Goal: Task Accomplishment & Management: Manage account settings

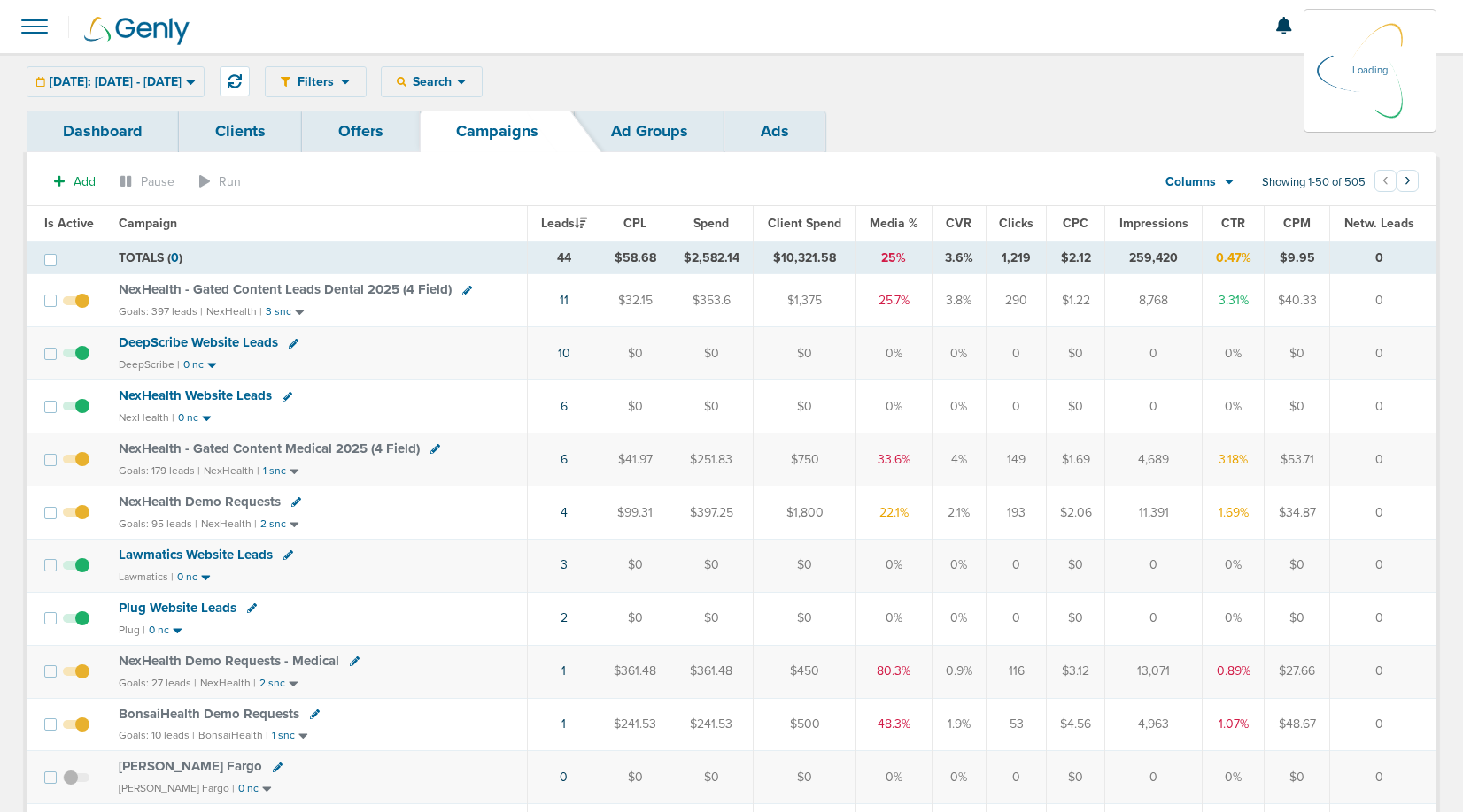
click at [152, 82] on div "[DATE]: [DATE] - [DATE] [DATE] [DATE] Last 7 Days Last 14 Days This Month Last …" at bounding box center [116, 81] width 178 height 31
click at [172, 81] on div "Today: 09.07.2025 - 09.07.2025 Today Yesterday Last 7 Days Last 14 Days This Mo…" at bounding box center [116, 81] width 178 height 31
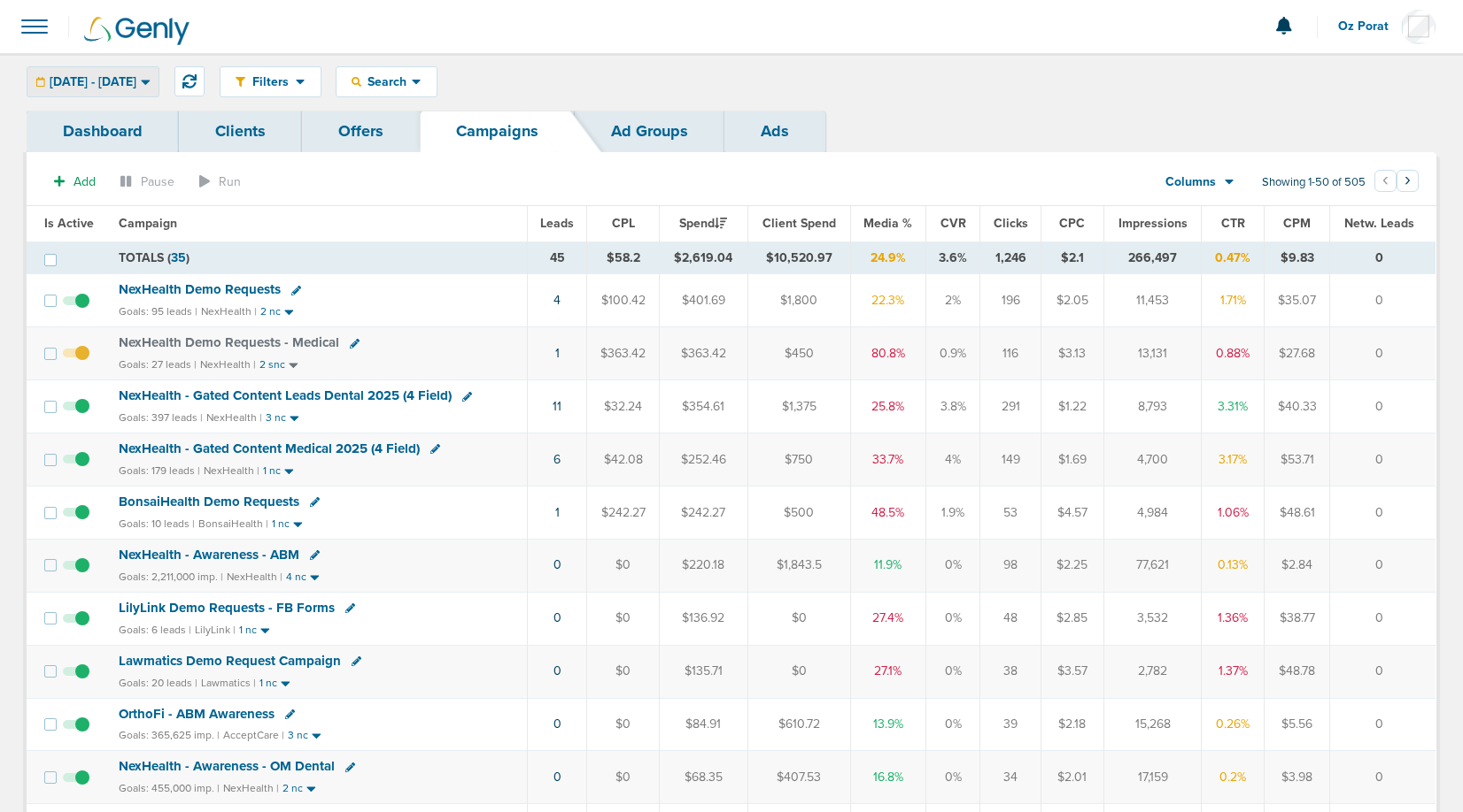
click at [109, 82] on span "[DATE] - [DATE]" at bounding box center [93, 81] width 87 height 12
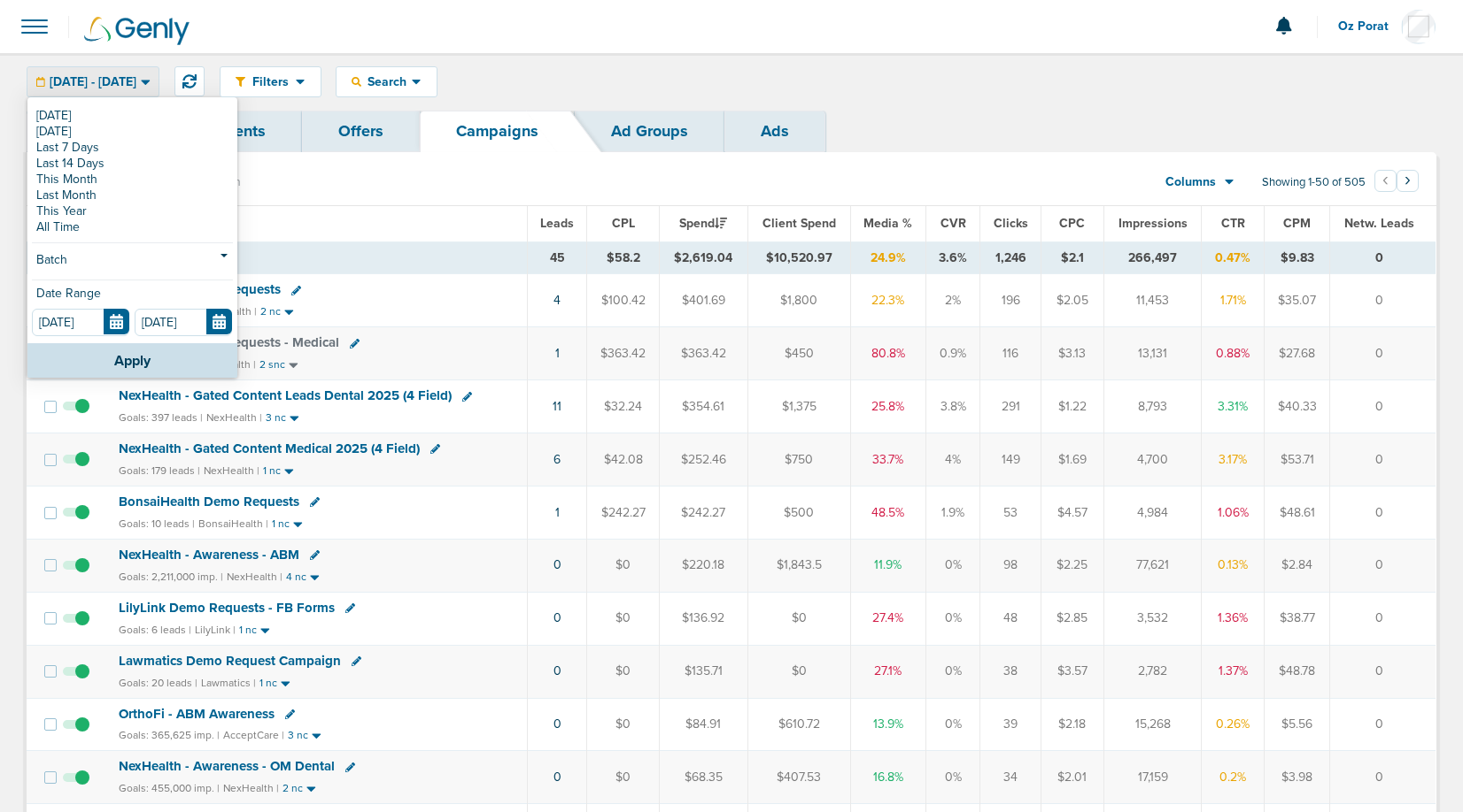
click at [20, 17] on span at bounding box center [34, 26] width 39 height 39
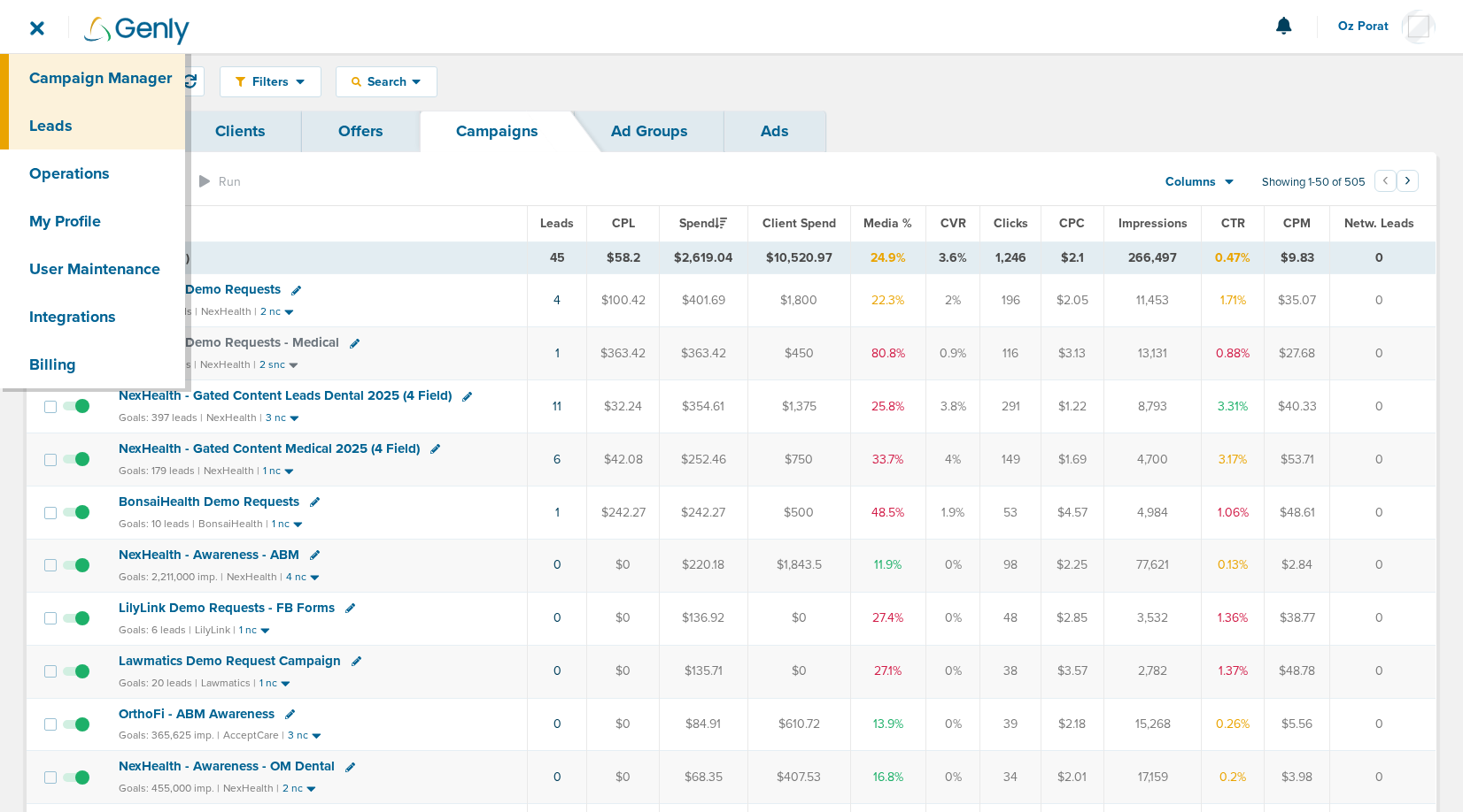
click at [58, 114] on link "Leads" at bounding box center [92, 125] width 185 height 48
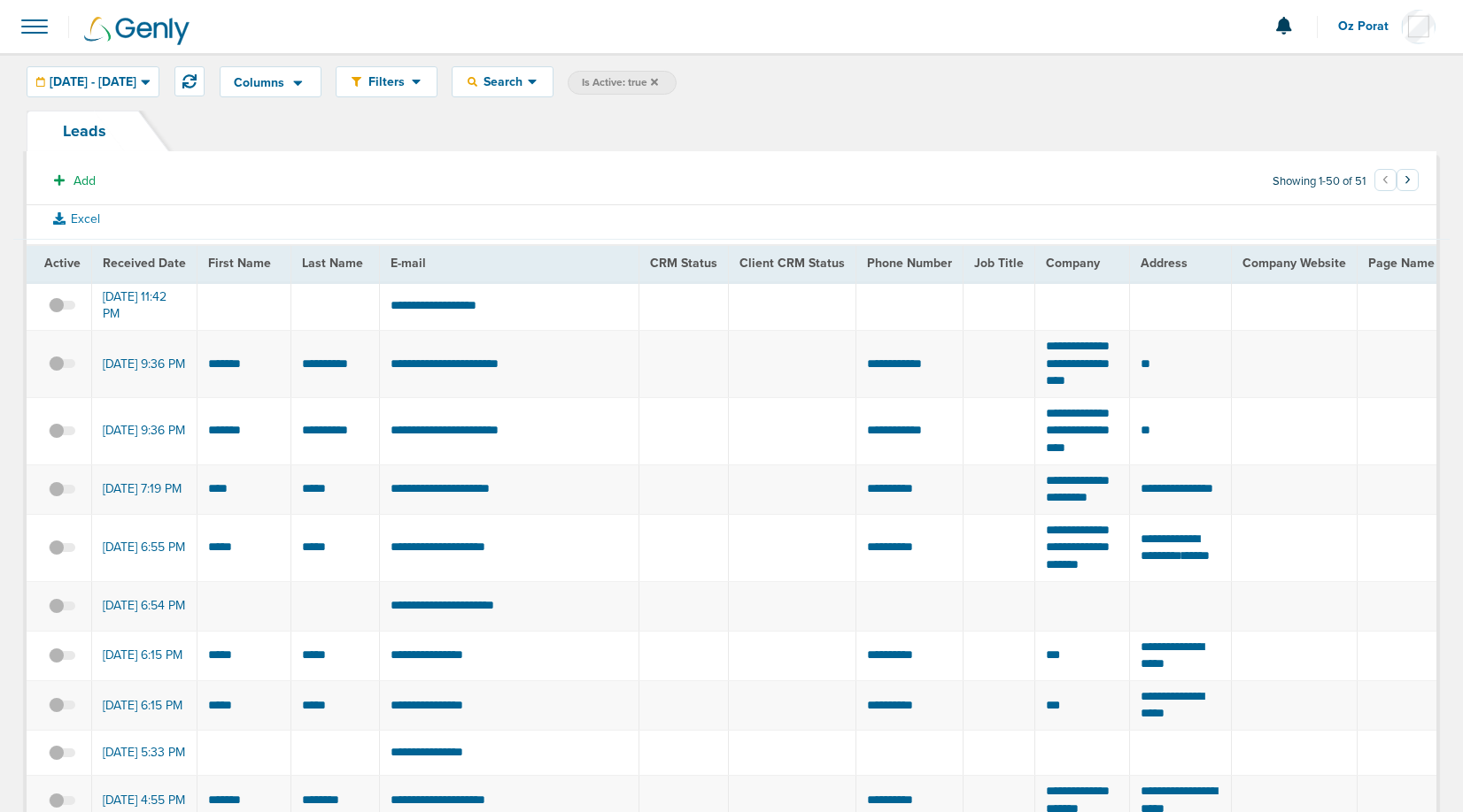
click at [39, 40] on span at bounding box center [34, 26] width 39 height 39
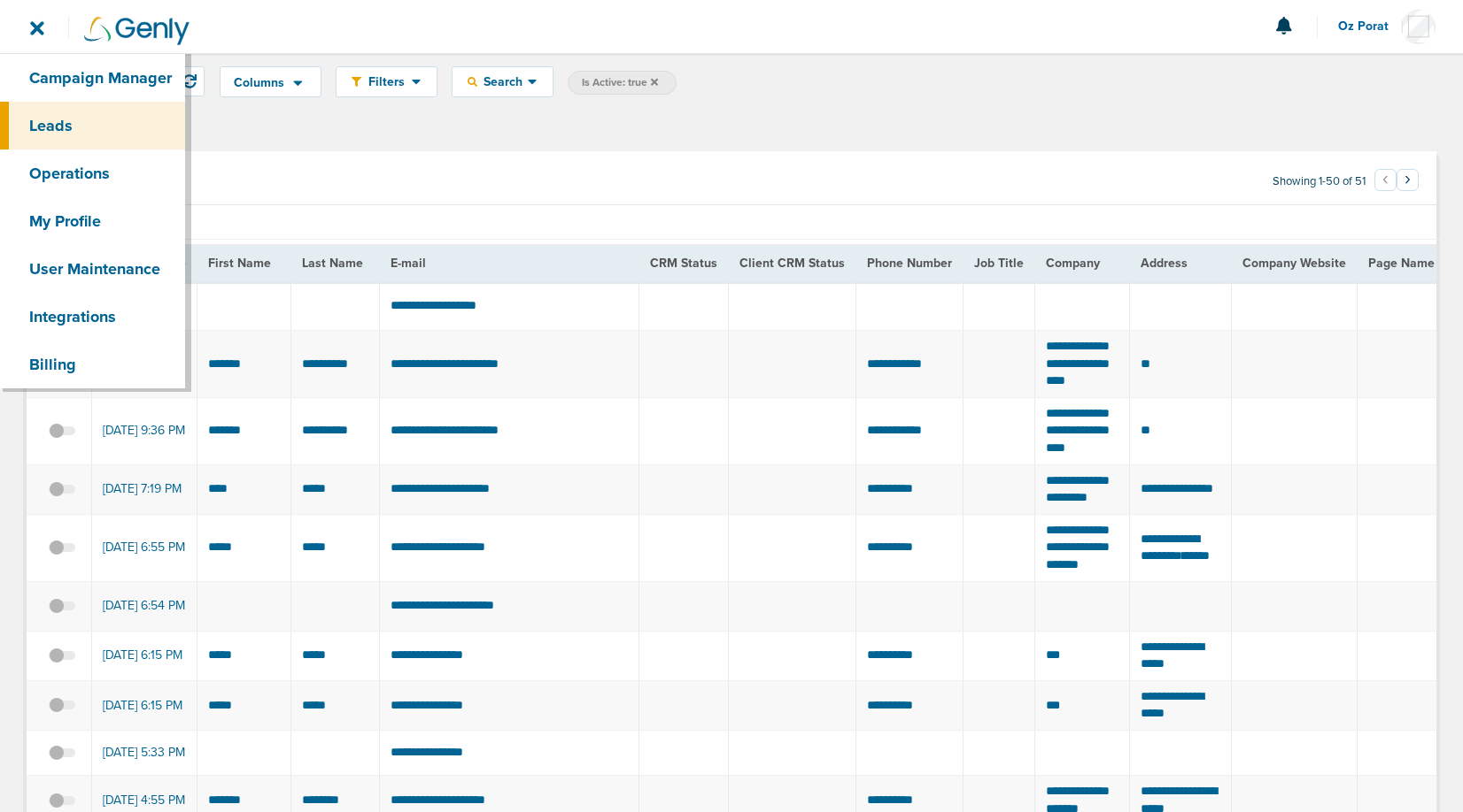
click at [275, 17] on div at bounding box center [731, 26] width 1463 height 53
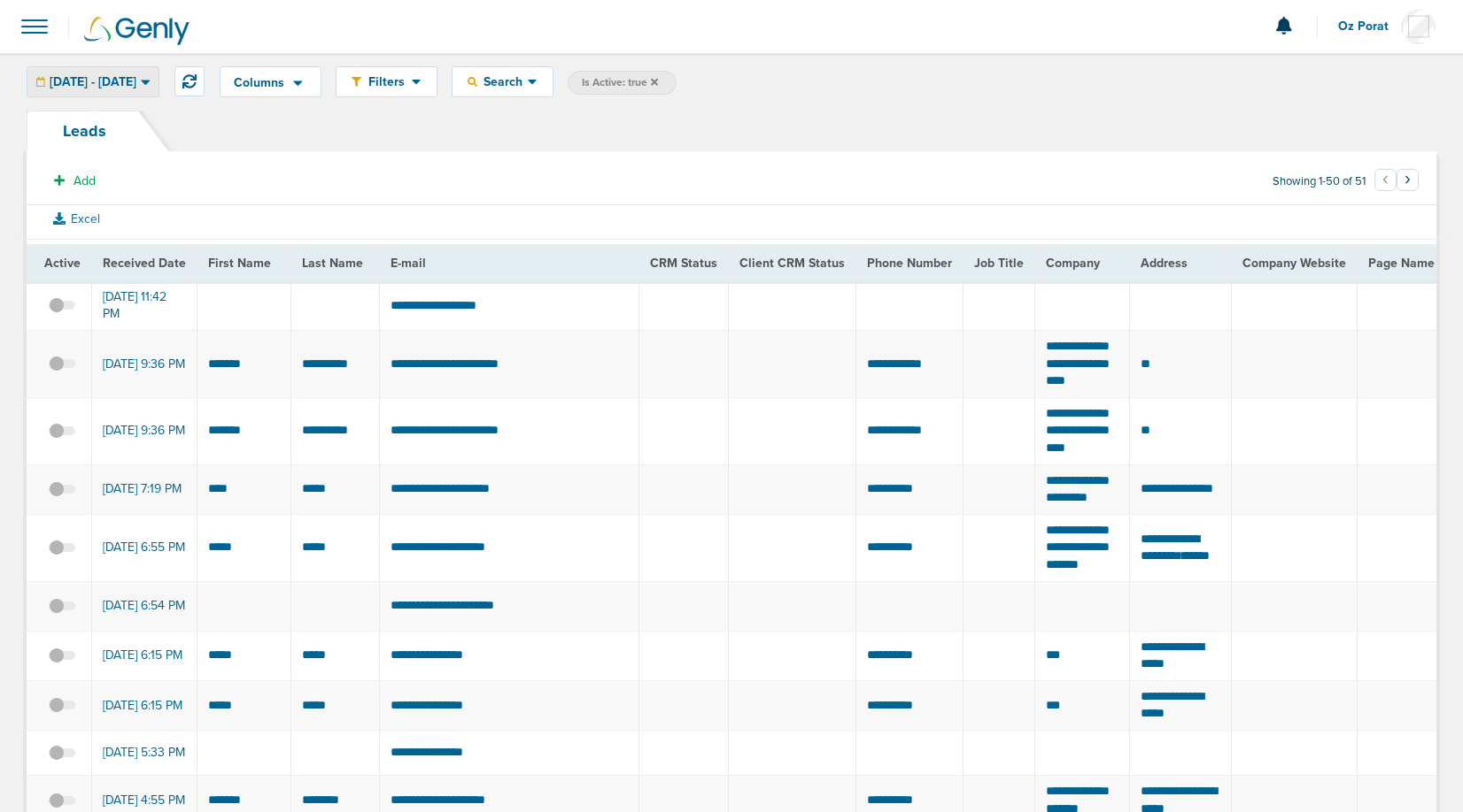
click at [136, 76] on span "[DATE] - [DATE]" at bounding box center [93, 81] width 87 height 12
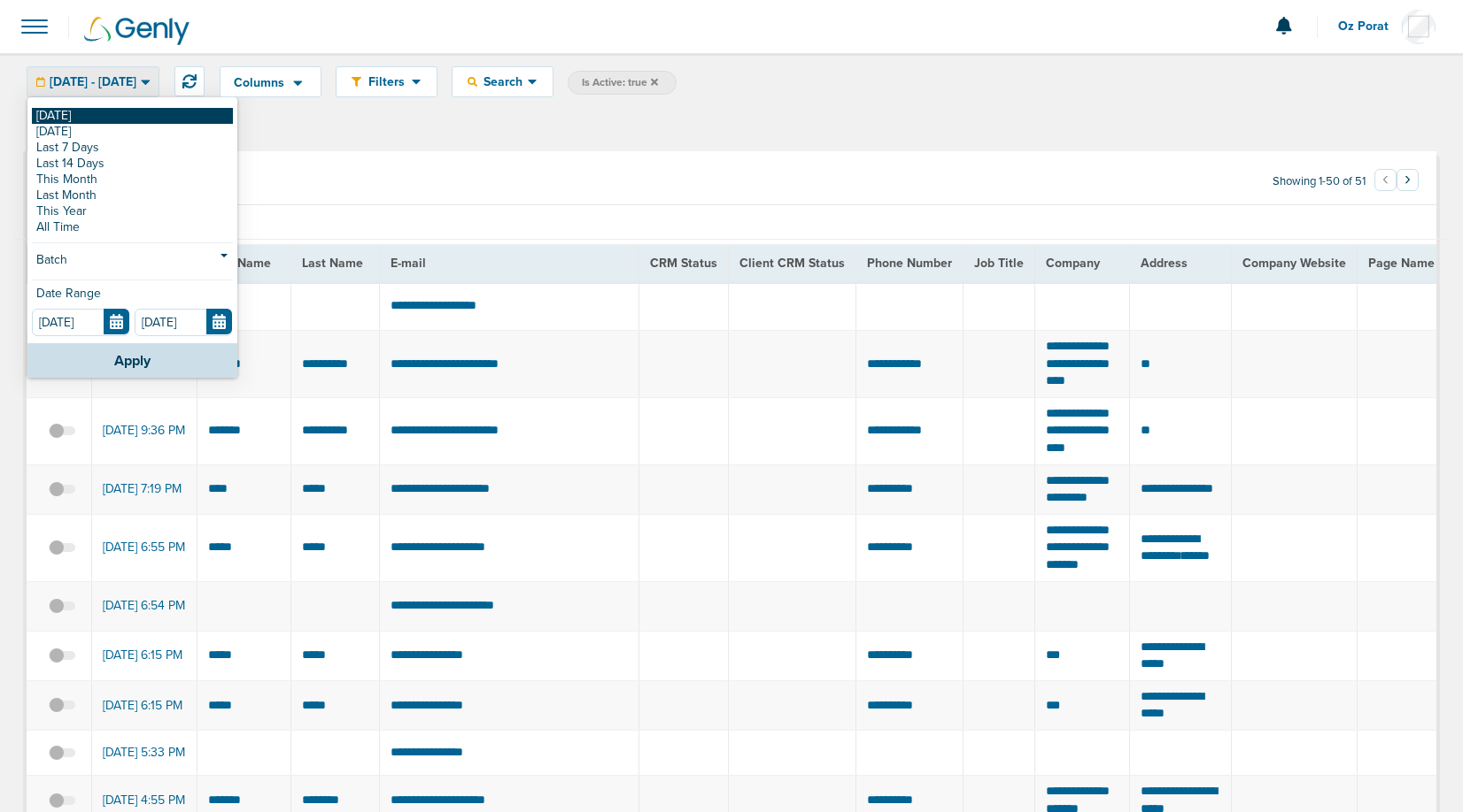
click at [119, 112] on link "[DATE]" at bounding box center [132, 116] width 201 height 16
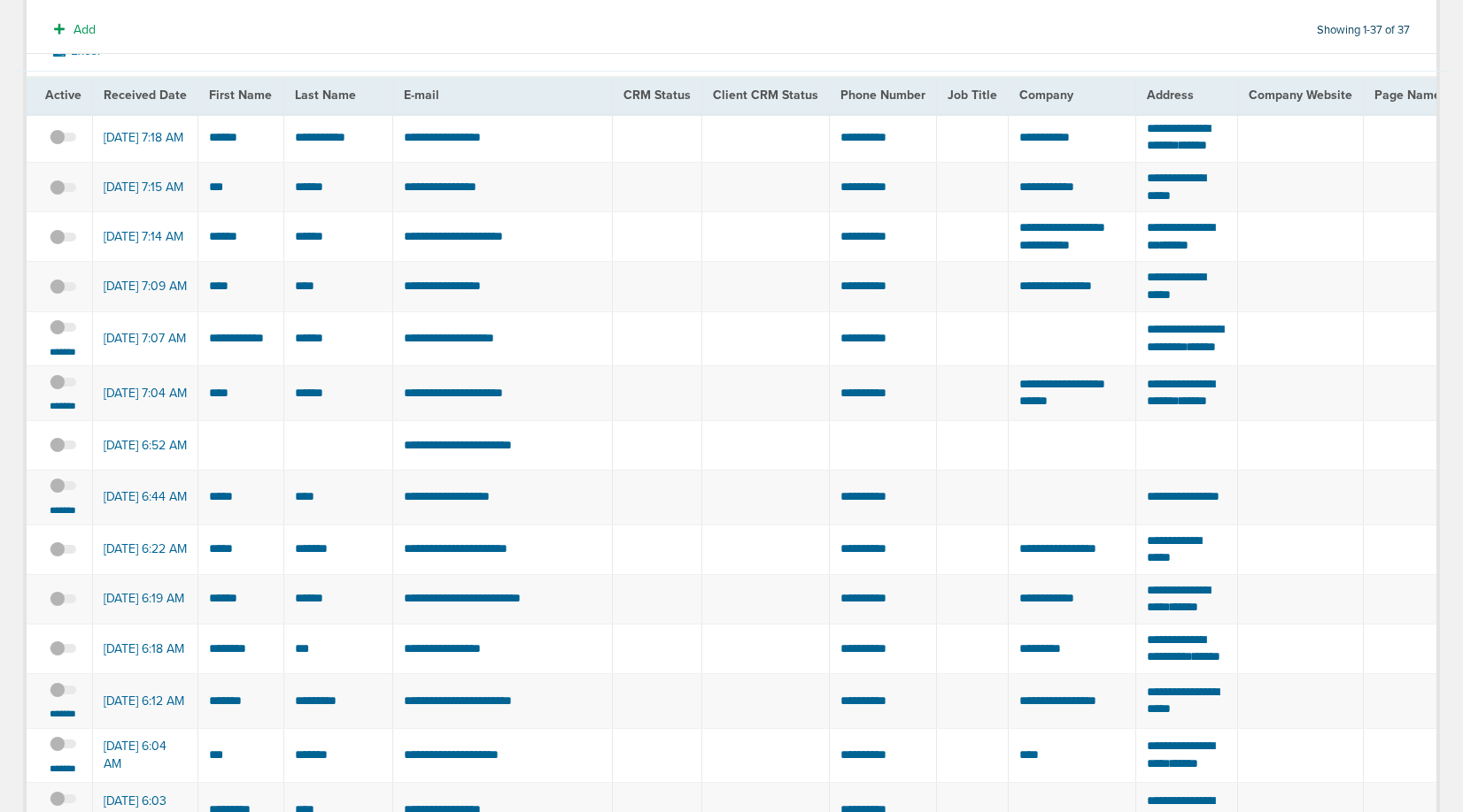
scroll to position [169, 0]
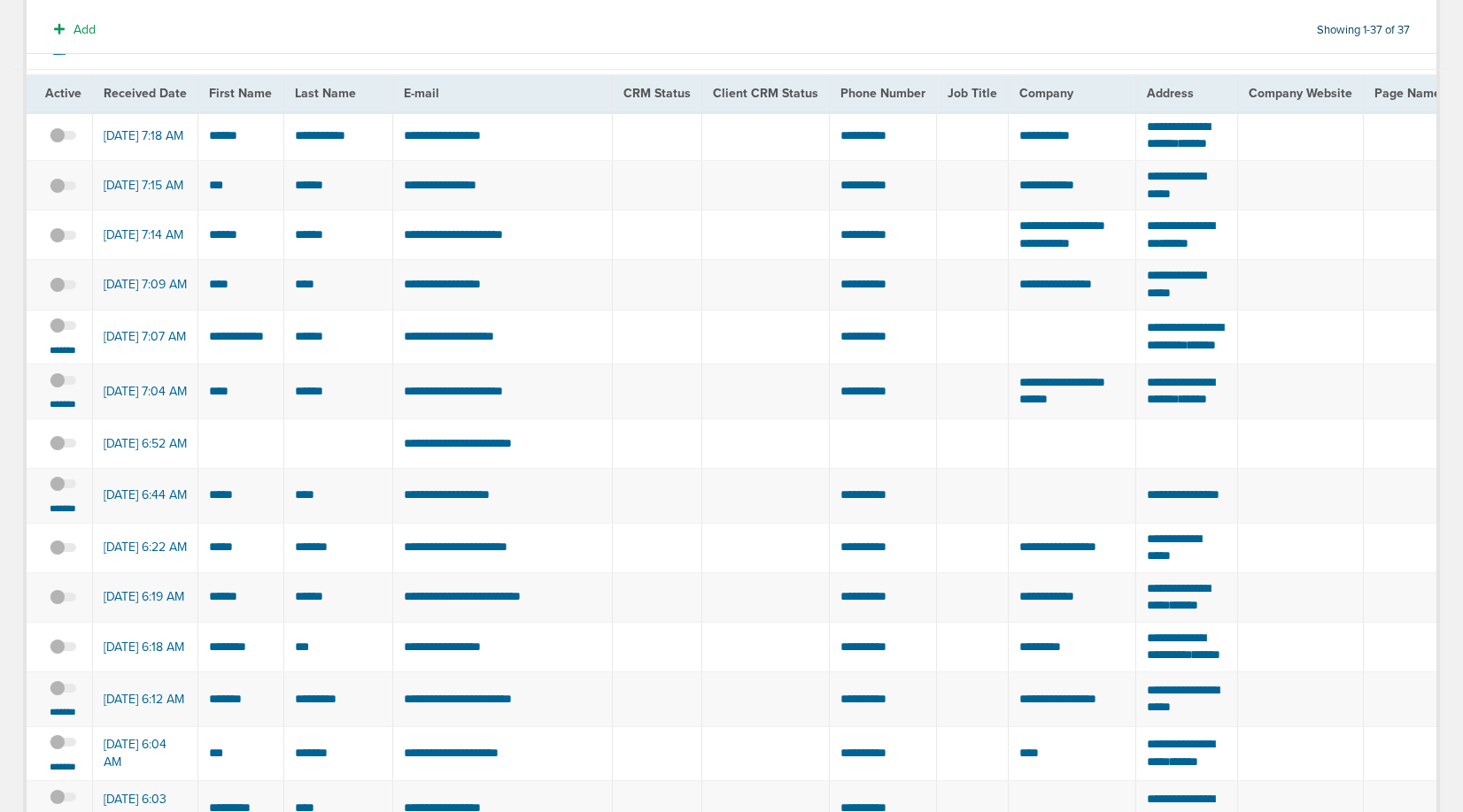
click at [63, 334] on span at bounding box center [63, 334] width 27 height 0
click at [63, 329] on input "checkbox" at bounding box center [63, 329] width 0 height 0
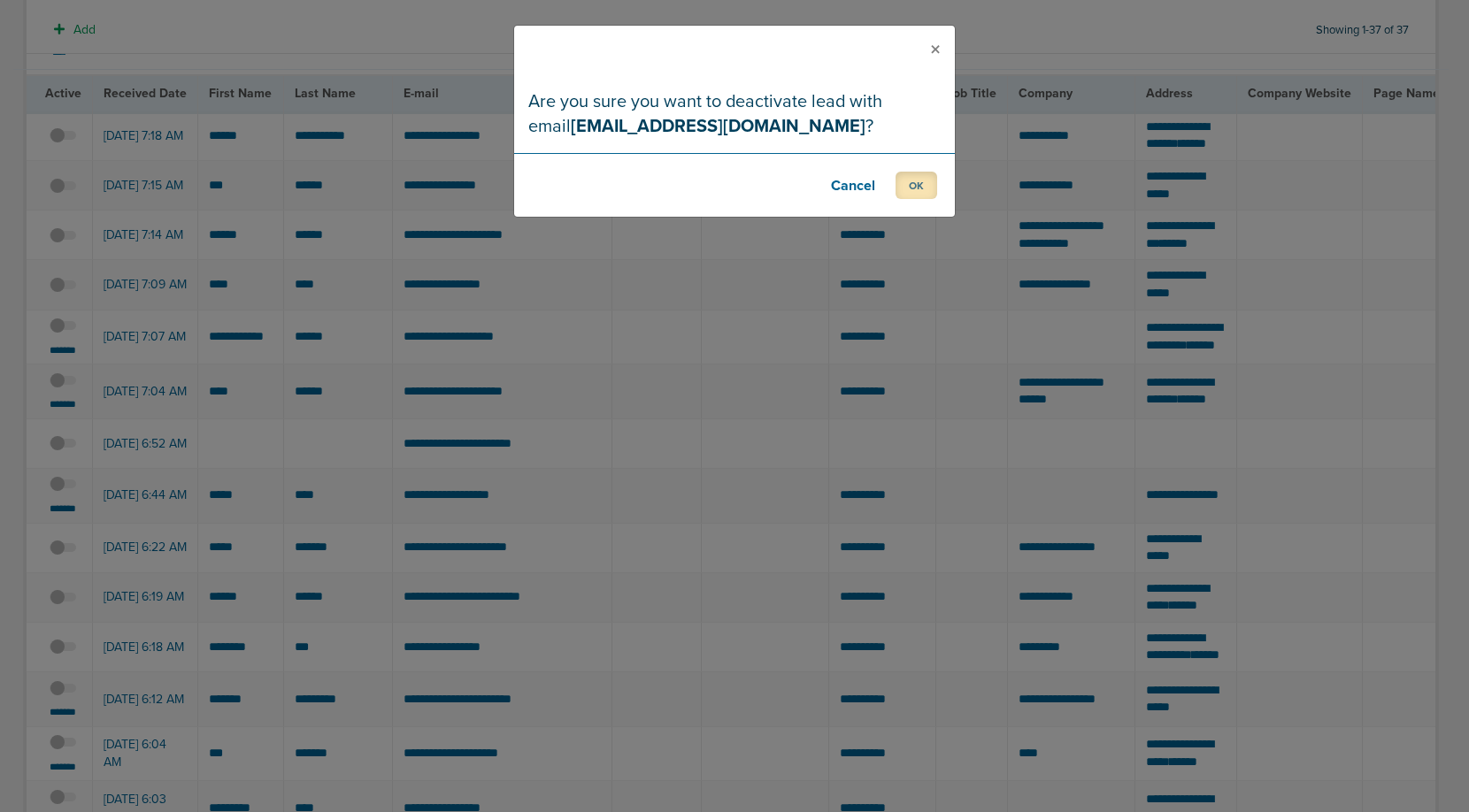
click at [916, 179] on button "OK" at bounding box center [915, 185] width 41 height 28
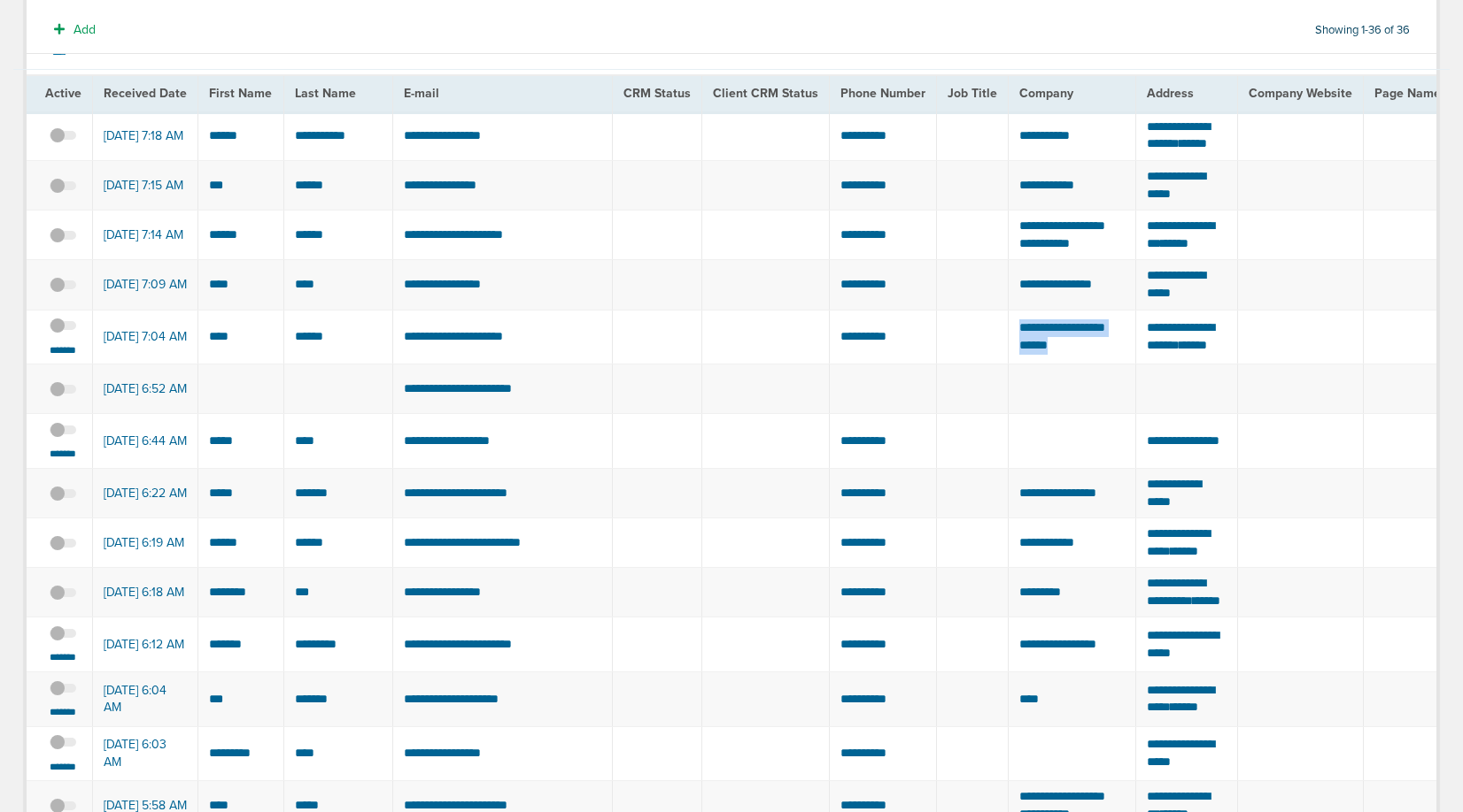
drag, startPoint x: 1077, startPoint y: 407, endPoint x: 1006, endPoint y: 388, distance: 73.5
click at [1008, 365] on td "**********" at bounding box center [1071, 336] width 127 height 55
click at [64, 334] on span at bounding box center [63, 334] width 27 height 0
click at [63, 329] on input "checkbox" at bounding box center [63, 329] width 0 height 0
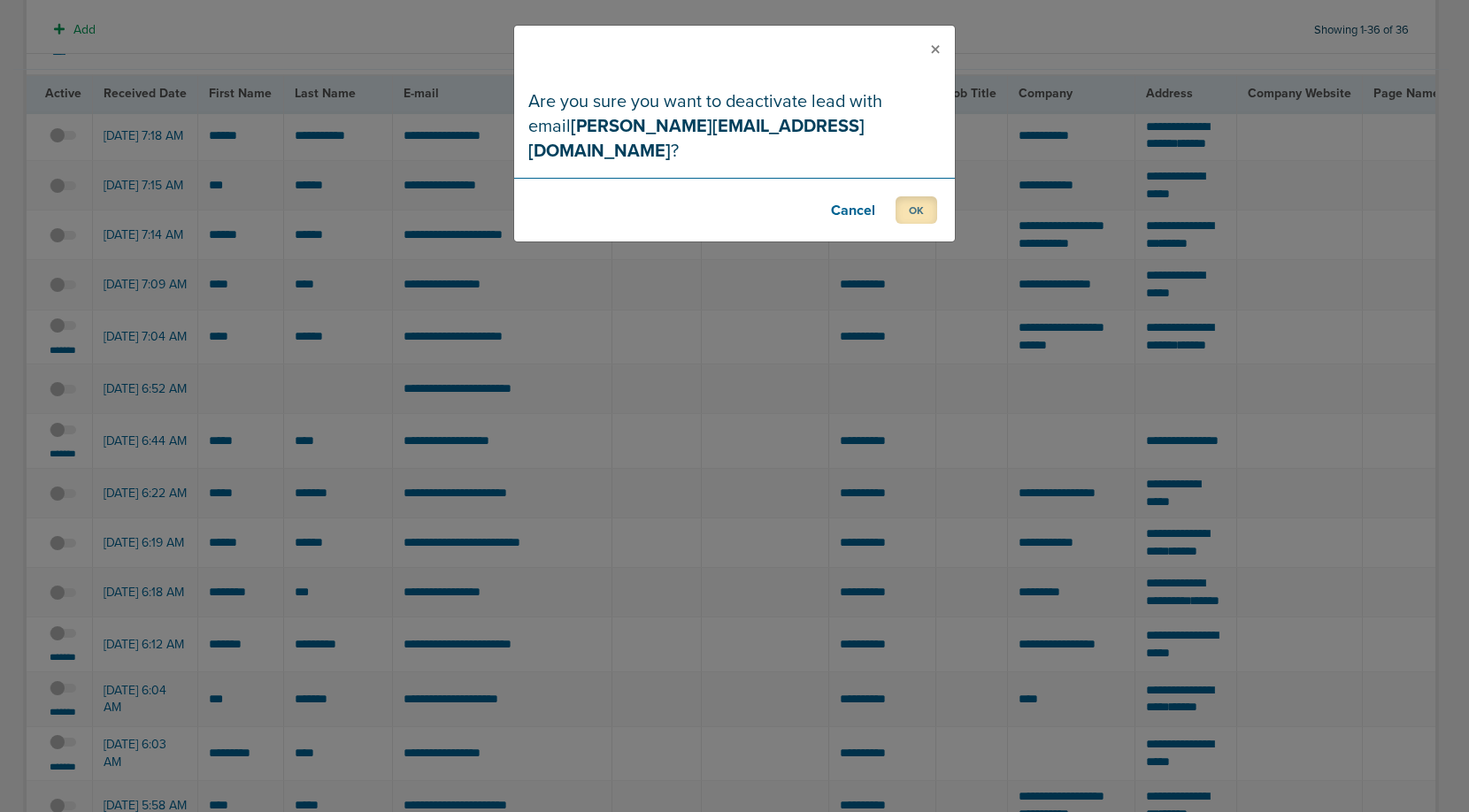
click at [927, 196] on button "OK" at bounding box center [915, 210] width 41 height 28
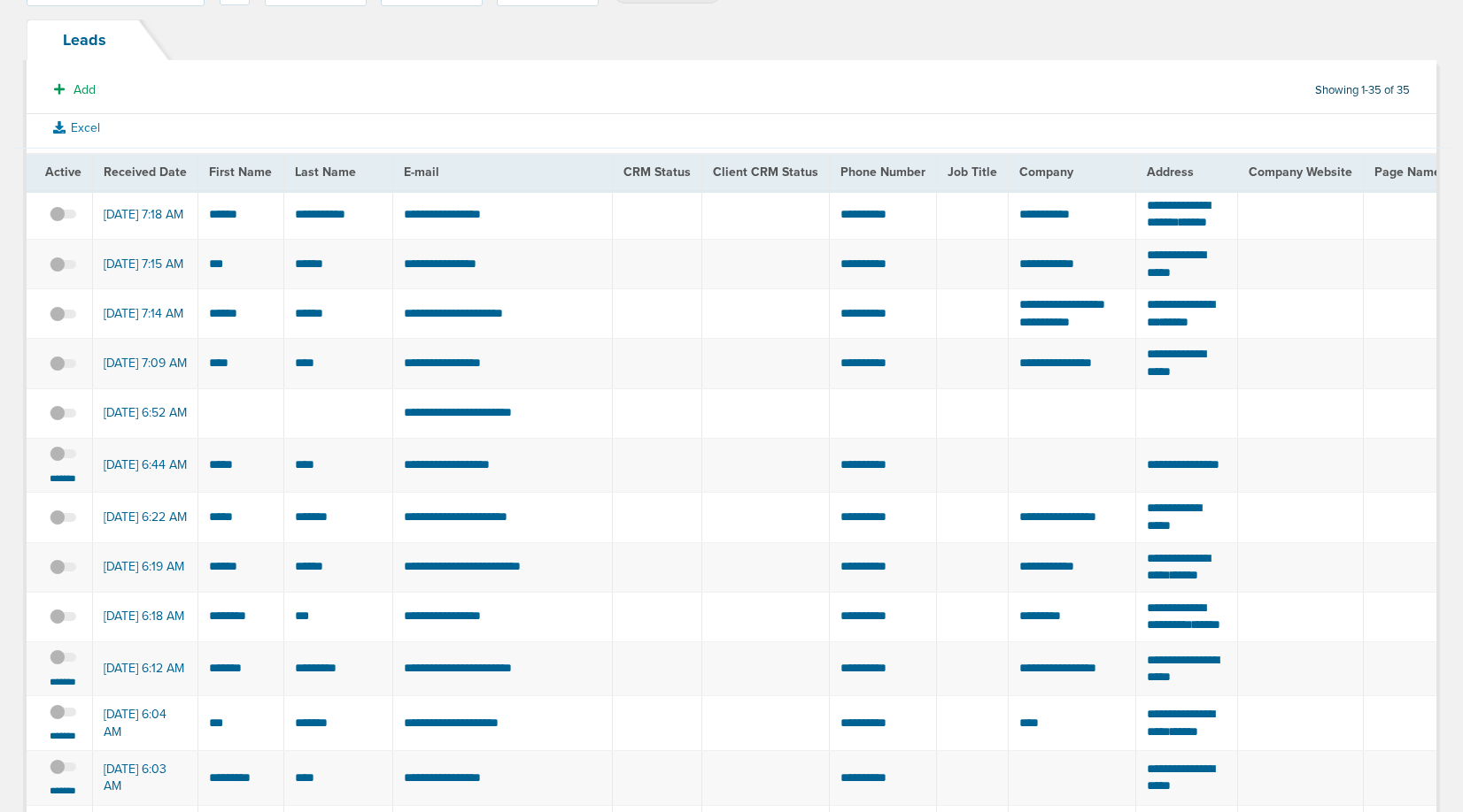
scroll to position [0, 0]
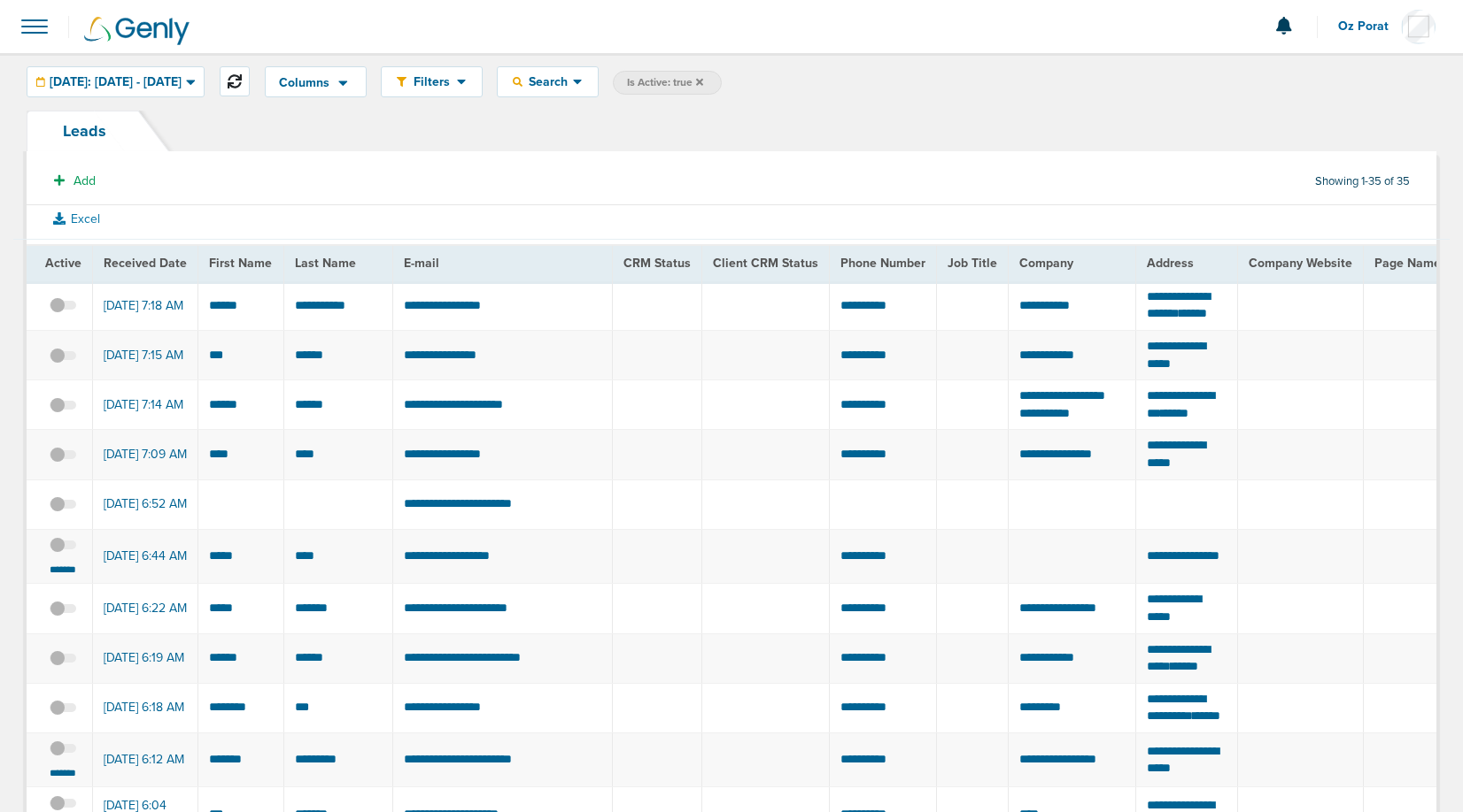
click at [241, 79] on icon at bounding box center [235, 81] width 14 height 14
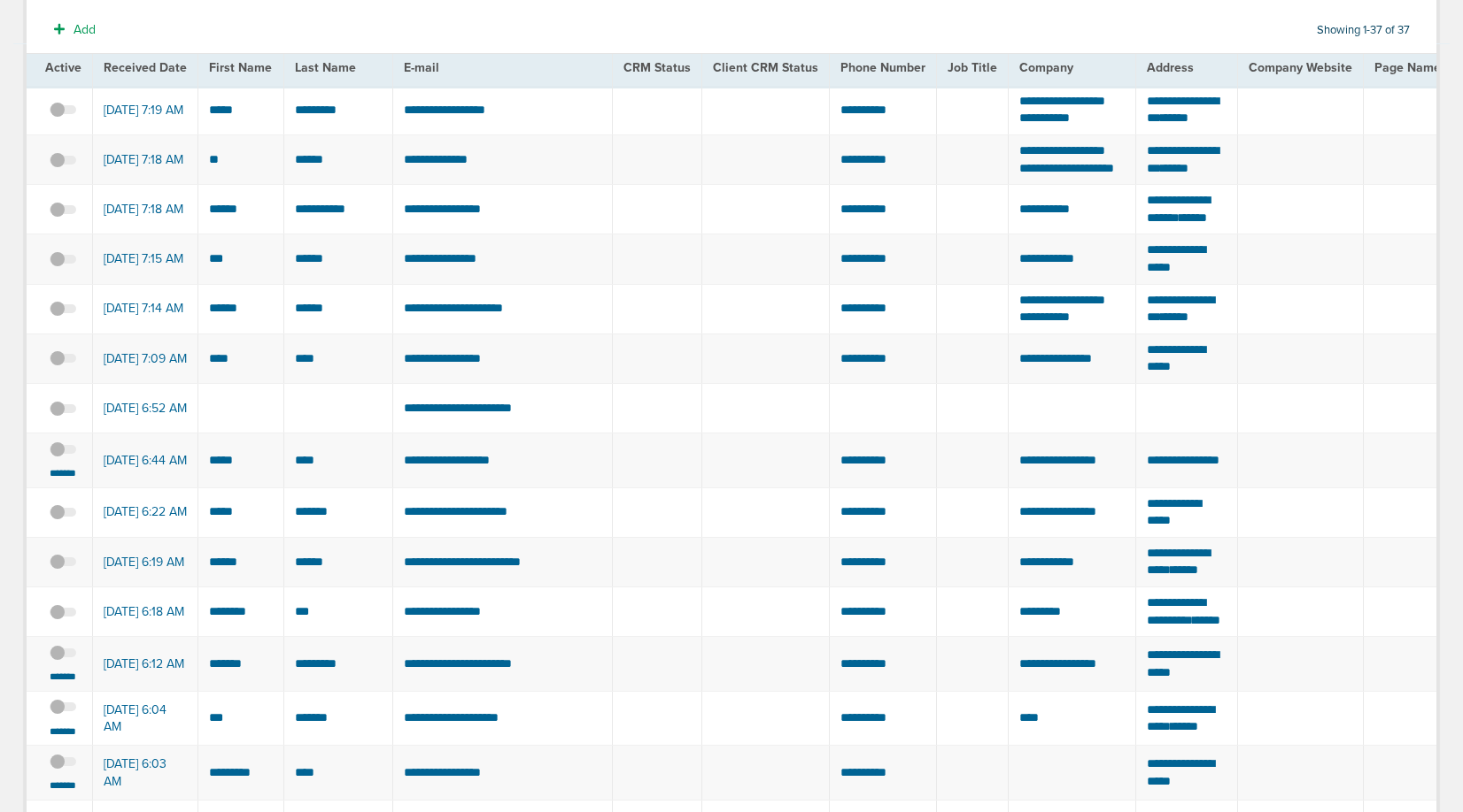
scroll to position [199, 0]
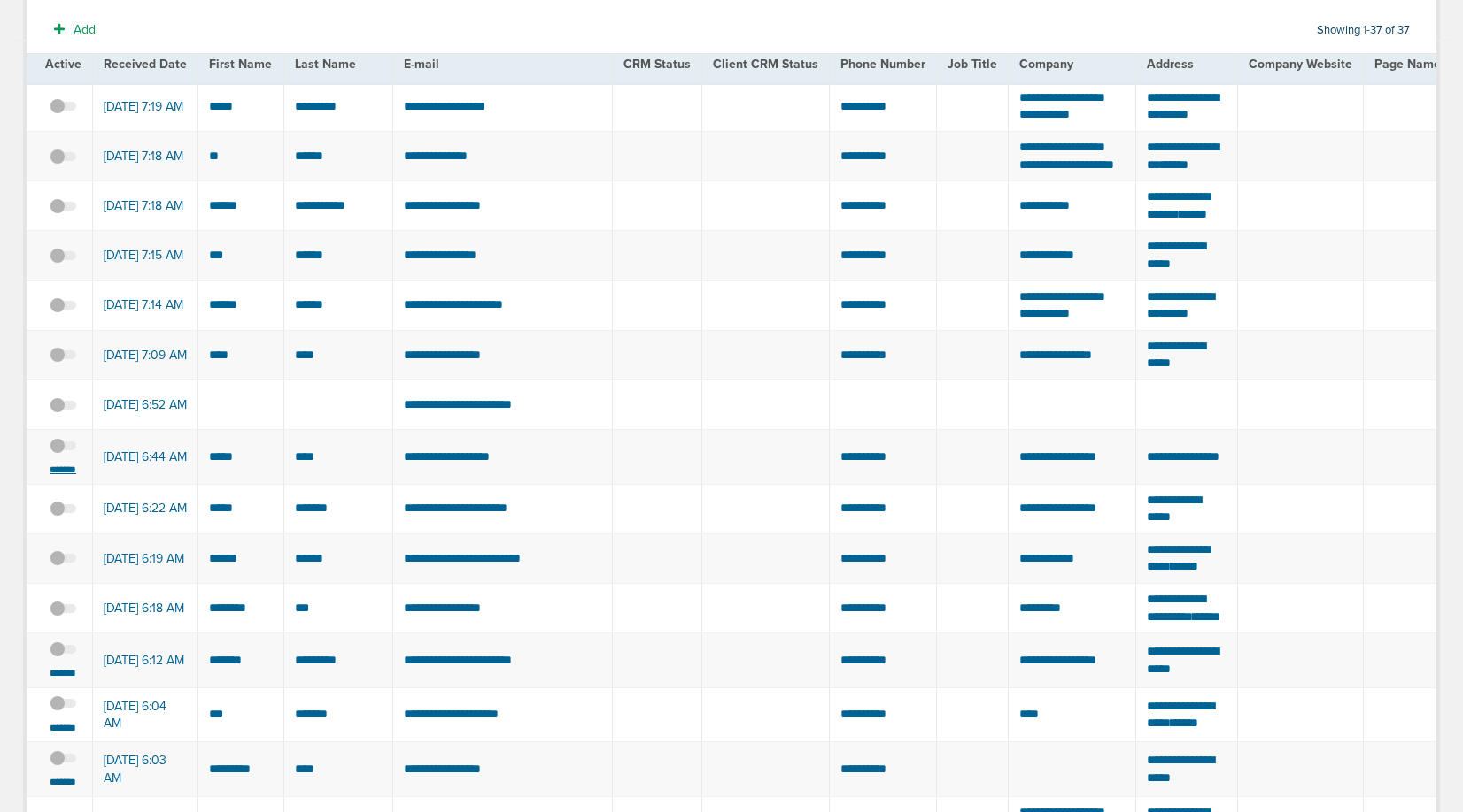
click at [69, 477] on small "*******" at bounding box center [62, 469] width 37 height 14
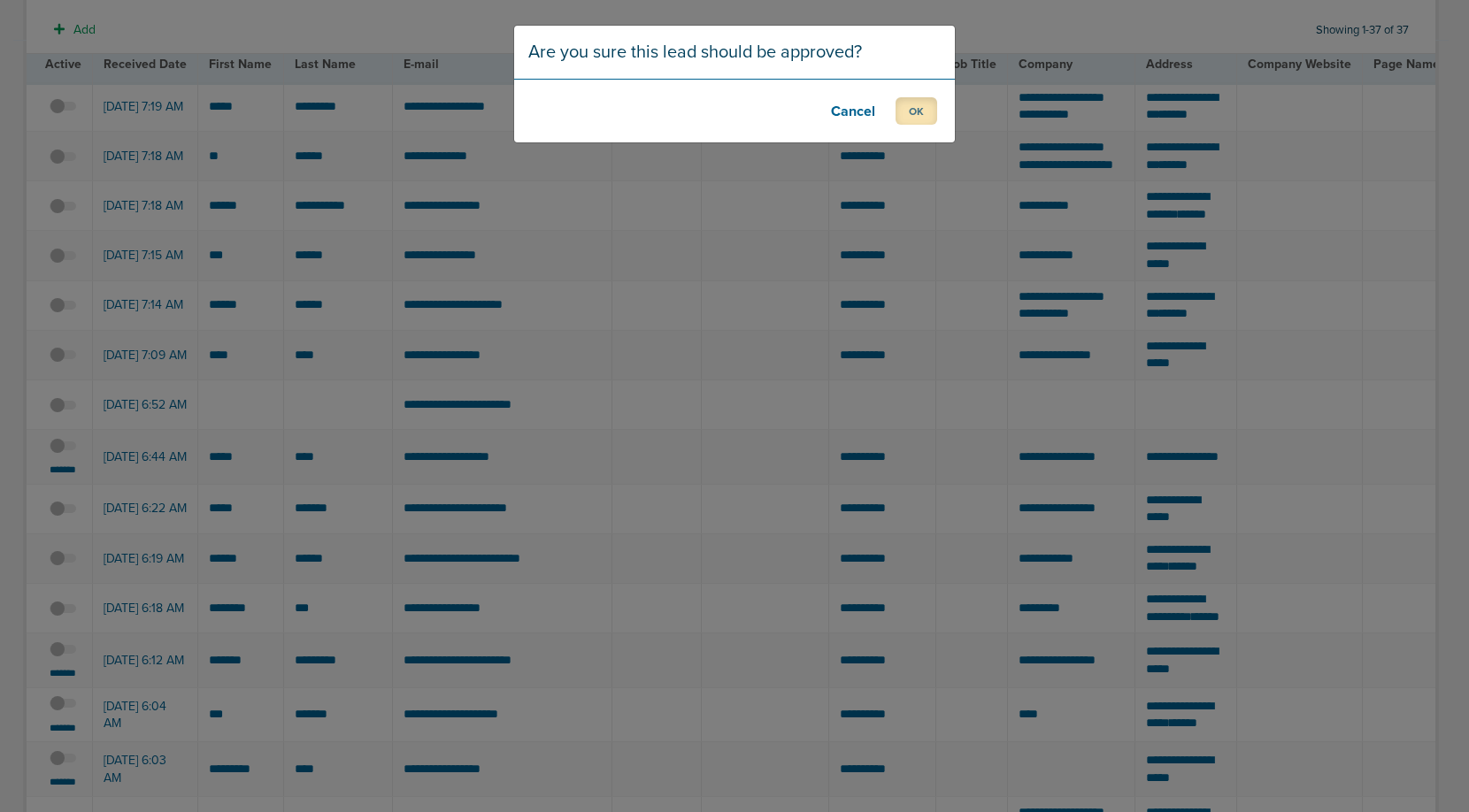
click at [925, 103] on button "OK" at bounding box center [915, 111] width 41 height 28
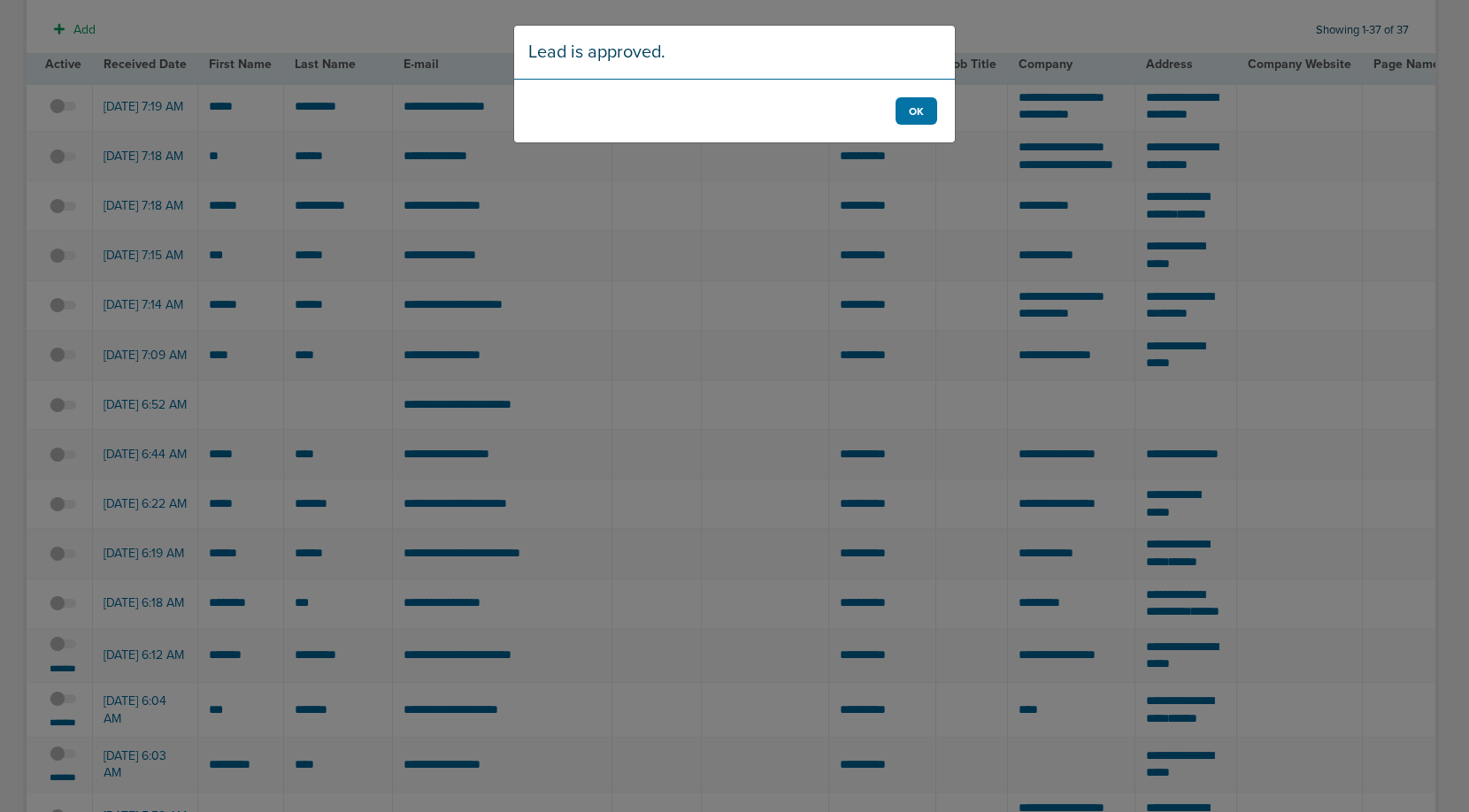
click at [933, 94] on footer "OK" at bounding box center [734, 110] width 441 height 64
click at [930, 103] on button "OK" at bounding box center [915, 111] width 41 height 28
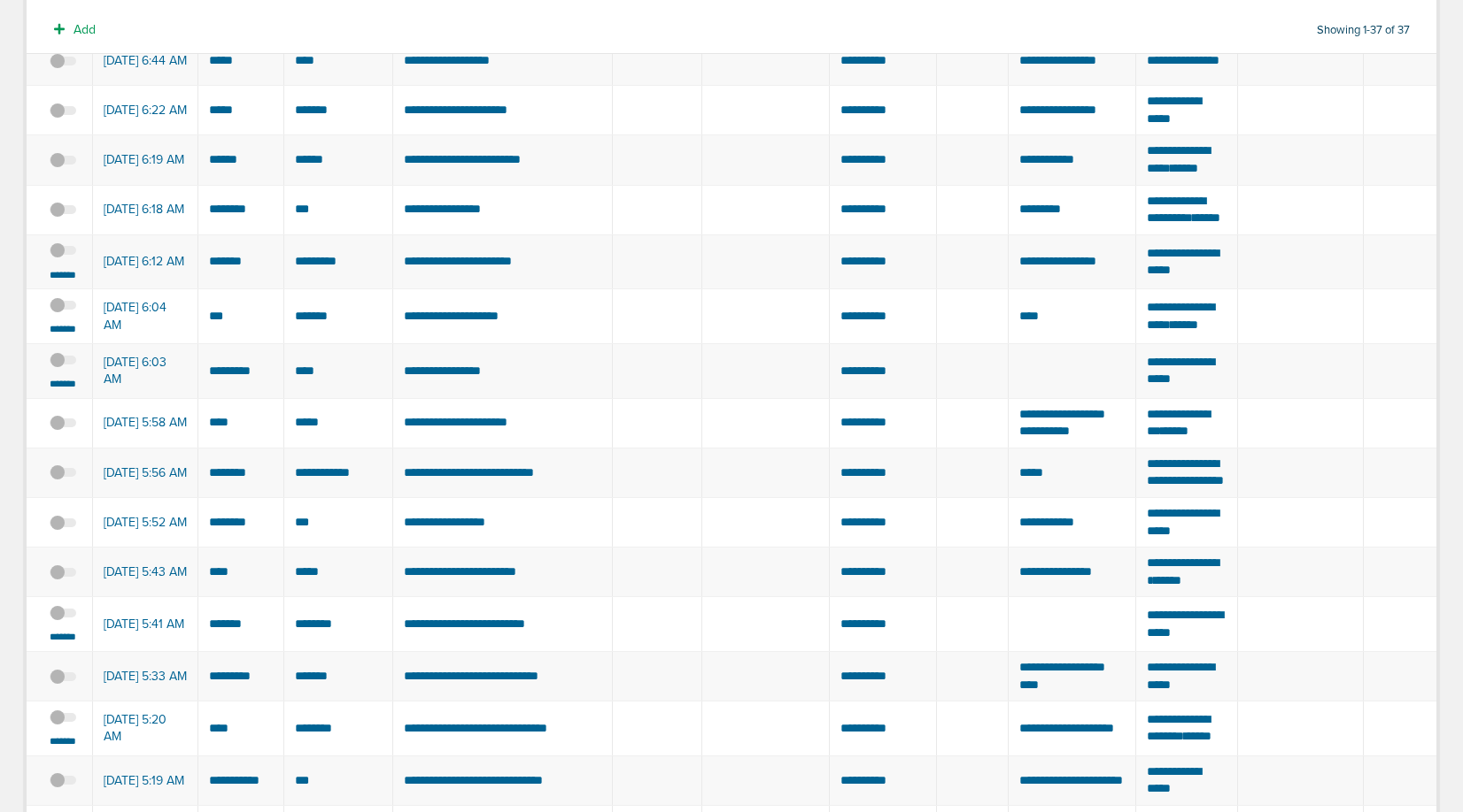
scroll to position [595, 0]
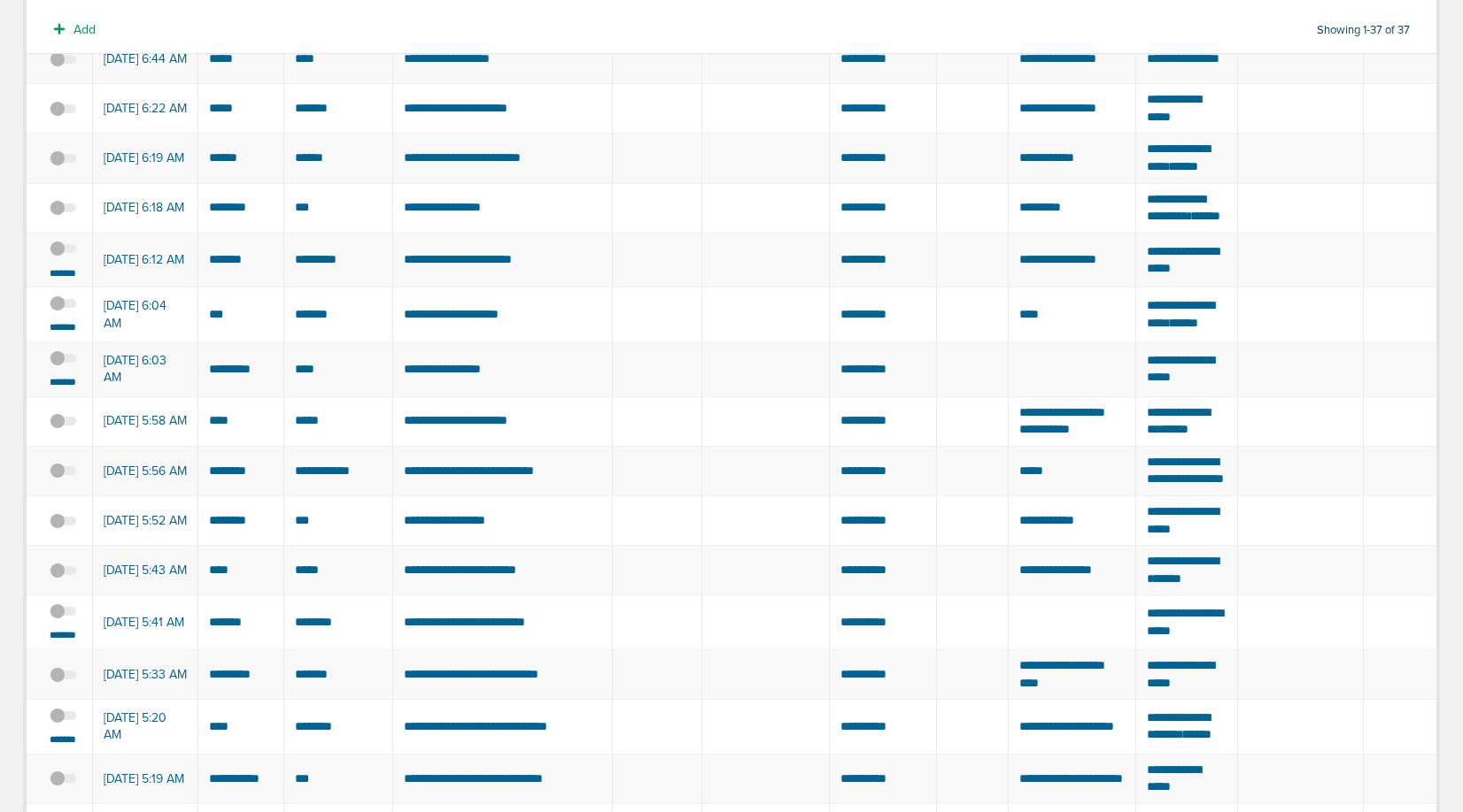
click at [57, 258] on span at bounding box center [63, 258] width 27 height 0
click at [63, 252] on input "checkbox" at bounding box center [63, 252] width 0 height 0
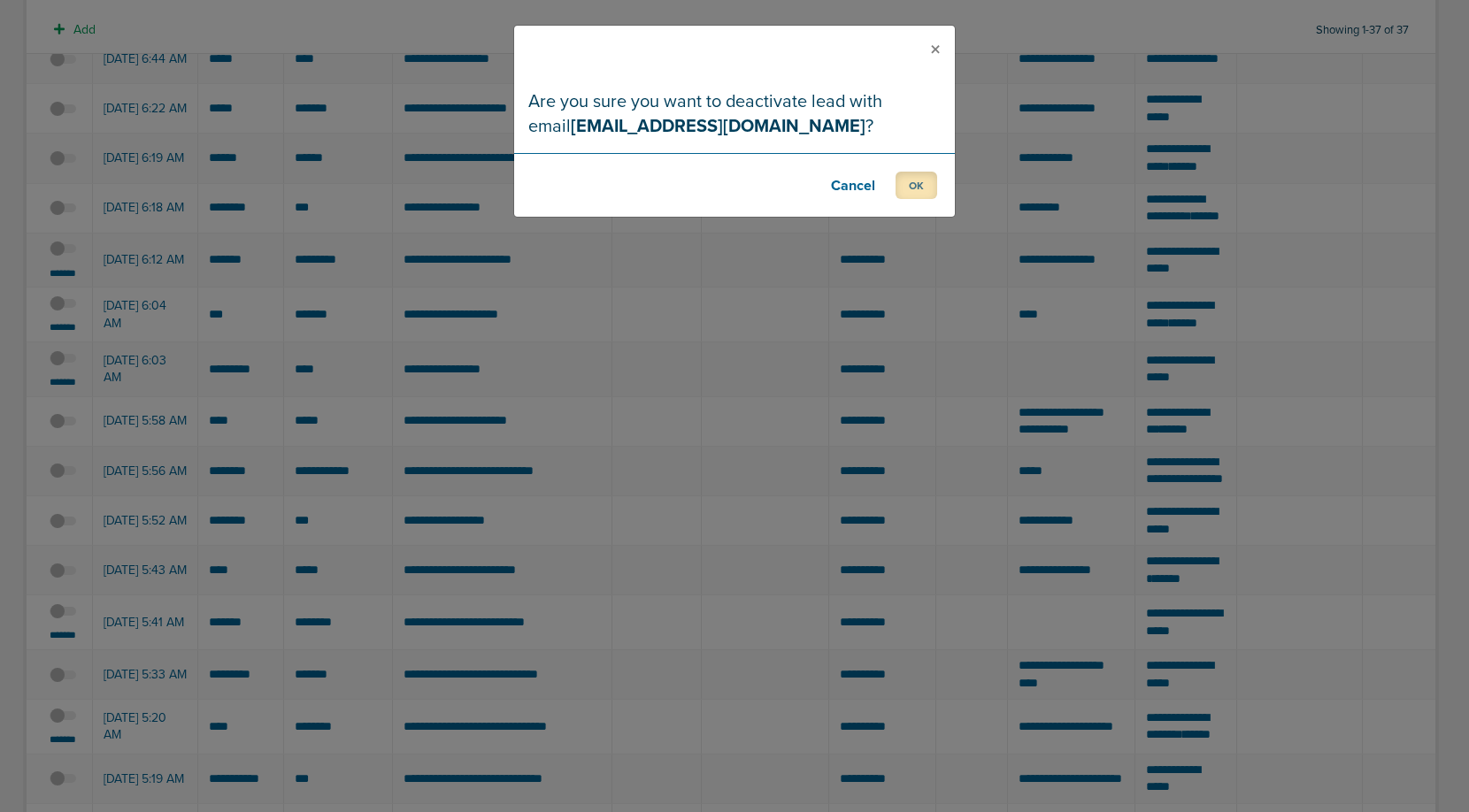
click at [908, 181] on button "OK" at bounding box center [915, 185] width 41 height 28
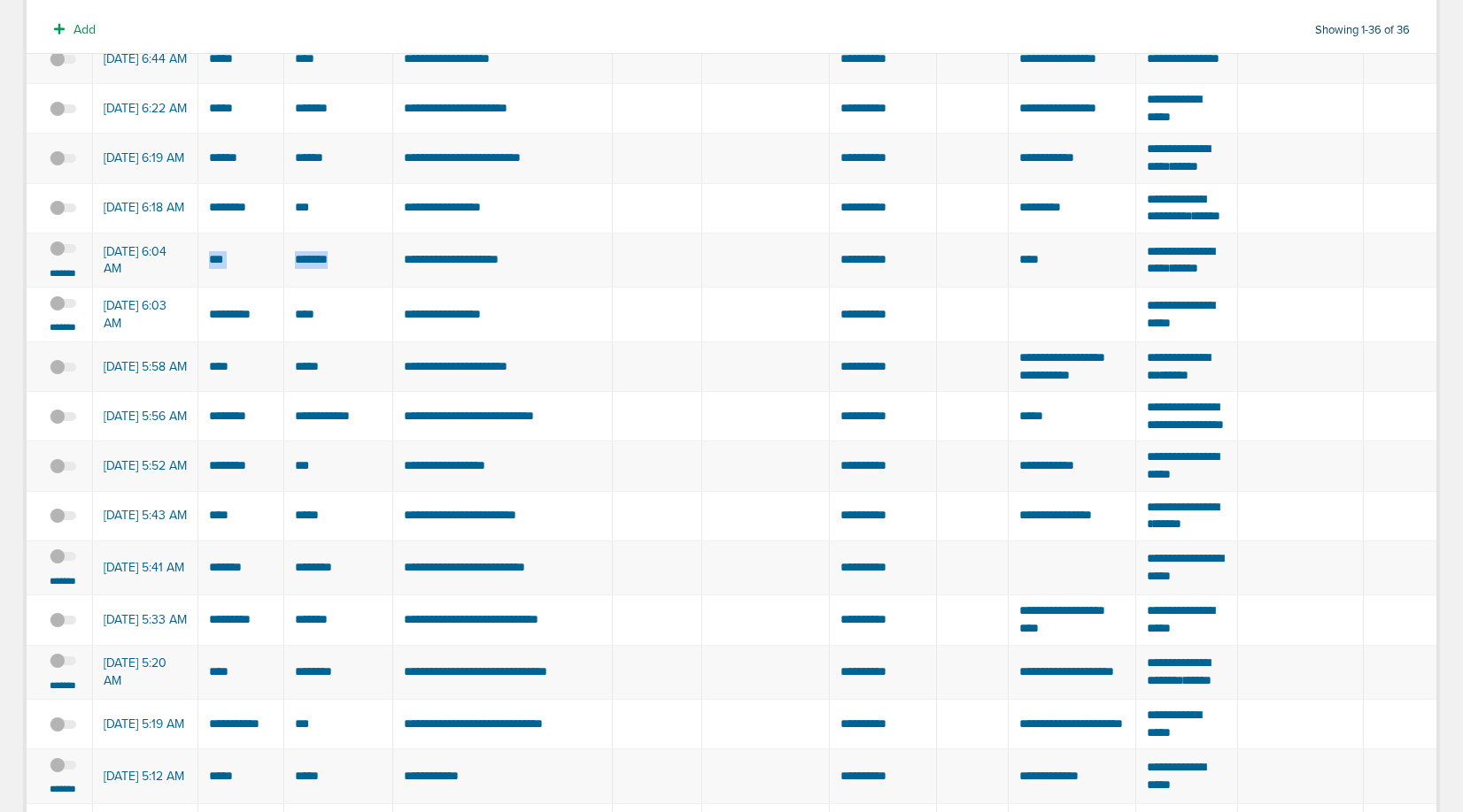
drag, startPoint x: 204, startPoint y: 395, endPoint x: 345, endPoint y: 394, distance: 141.0
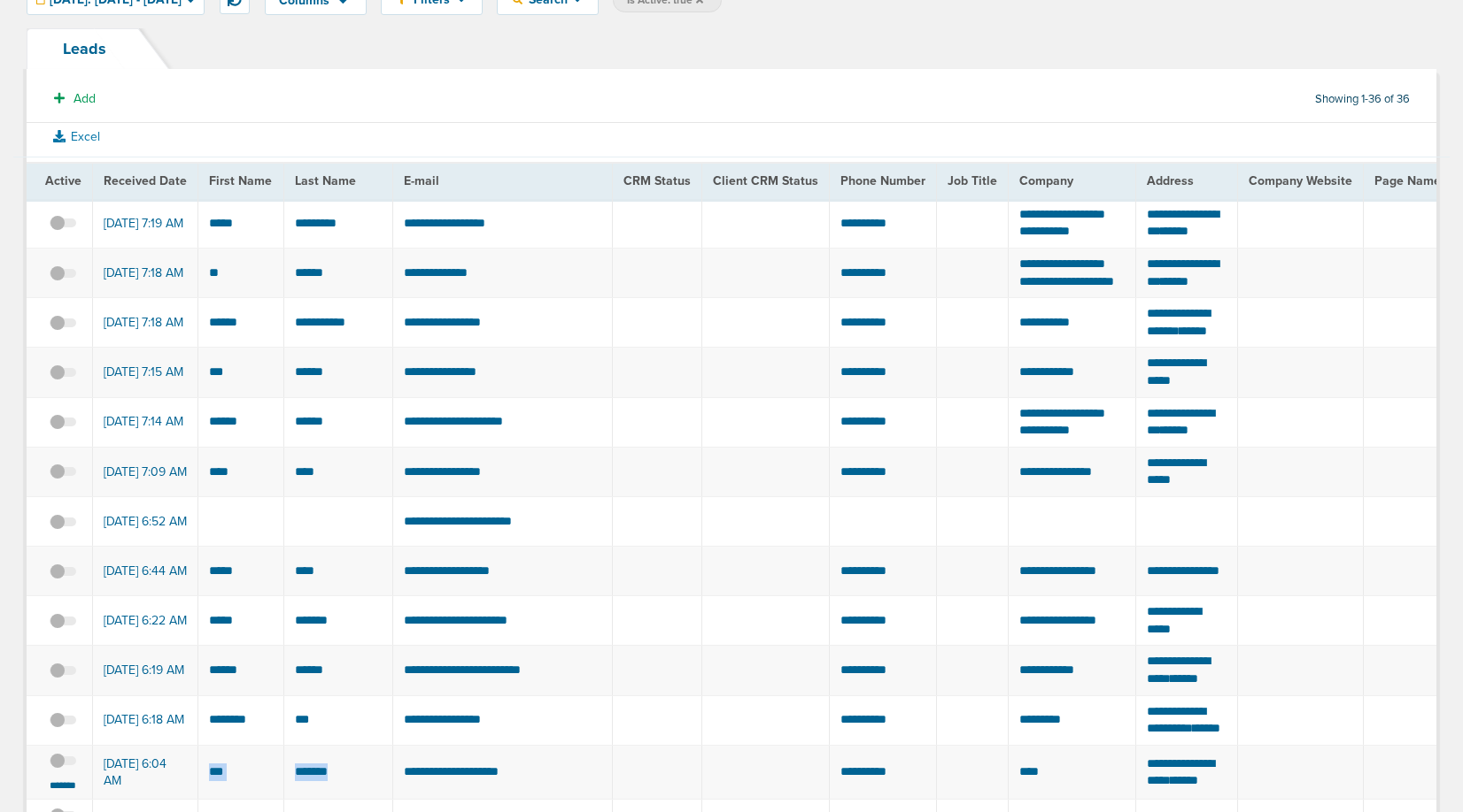
scroll to position [0, 0]
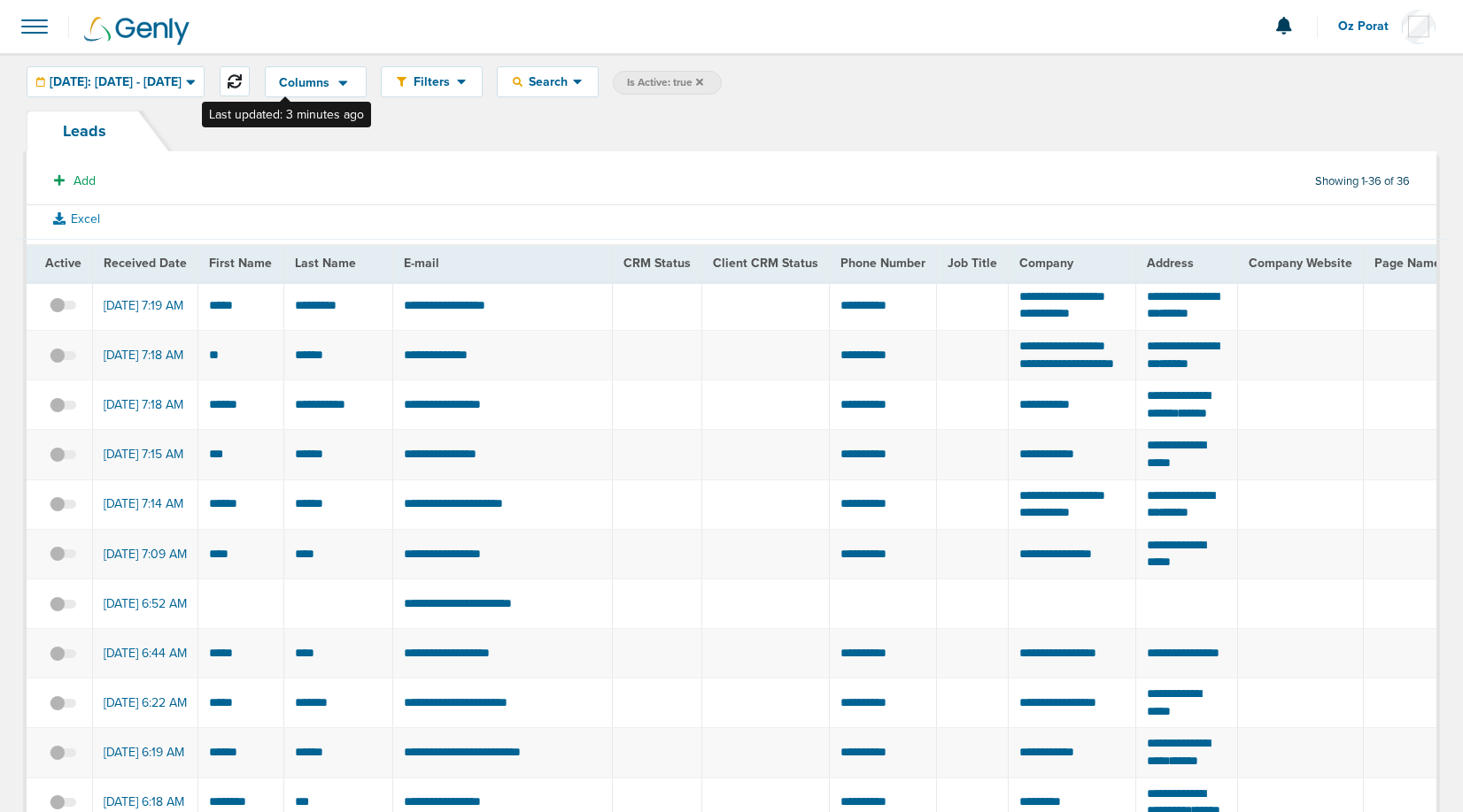
click at [250, 74] on button at bounding box center [234, 80] width 30 height 30
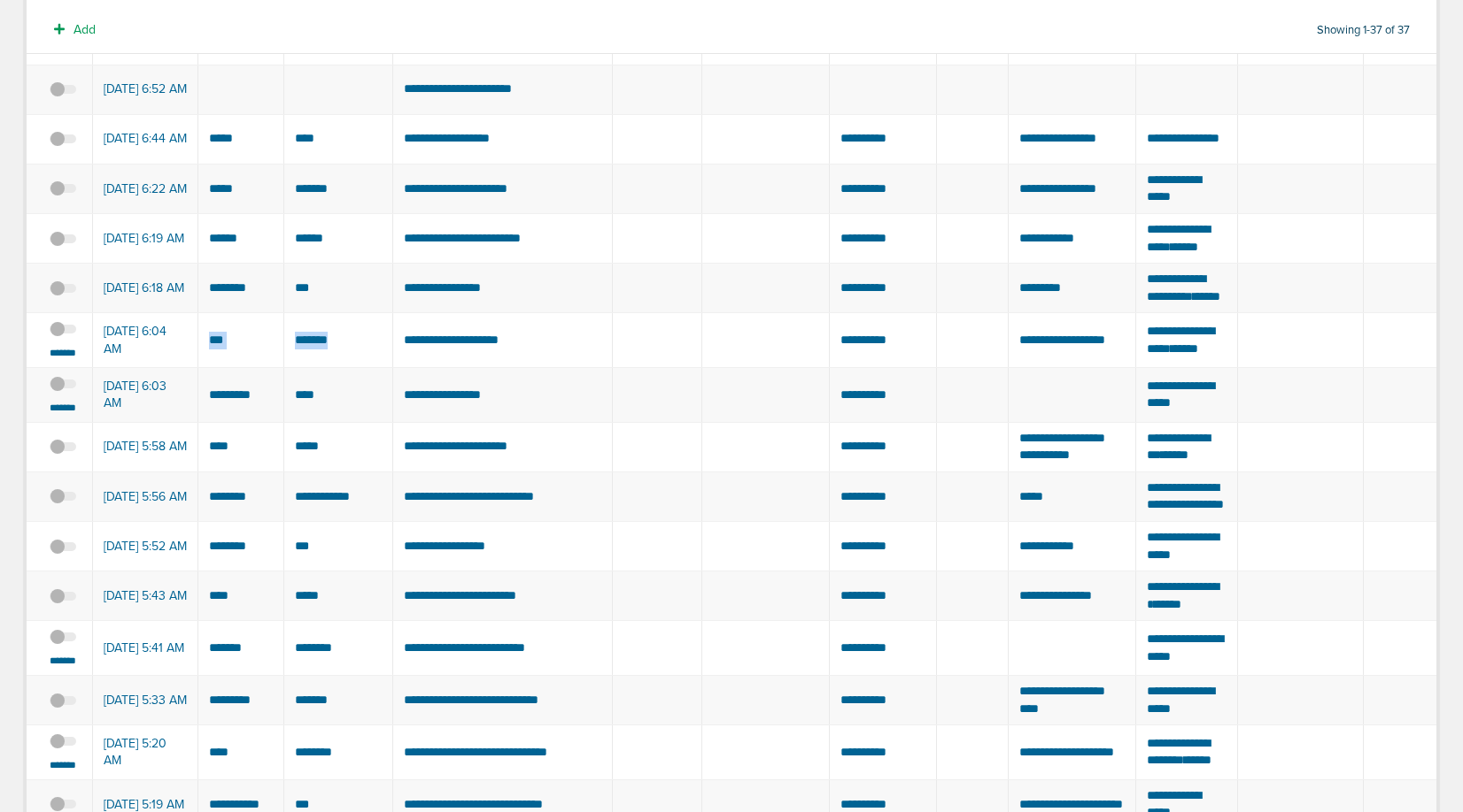
scroll to position [570, 0]
click at [61, 359] on small "*******" at bounding box center [62, 351] width 37 height 14
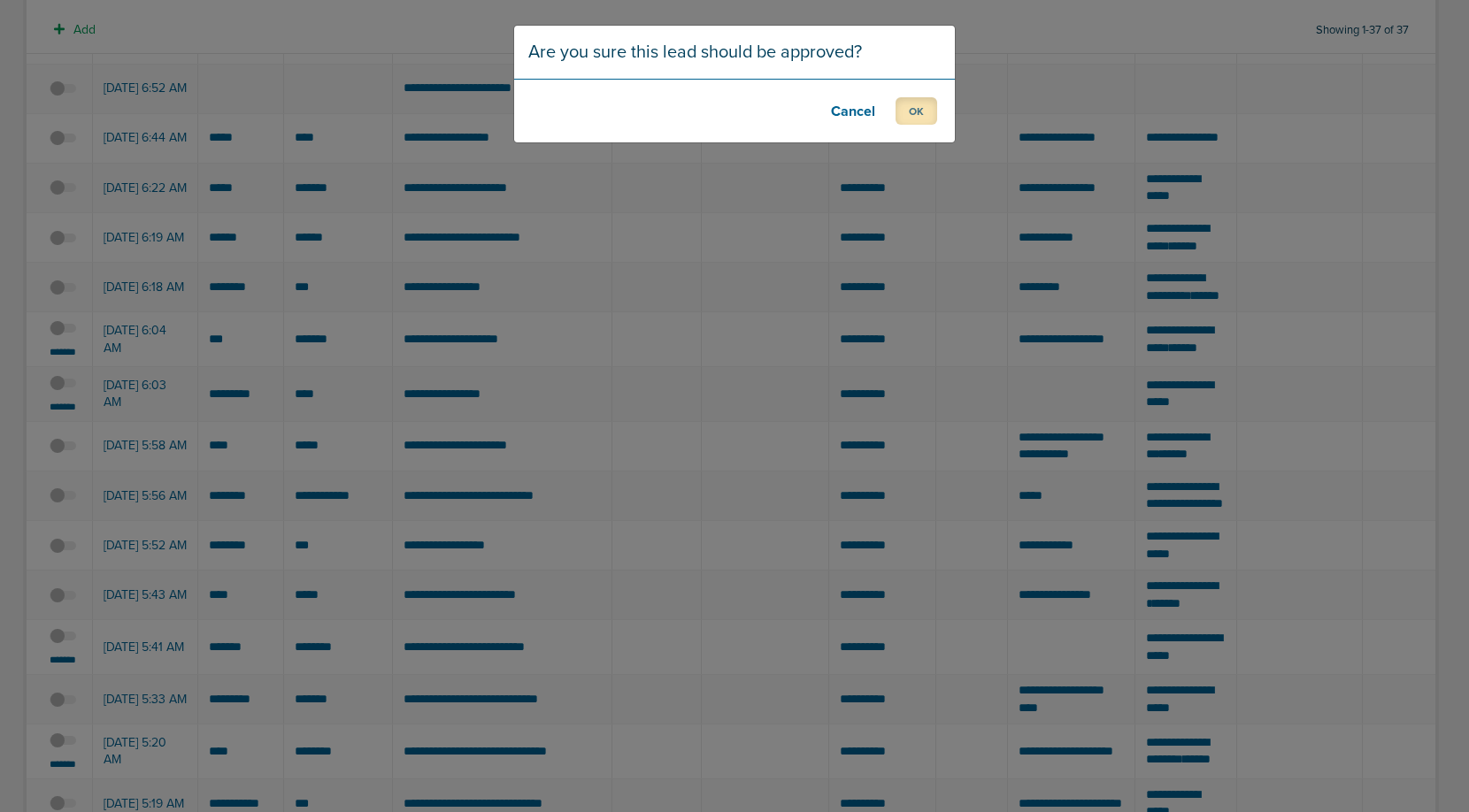
click at [926, 100] on button "OK" at bounding box center [915, 111] width 41 height 28
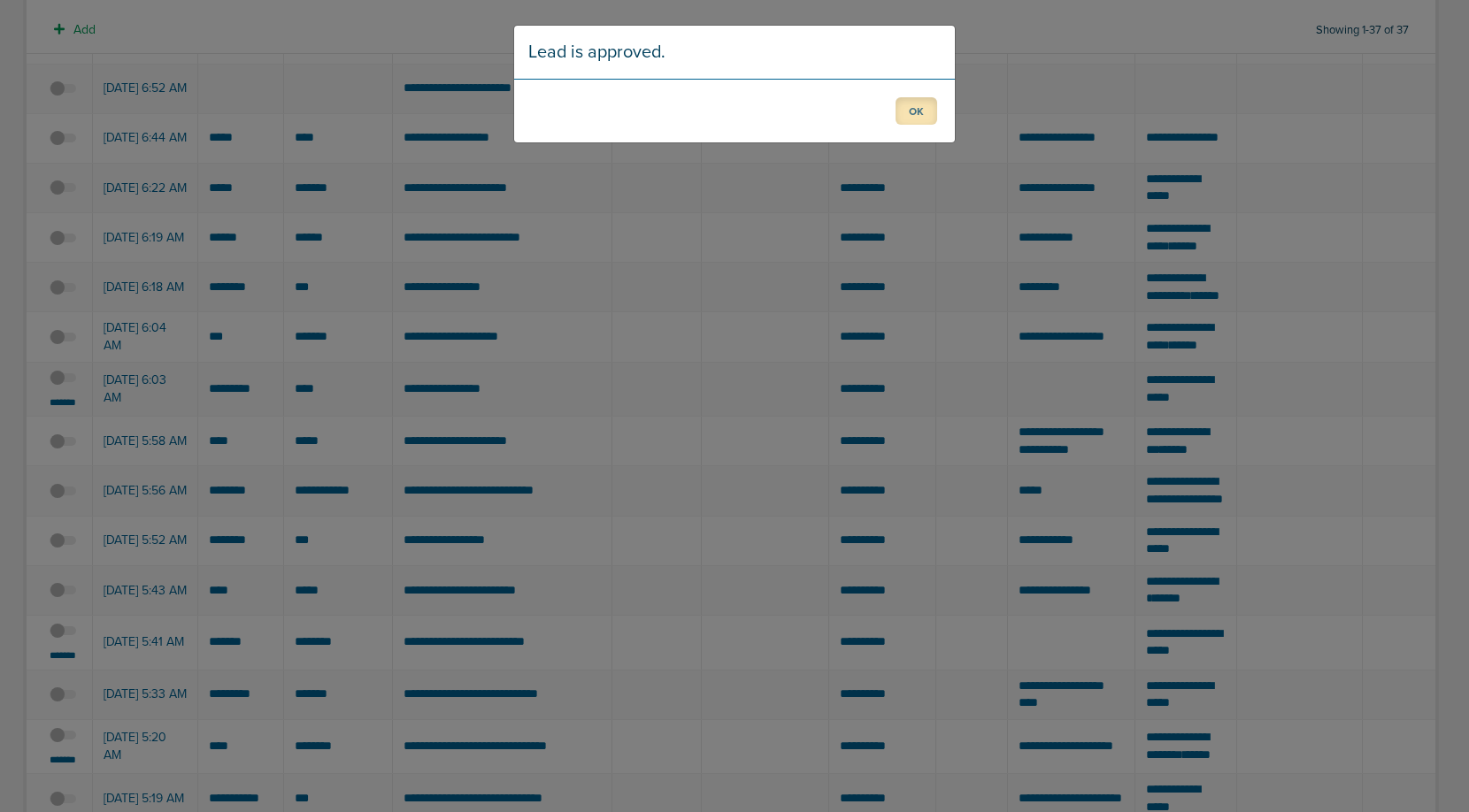
click at [910, 104] on button "OK" at bounding box center [915, 111] width 41 height 28
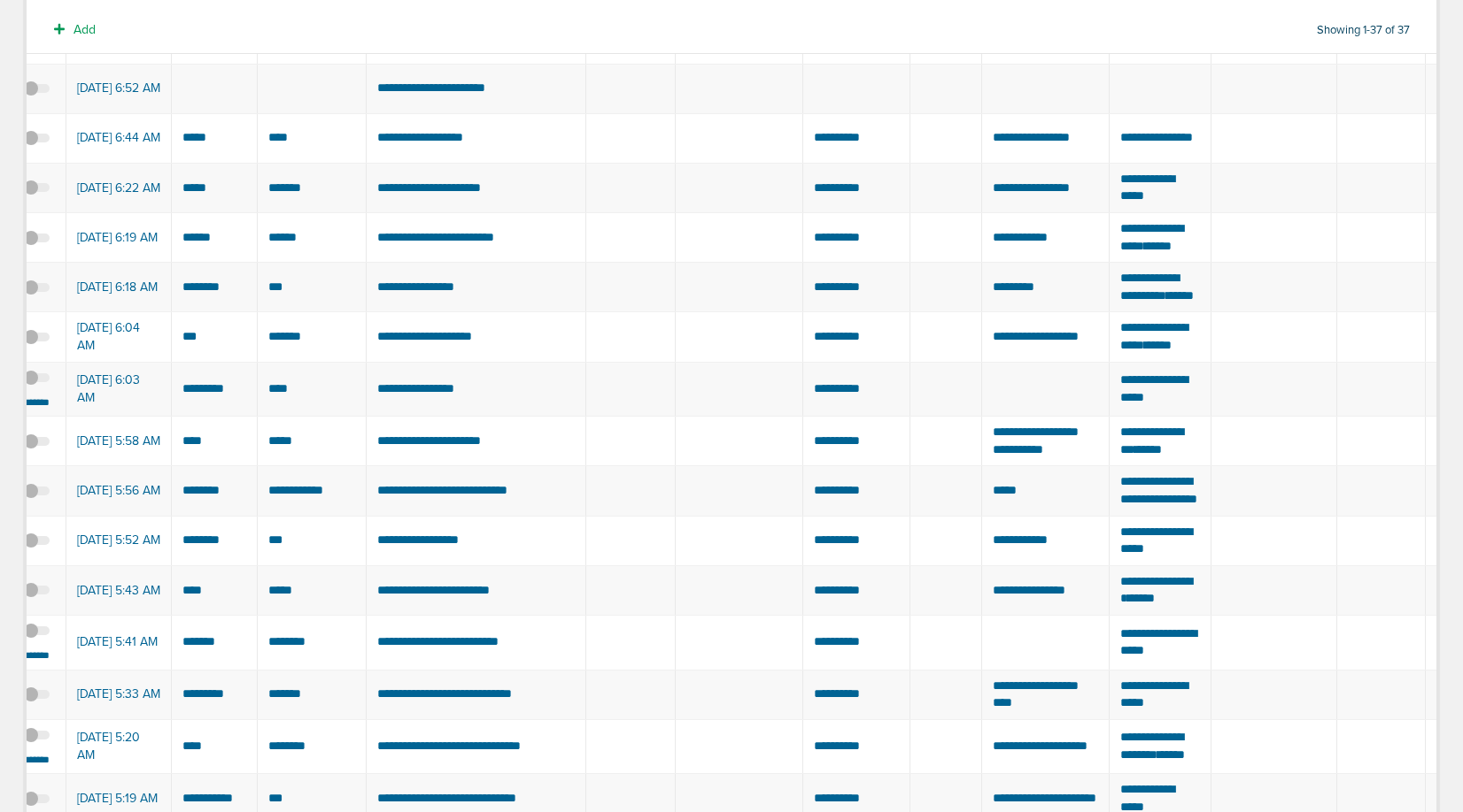
scroll to position [0, 0]
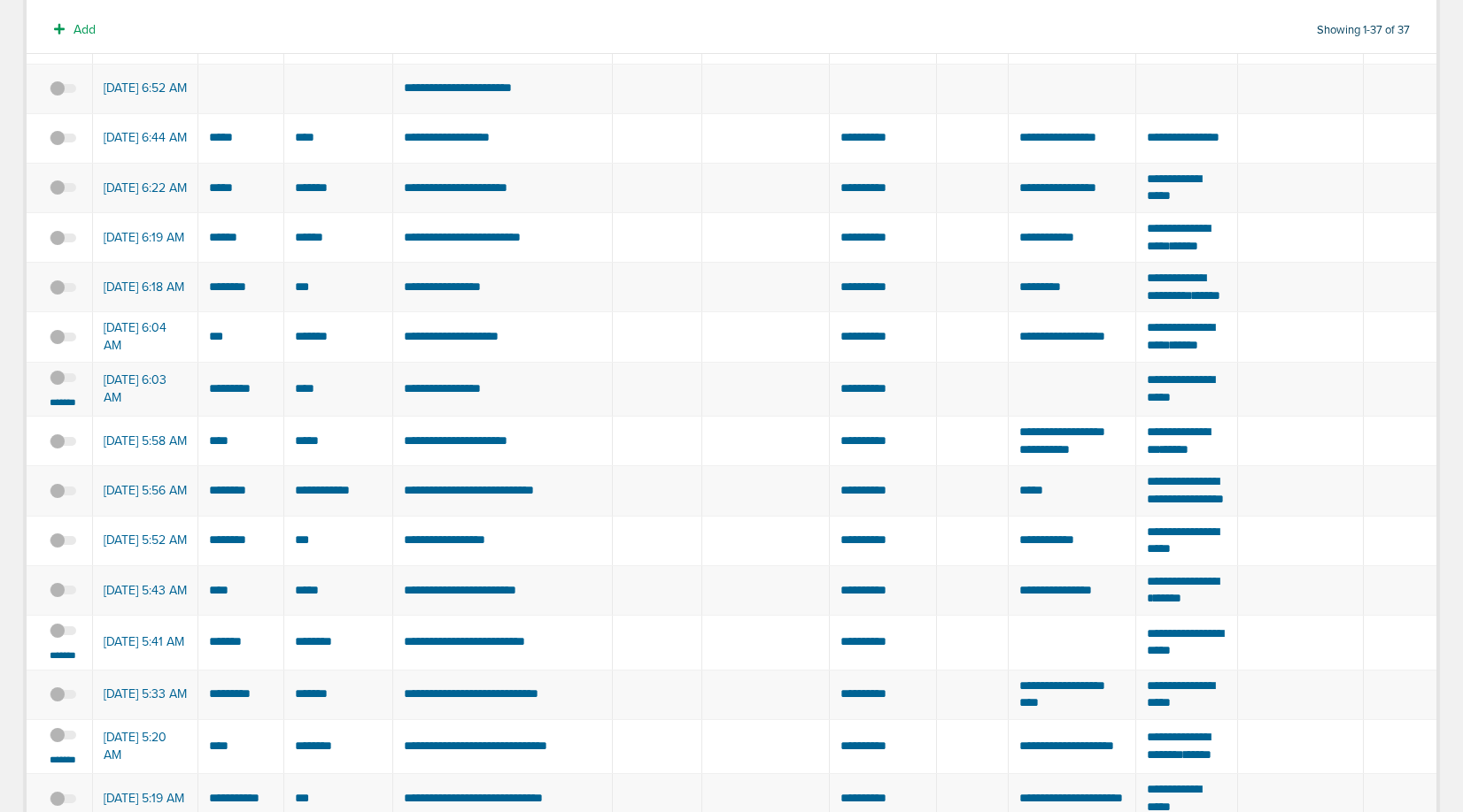
click at [464, 417] on td "**********" at bounding box center [501, 389] width 219 height 55
copy tr "********"
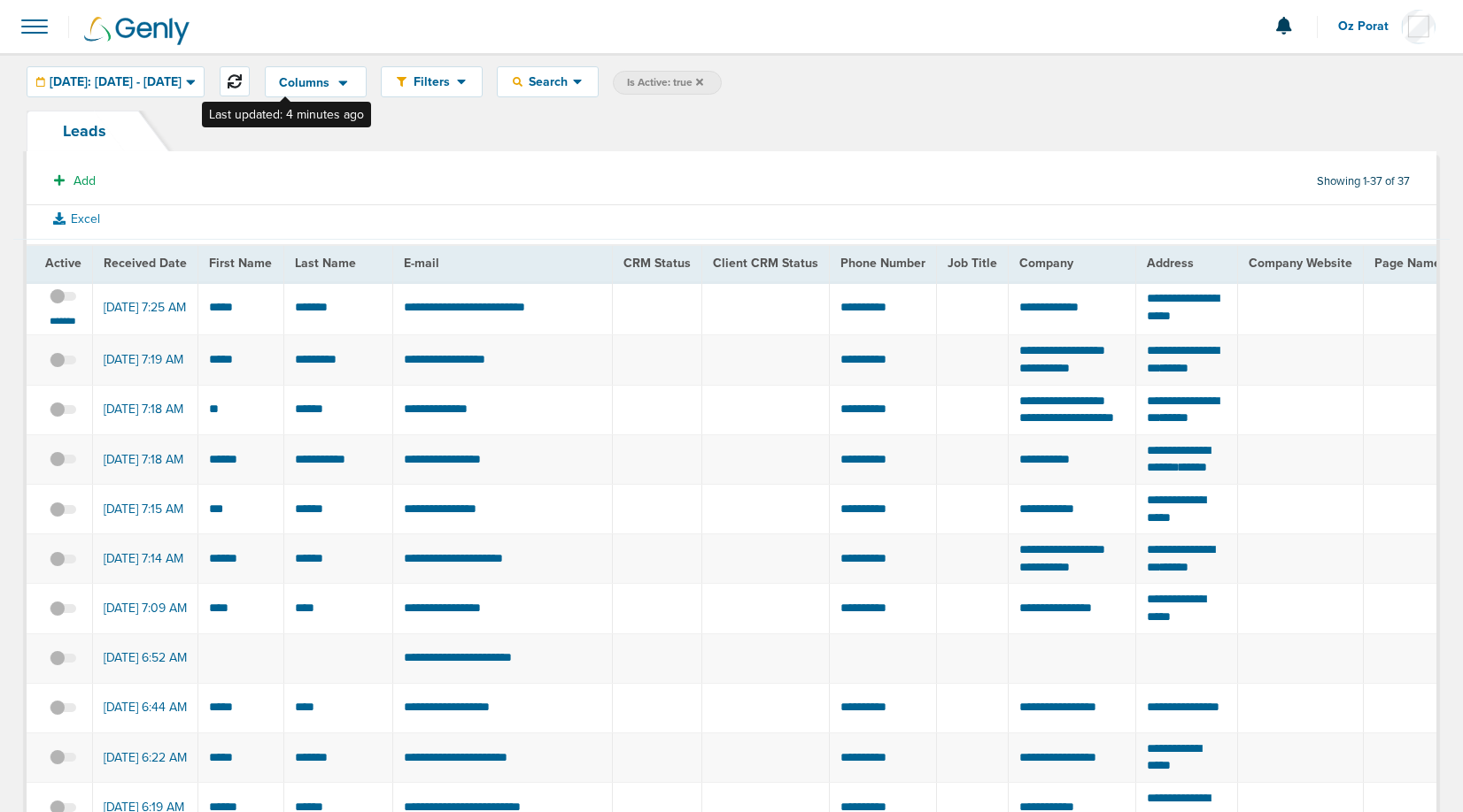
click at [250, 76] on button at bounding box center [234, 80] width 30 height 30
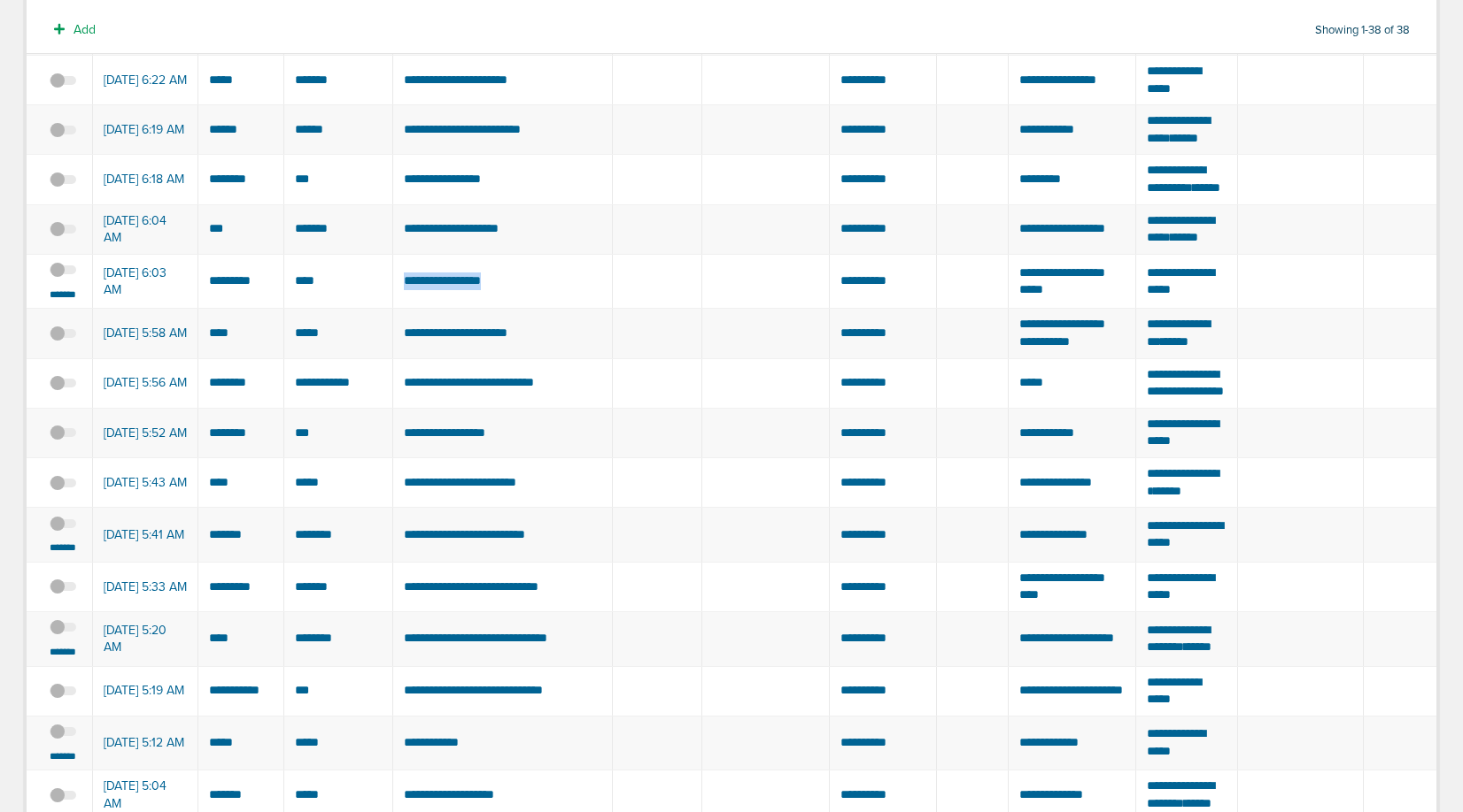
scroll to position [729, 0]
click at [62, 301] on small "*******" at bounding box center [62, 293] width 37 height 14
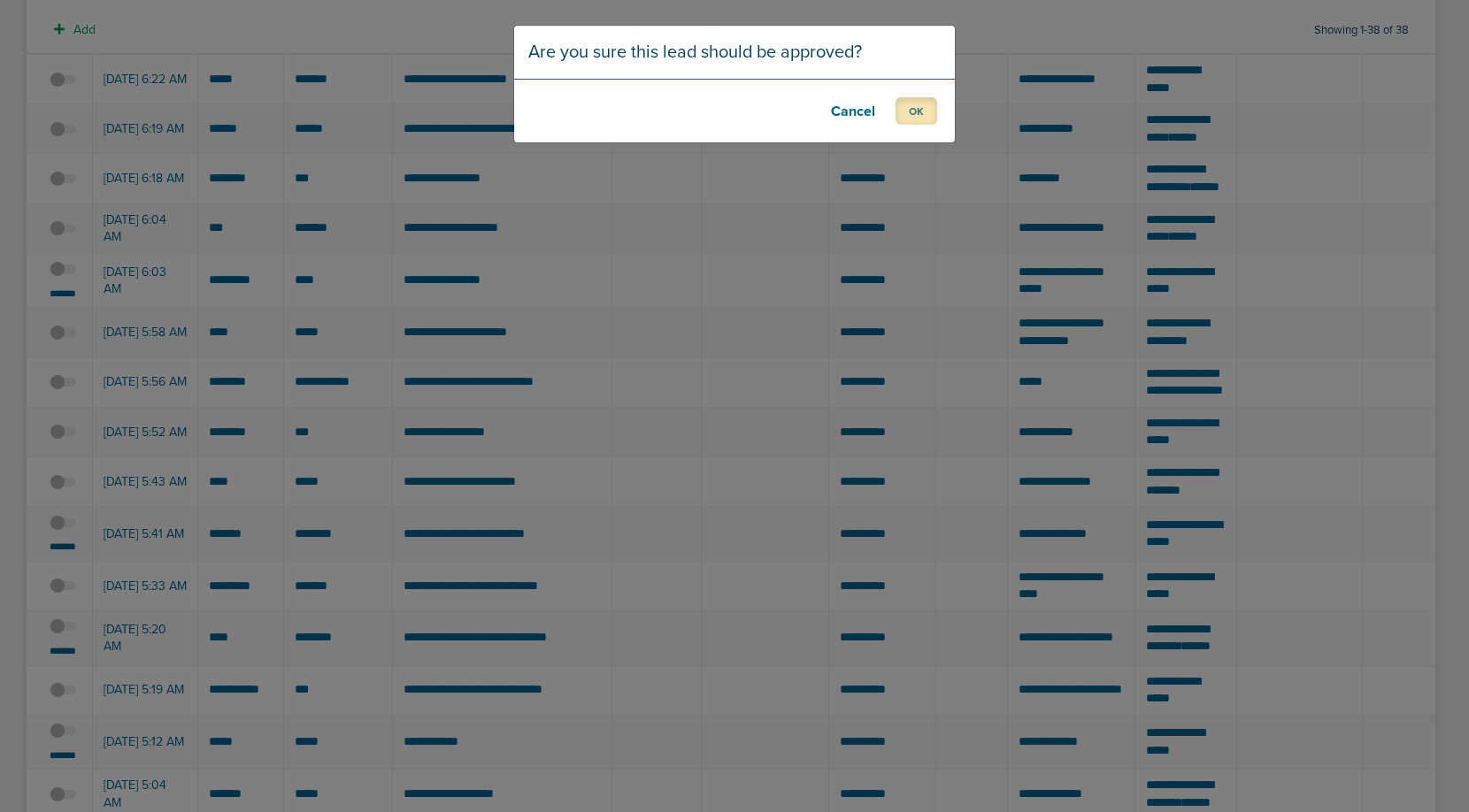
click at [922, 116] on button "OK" at bounding box center [915, 111] width 41 height 28
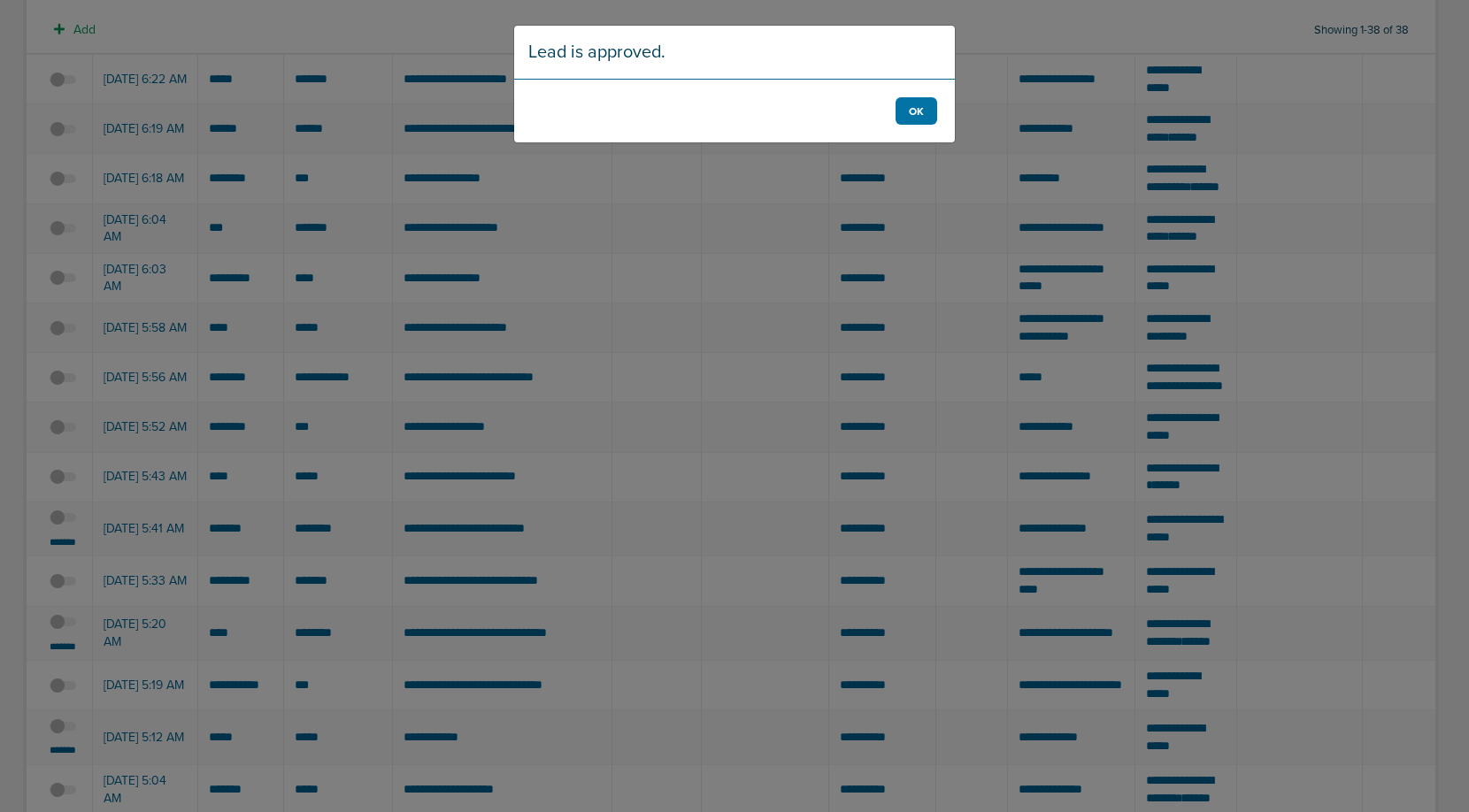
click at [939, 113] on footer "OK" at bounding box center [734, 110] width 441 height 64
click at [926, 113] on button "OK" at bounding box center [915, 111] width 41 height 28
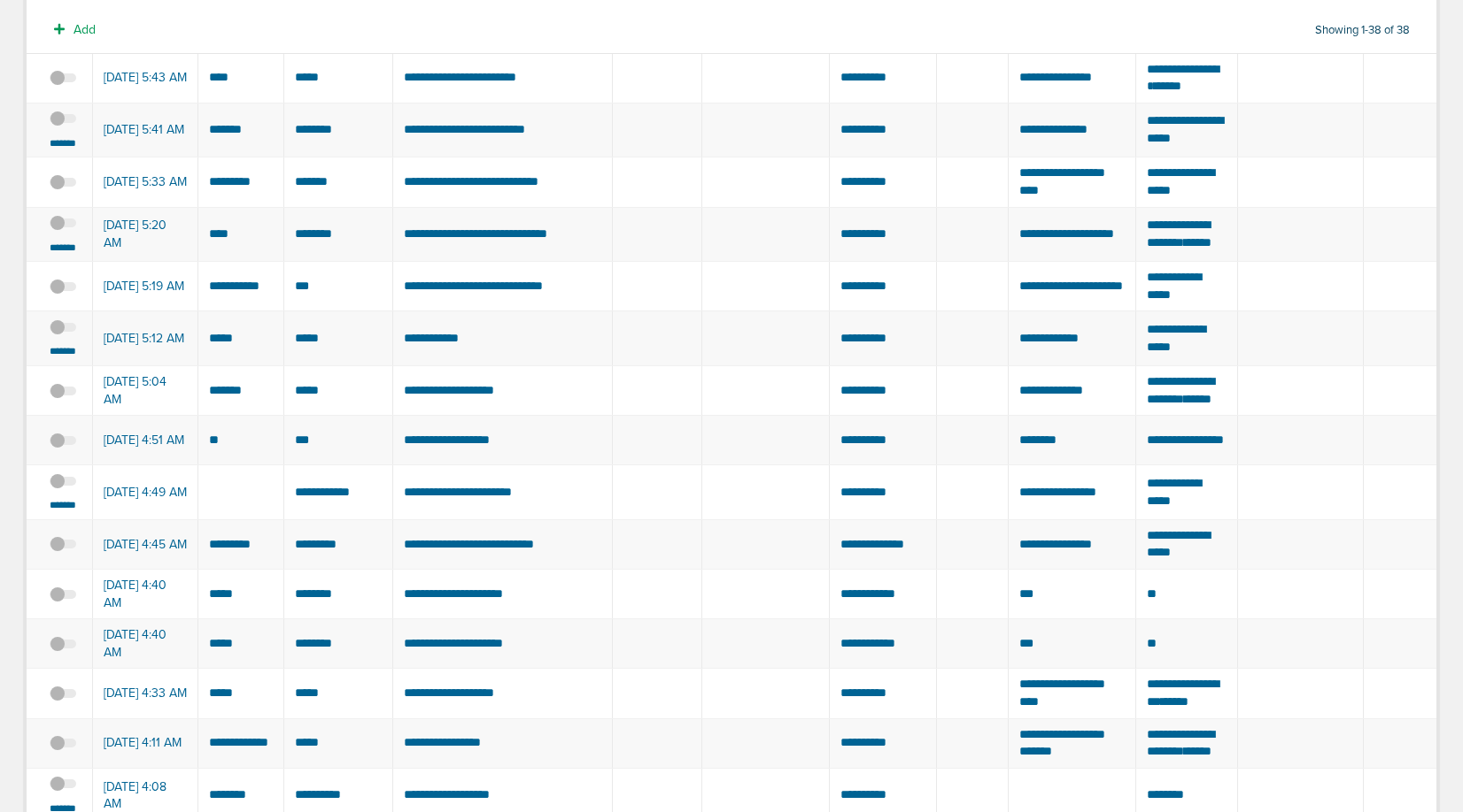
scroll to position [1149, 0]
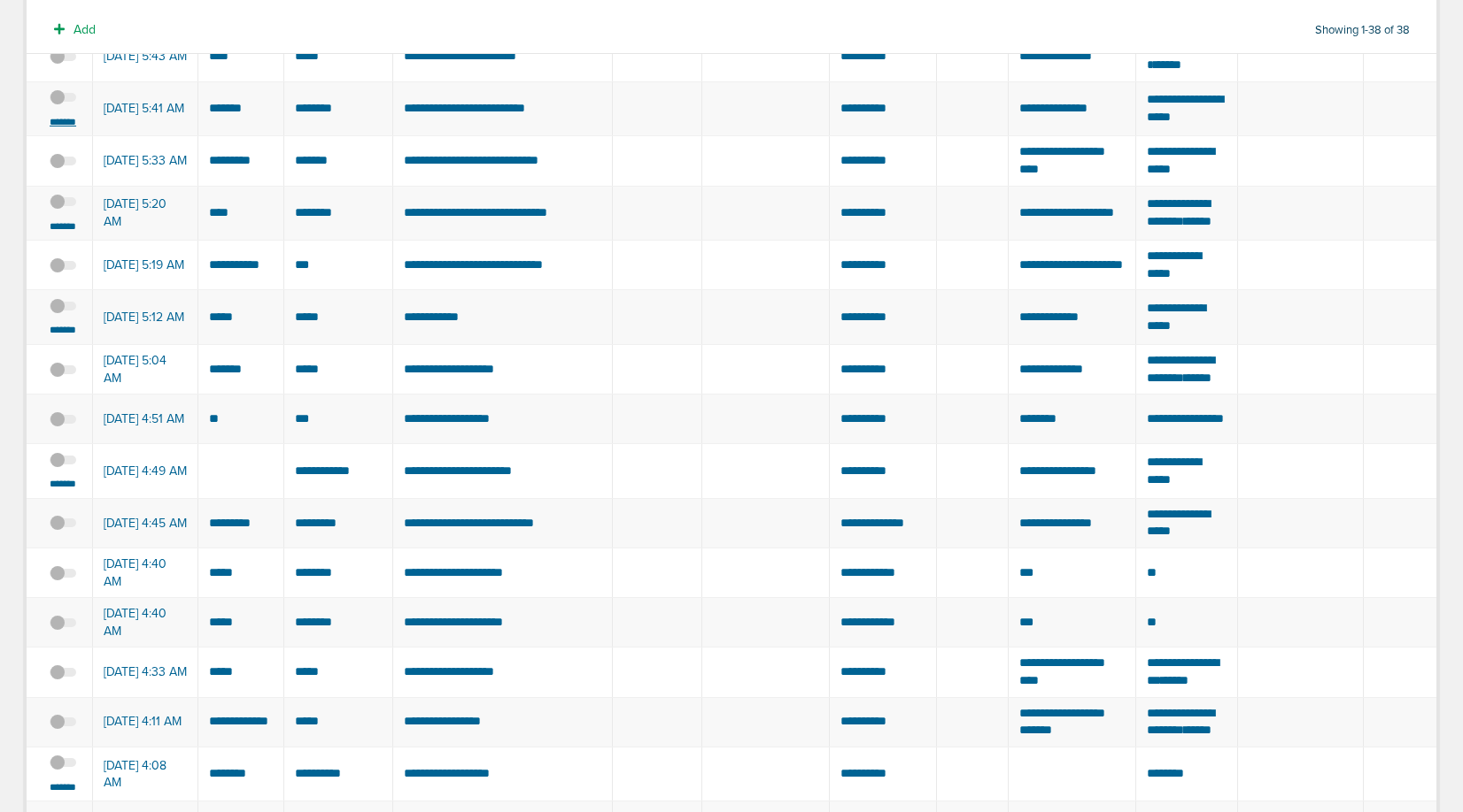
click at [60, 129] on small "*******" at bounding box center [62, 122] width 37 height 14
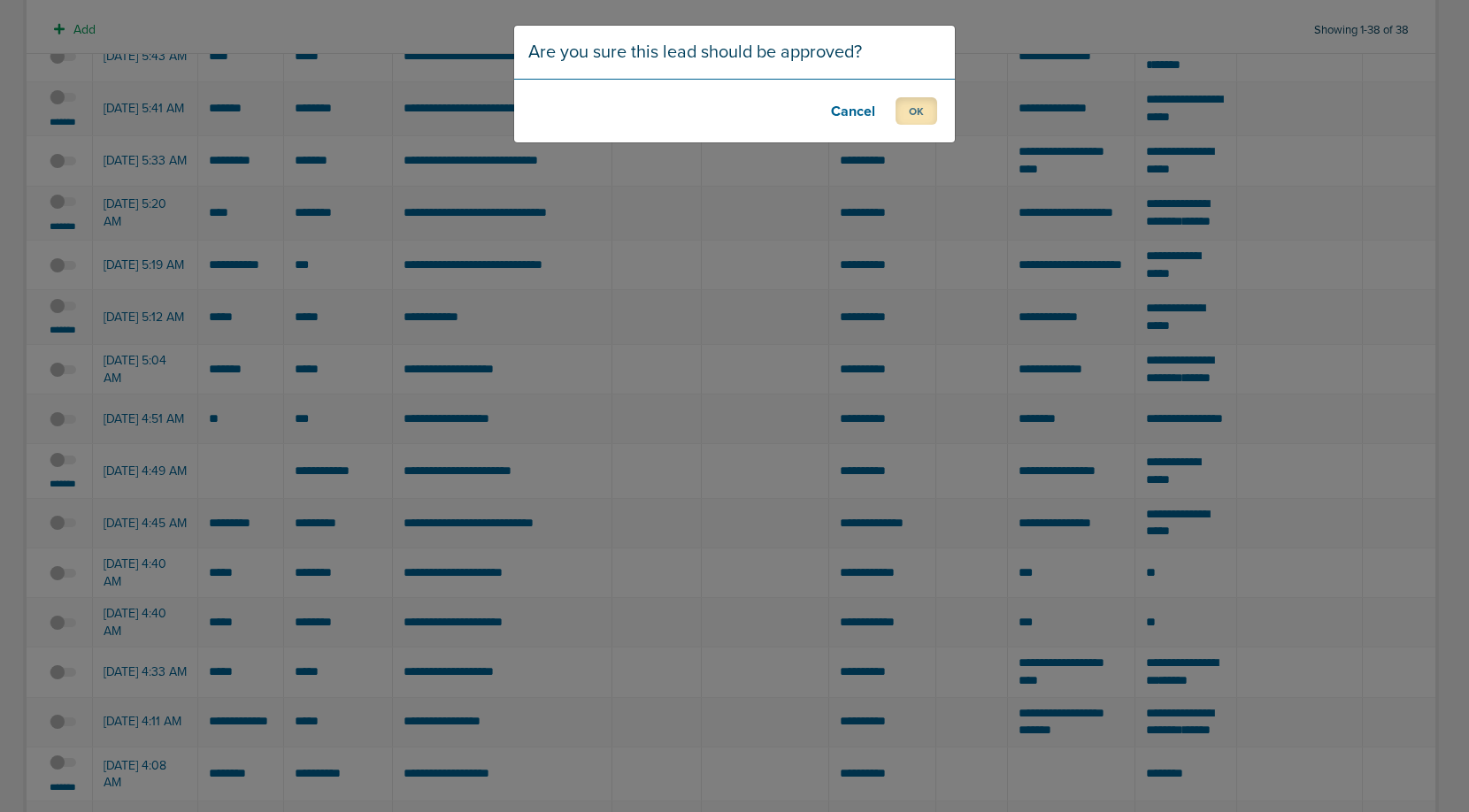
click at [912, 114] on button "OK" at bounding box center [915, 111] width 41 height 28
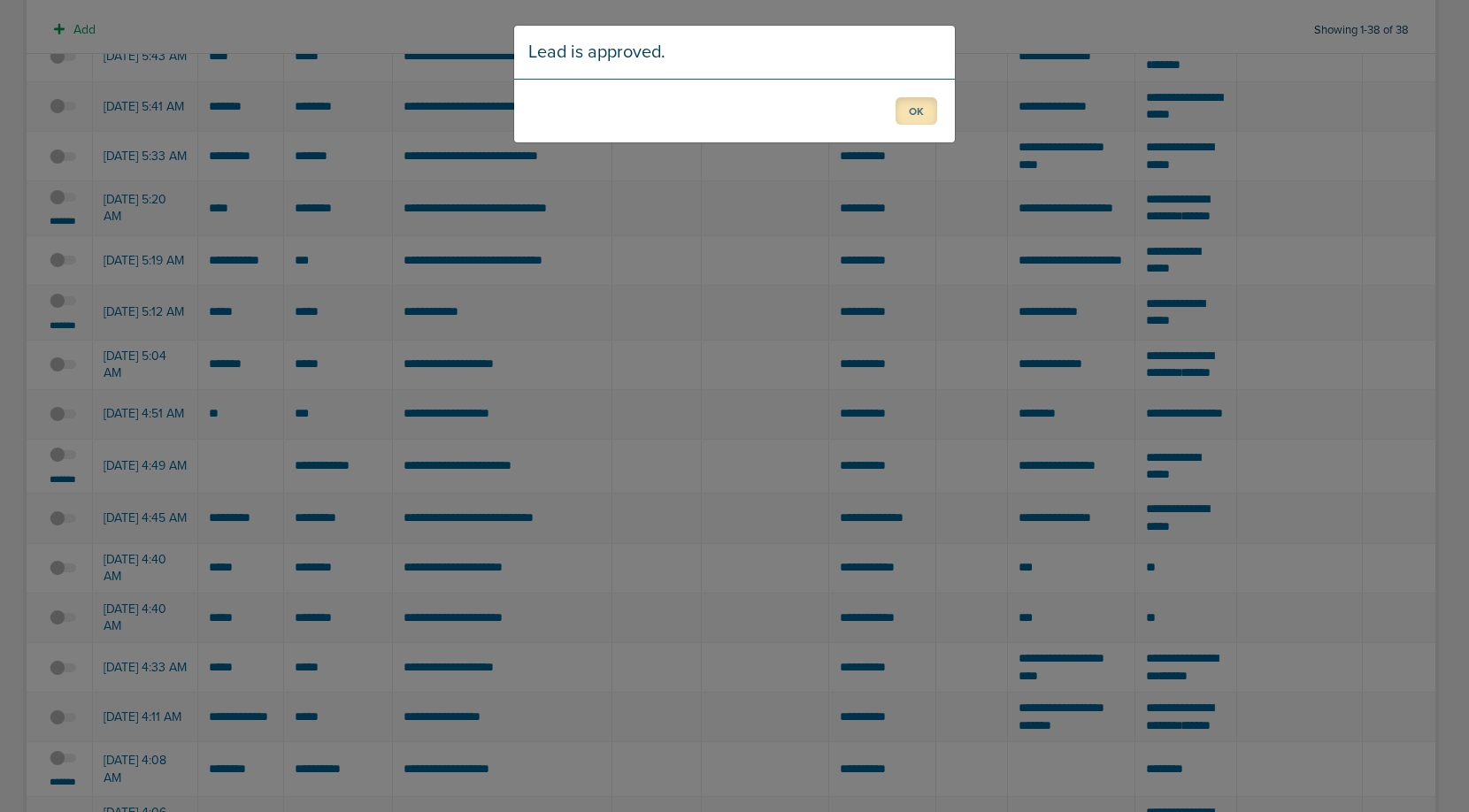
click at [920, 106] on button "OK" at bounding box center [915, 111] width 41 height 28
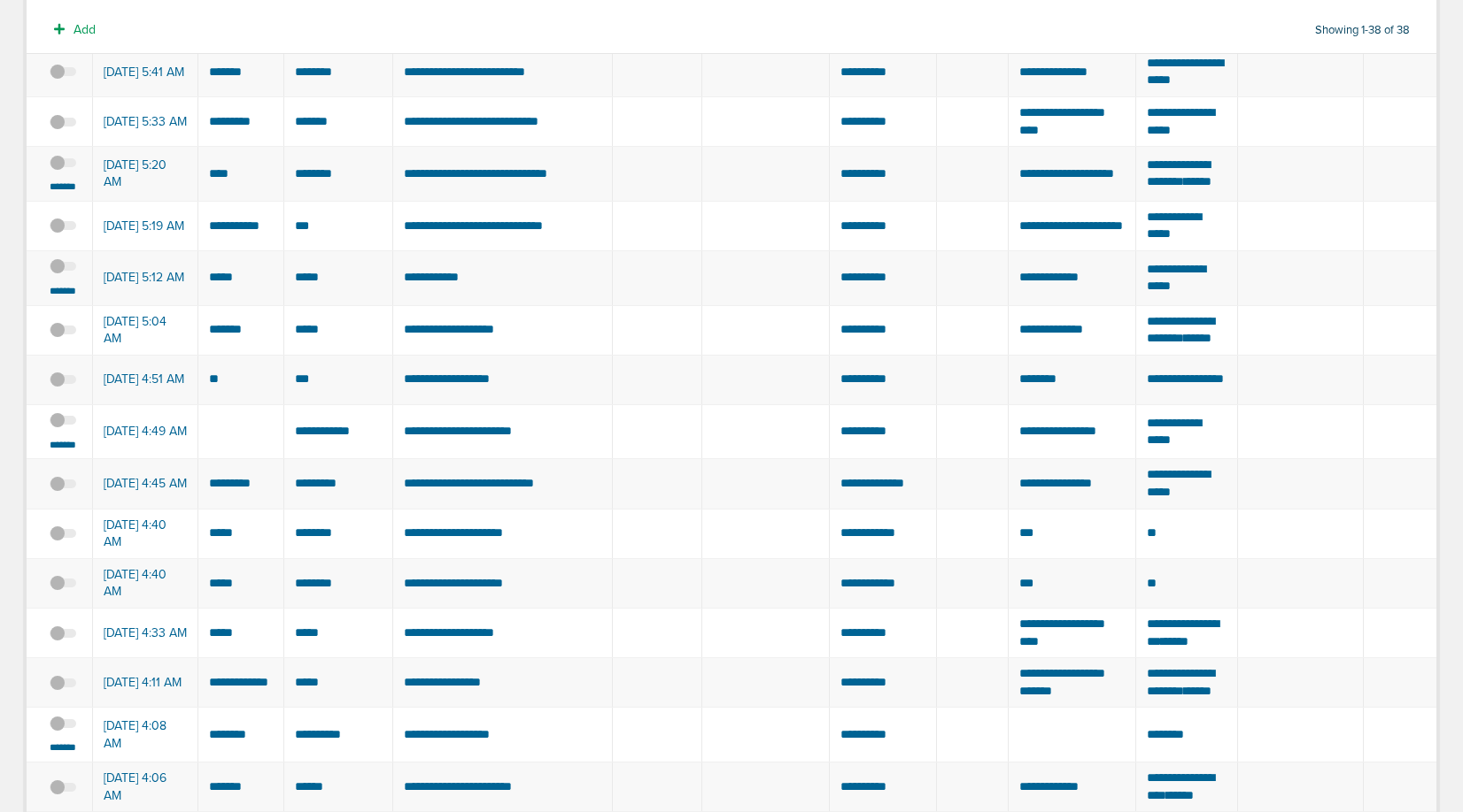
scroll to position [1185, 0]
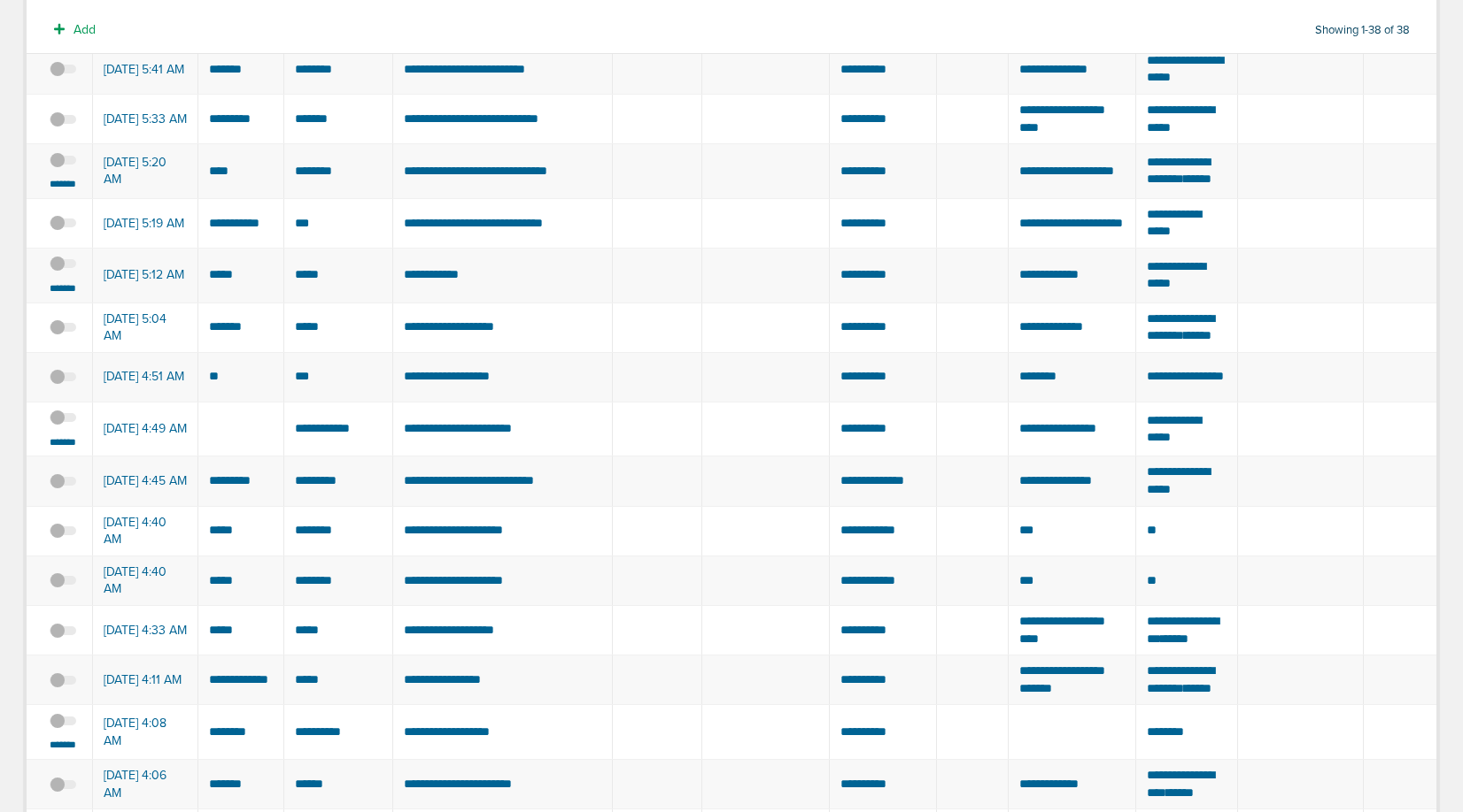
click at [72, 169] on span at bounding box center [63, 169] width 27 height 0
click at [63, 163] on input "checkbox" at bounding box center [63, 163] width 0 height 0
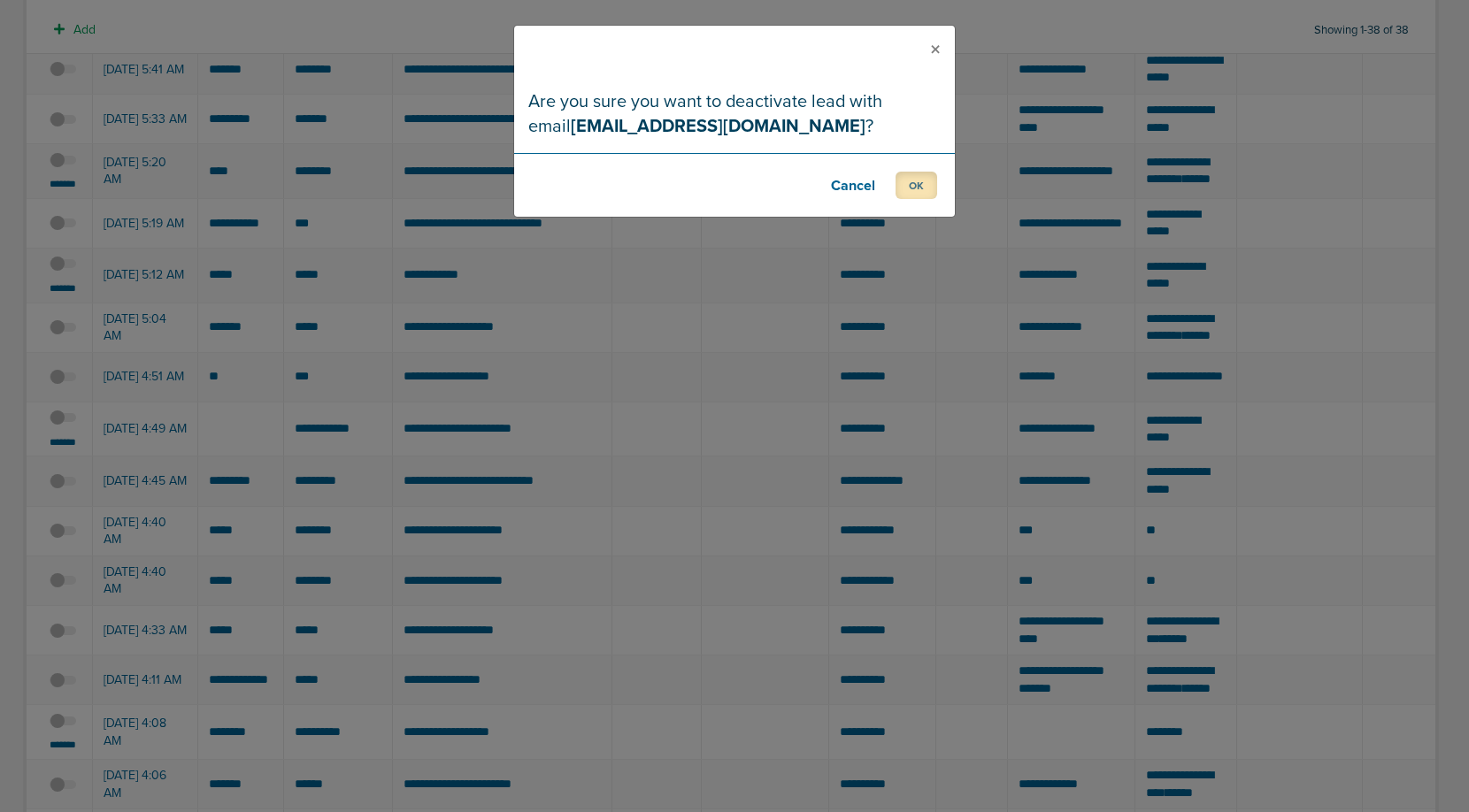
click at [915, 186] on button "OK" at bounding box center [915, 185] width 41 height 28
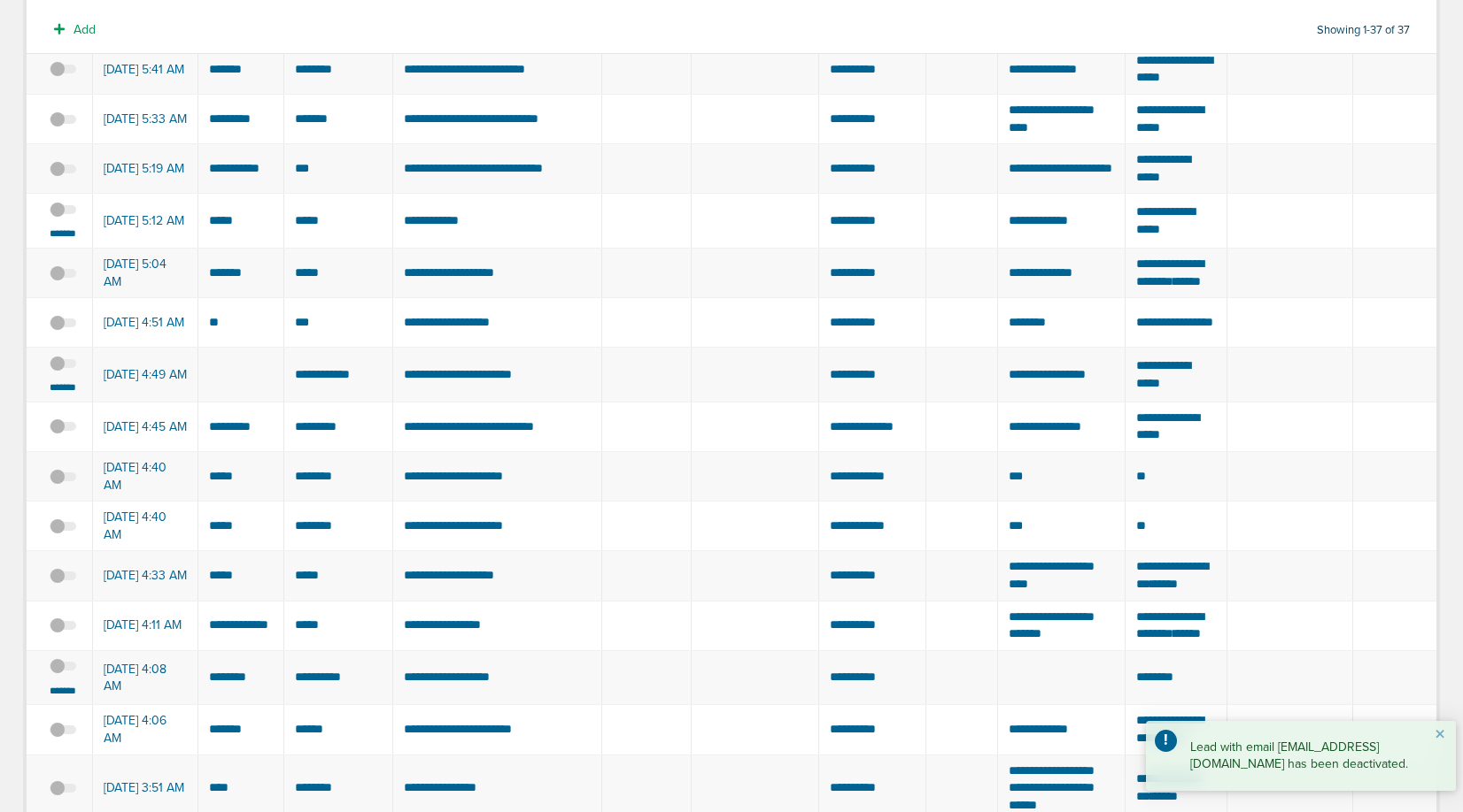
click at [64, 218] on span at bounding box center [63, 218] width 27 height 0
click at [63, 213] on input "checkbox" at bounding box center [63, 213] width 0 height 0
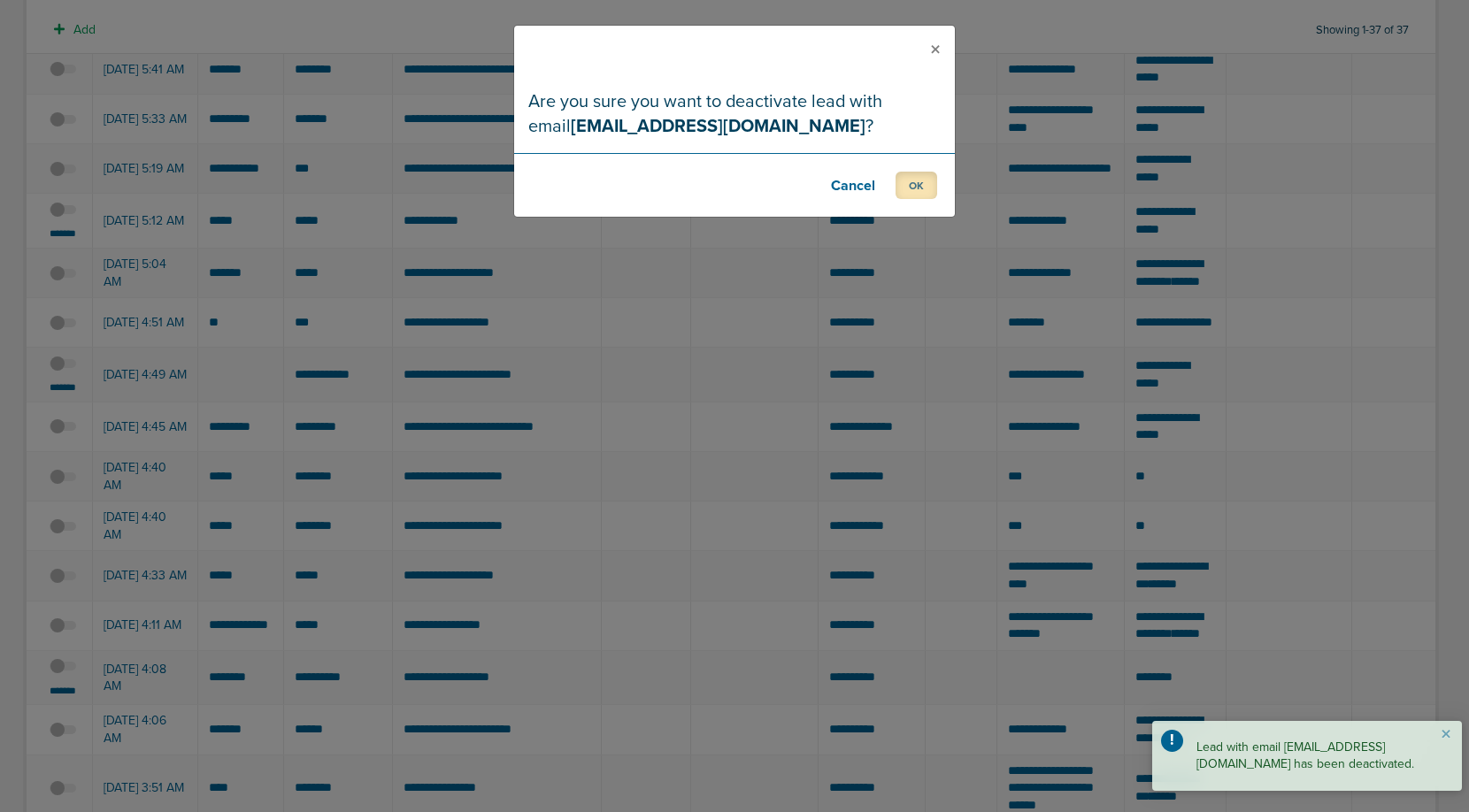
click at [913, 178] on button "OK" at bounding box center [915, 185] width 41 height 28
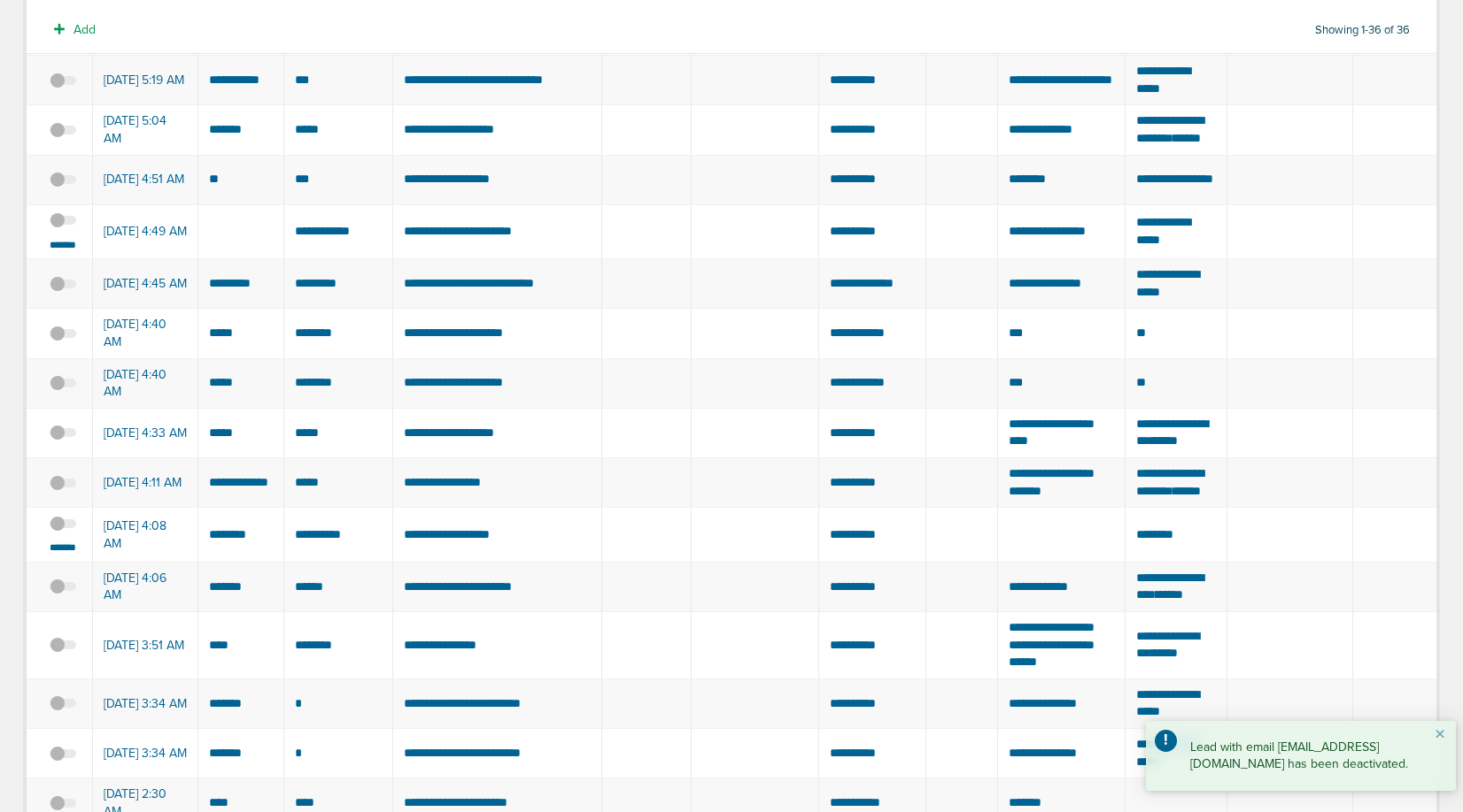
scroll to position [1276, 0]
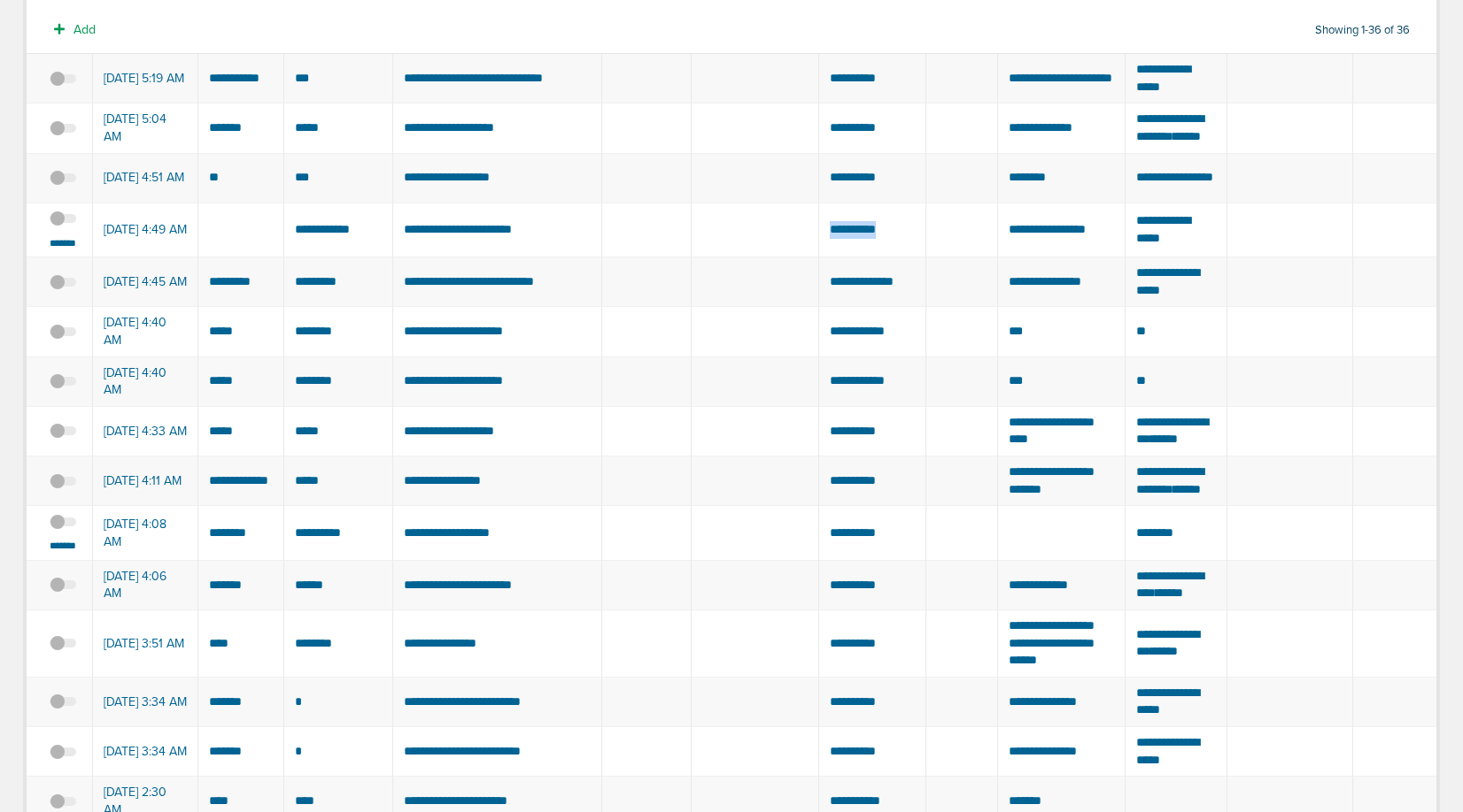
drag, startPoint x: 897, startPoint y: 471, endPoint x: 810, endPoint y: 471, distance: 87.0
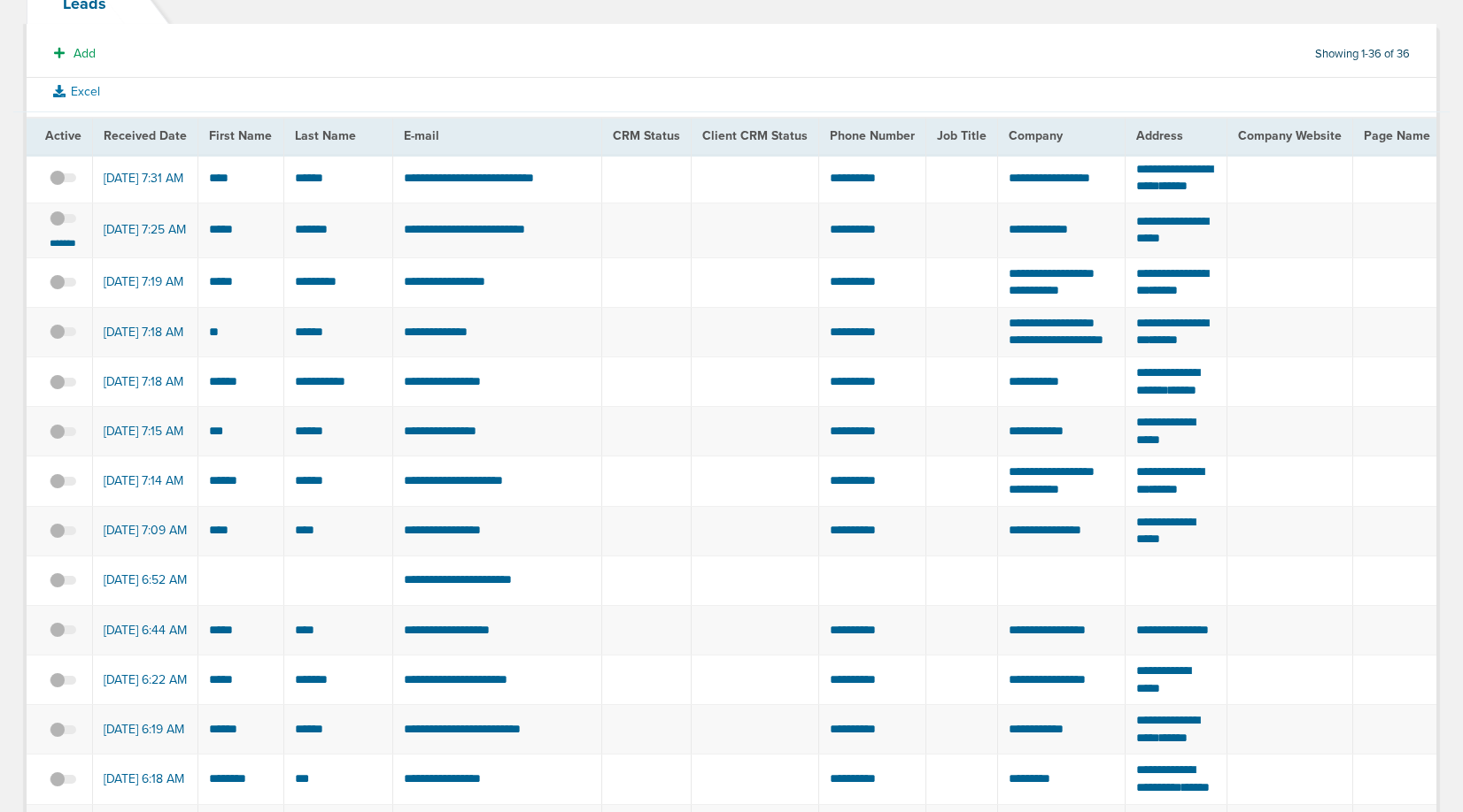
scroll to position [0, 0]
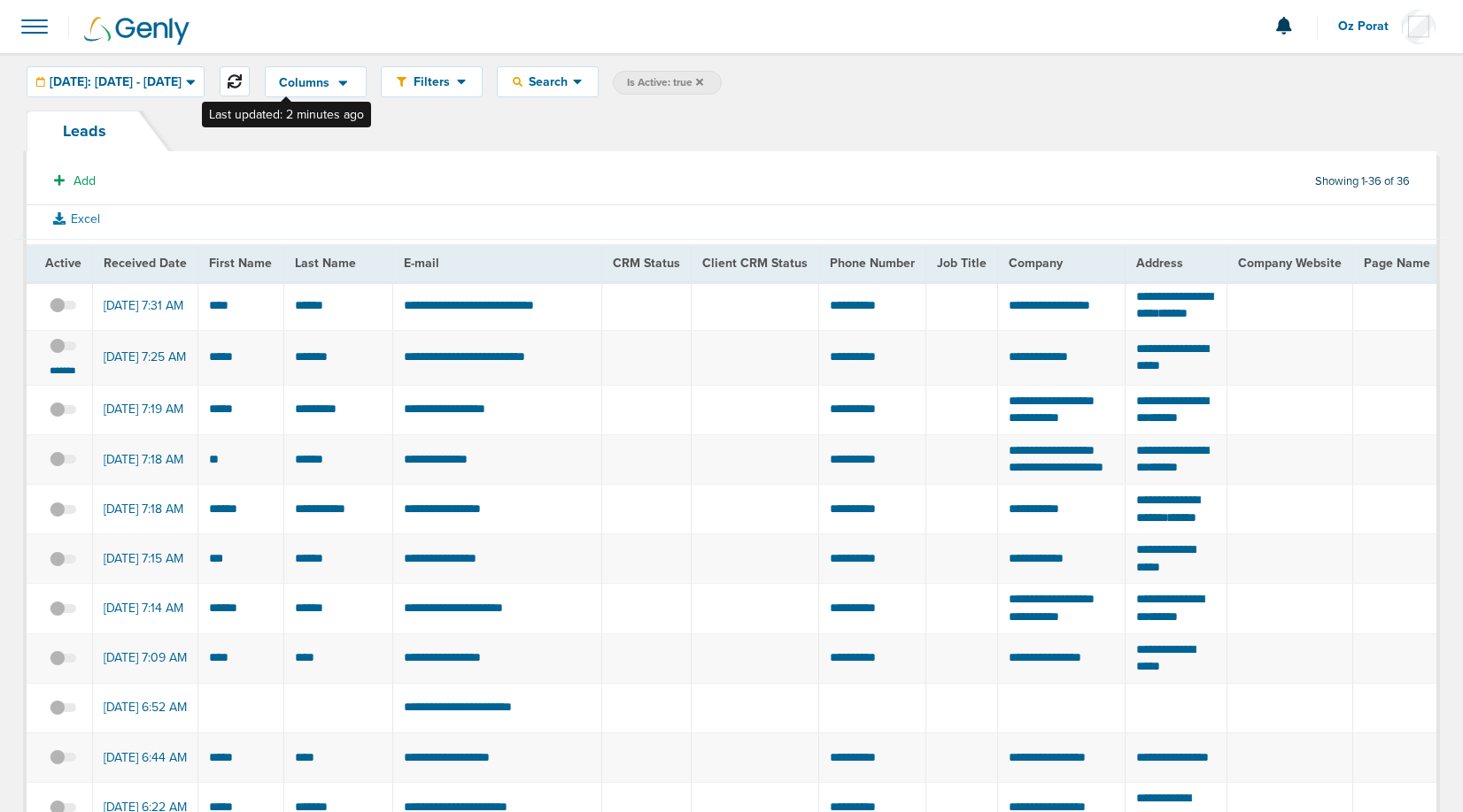
click at [241, 78] on icon at bounding box center [235, 81] width 14 height 14
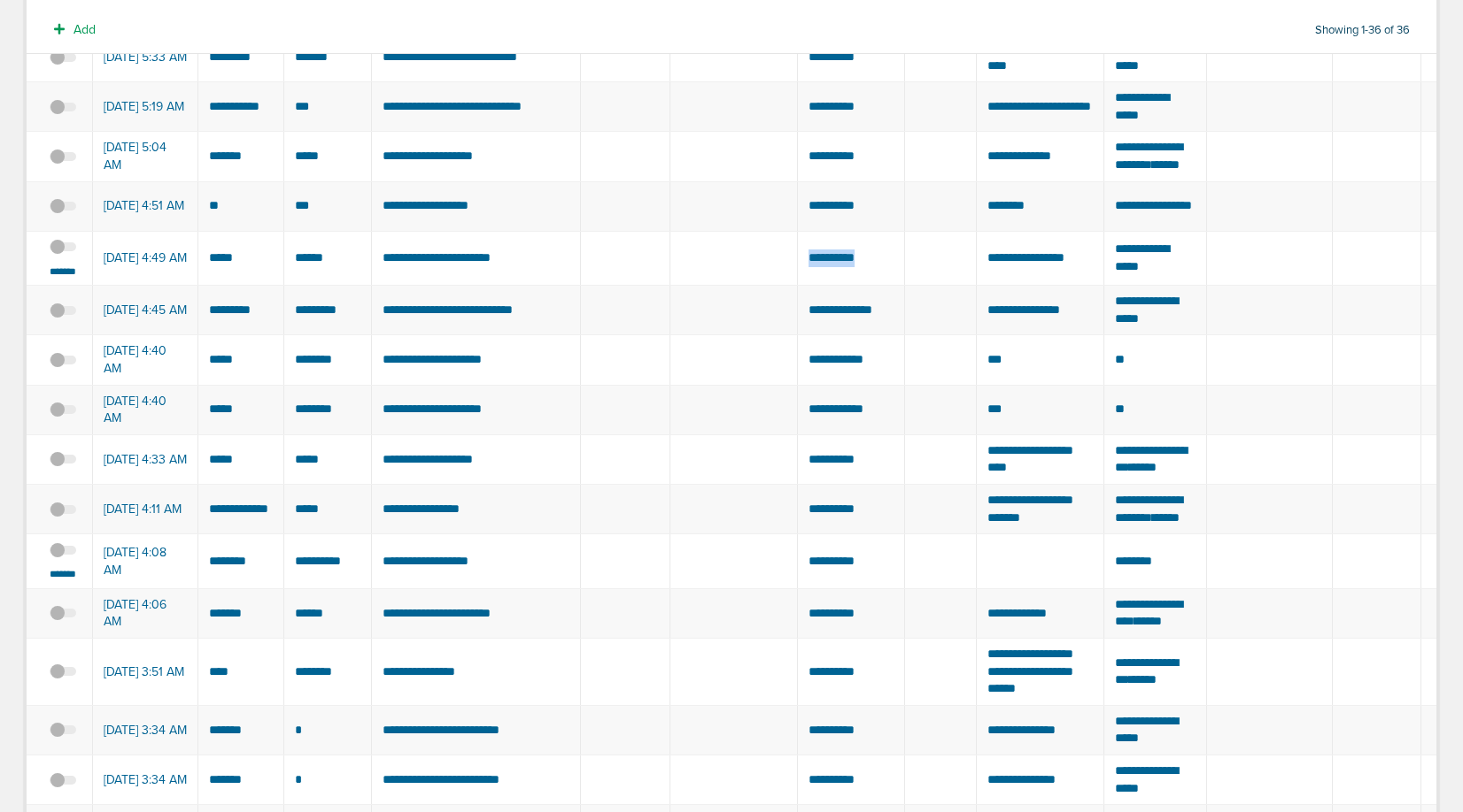
scroll to position [1300, 0]
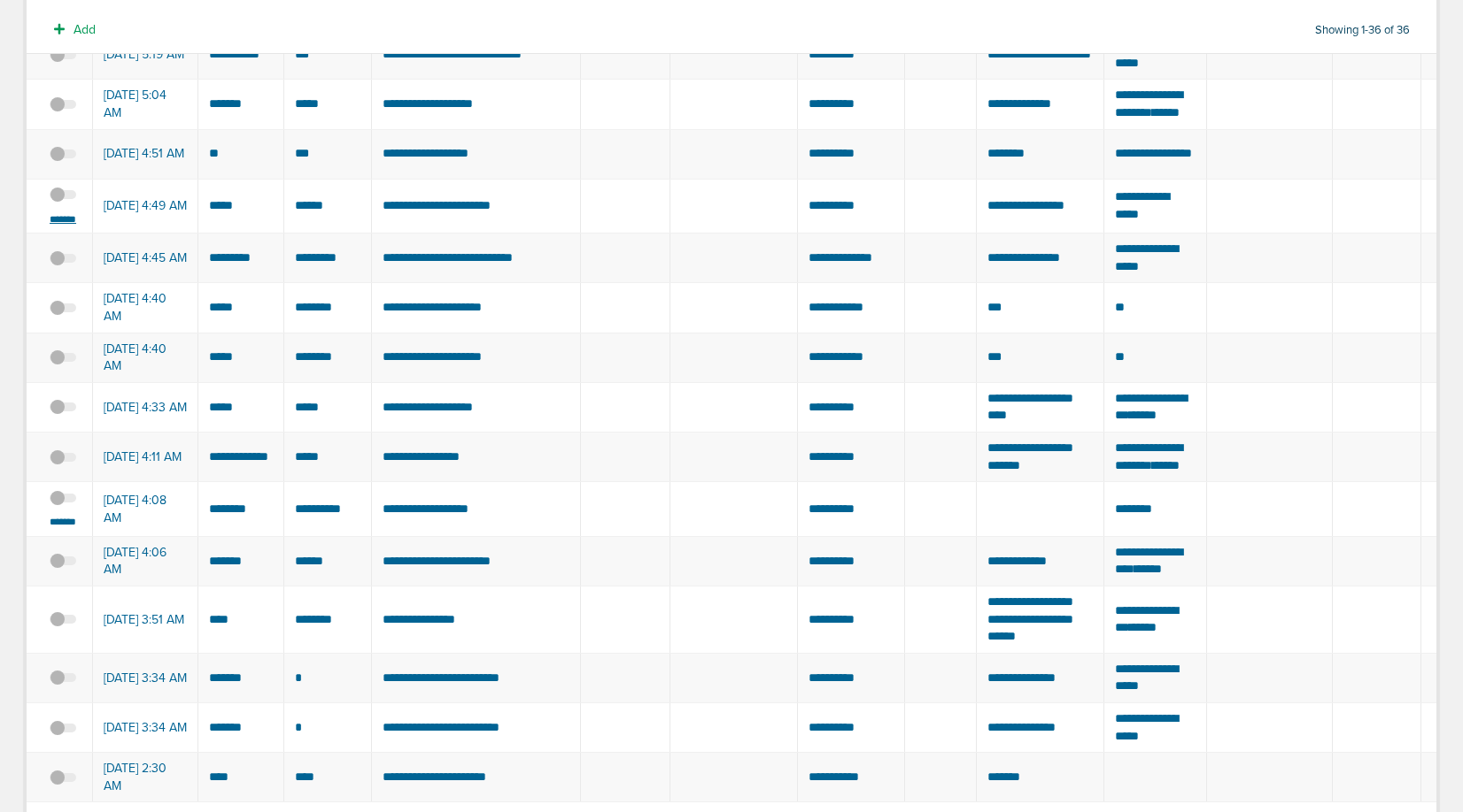
click at [69, 227] on small "*******" at bounding box center [62, 219] width 37 height 14
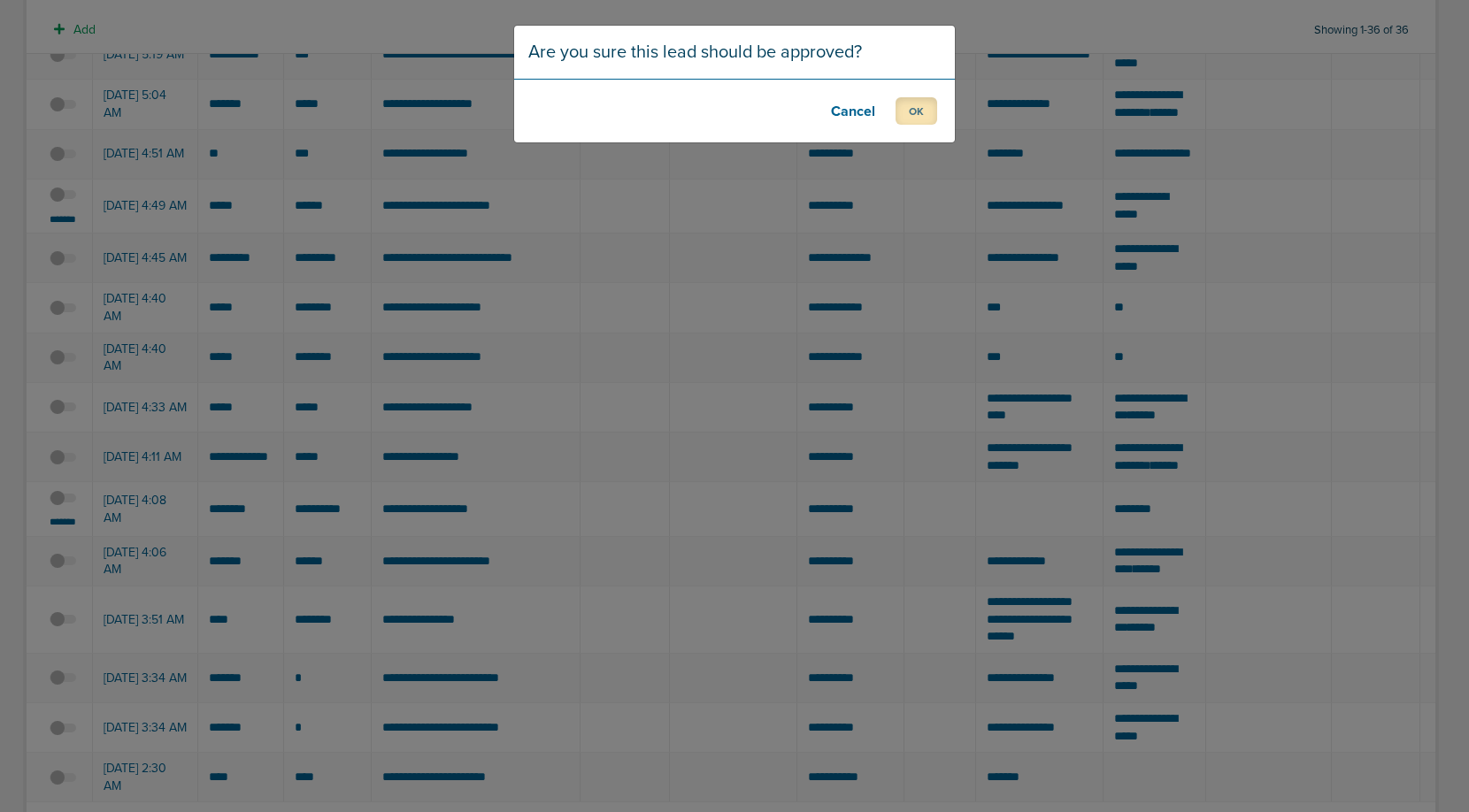
click at [916, 105] on button "OK" at bounding box center [915, 111] width 41 height 28
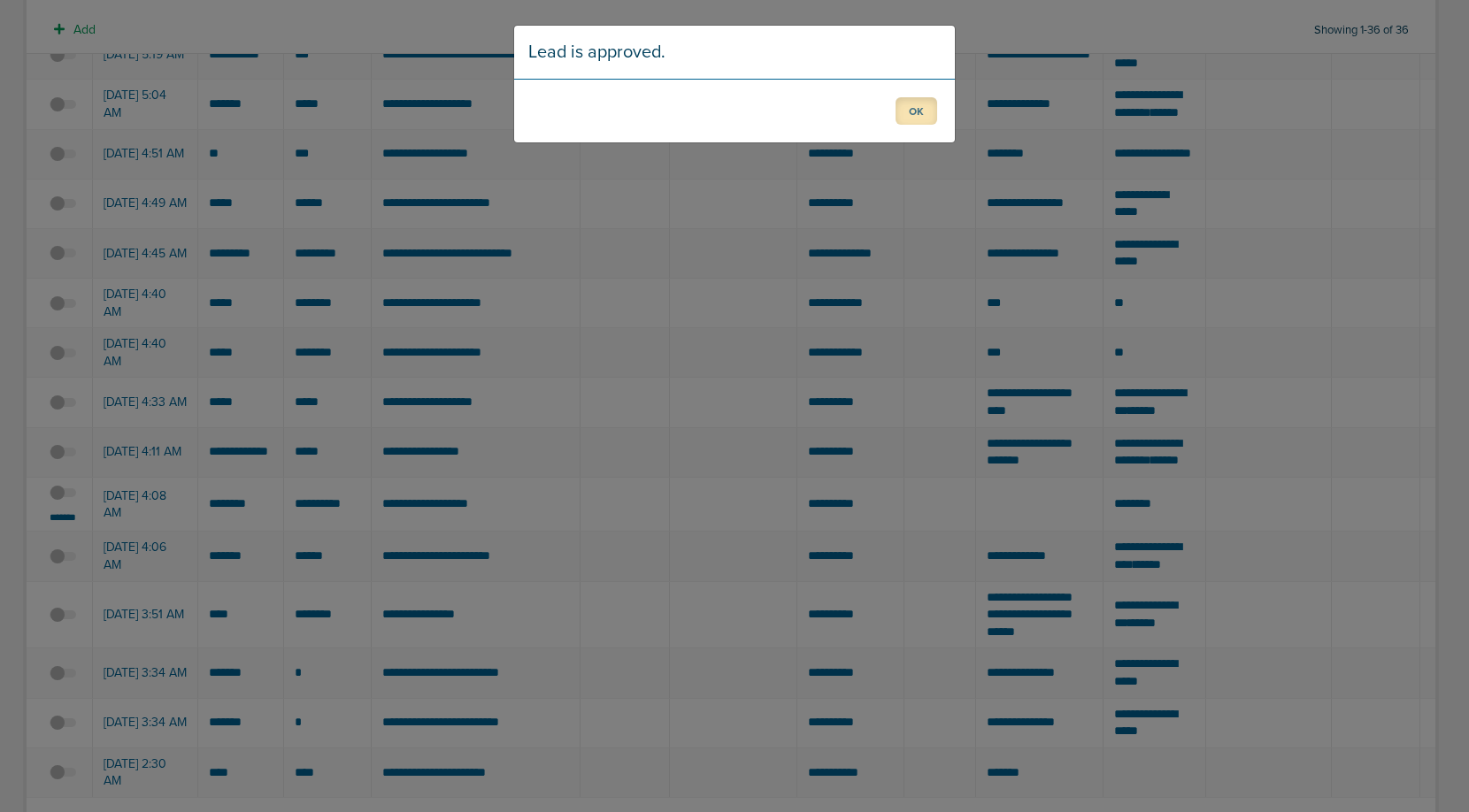
click at [916, 106] on button "OK" at bounding box center [915, 111] width 41 height 28
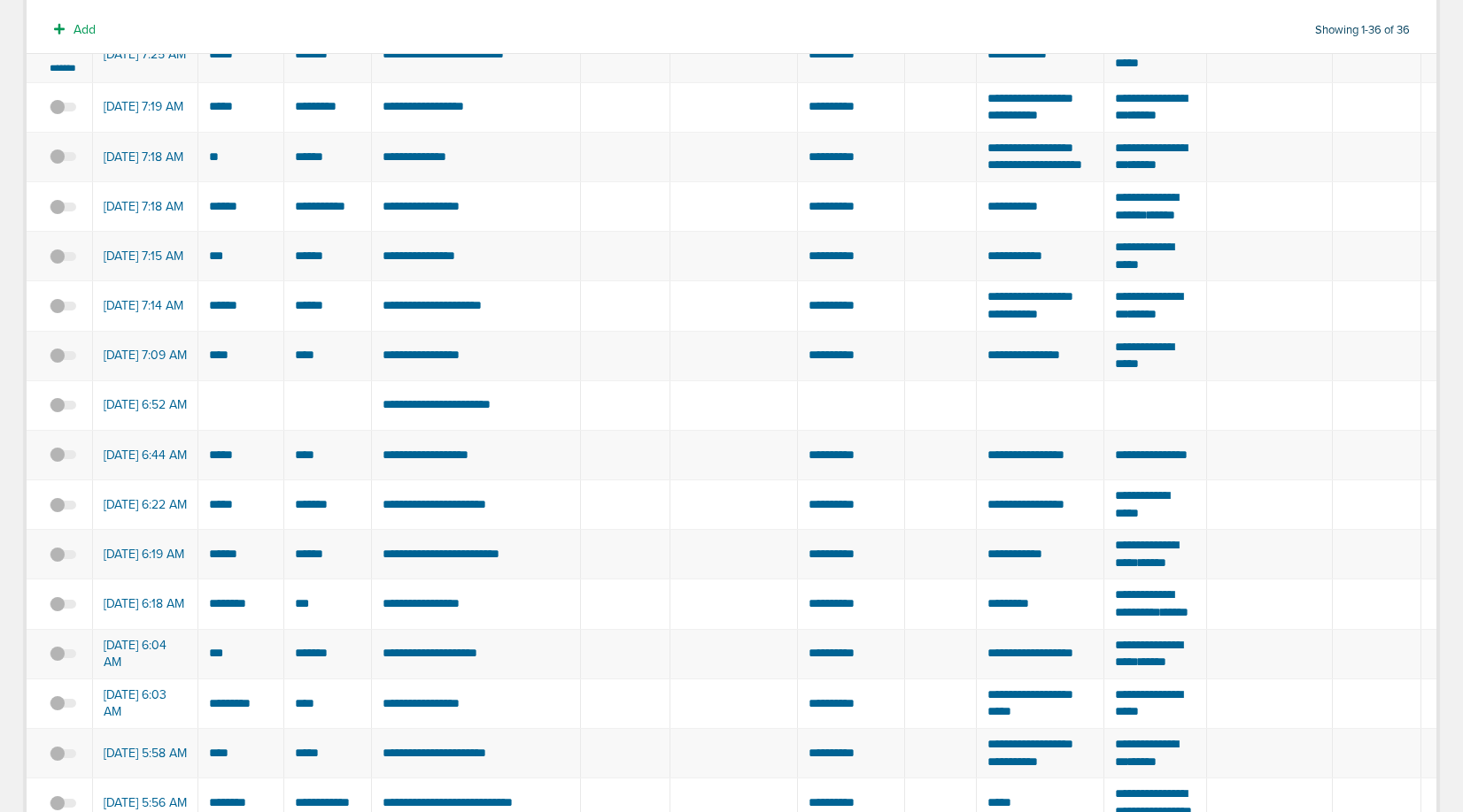
scroll to position [0, 0]
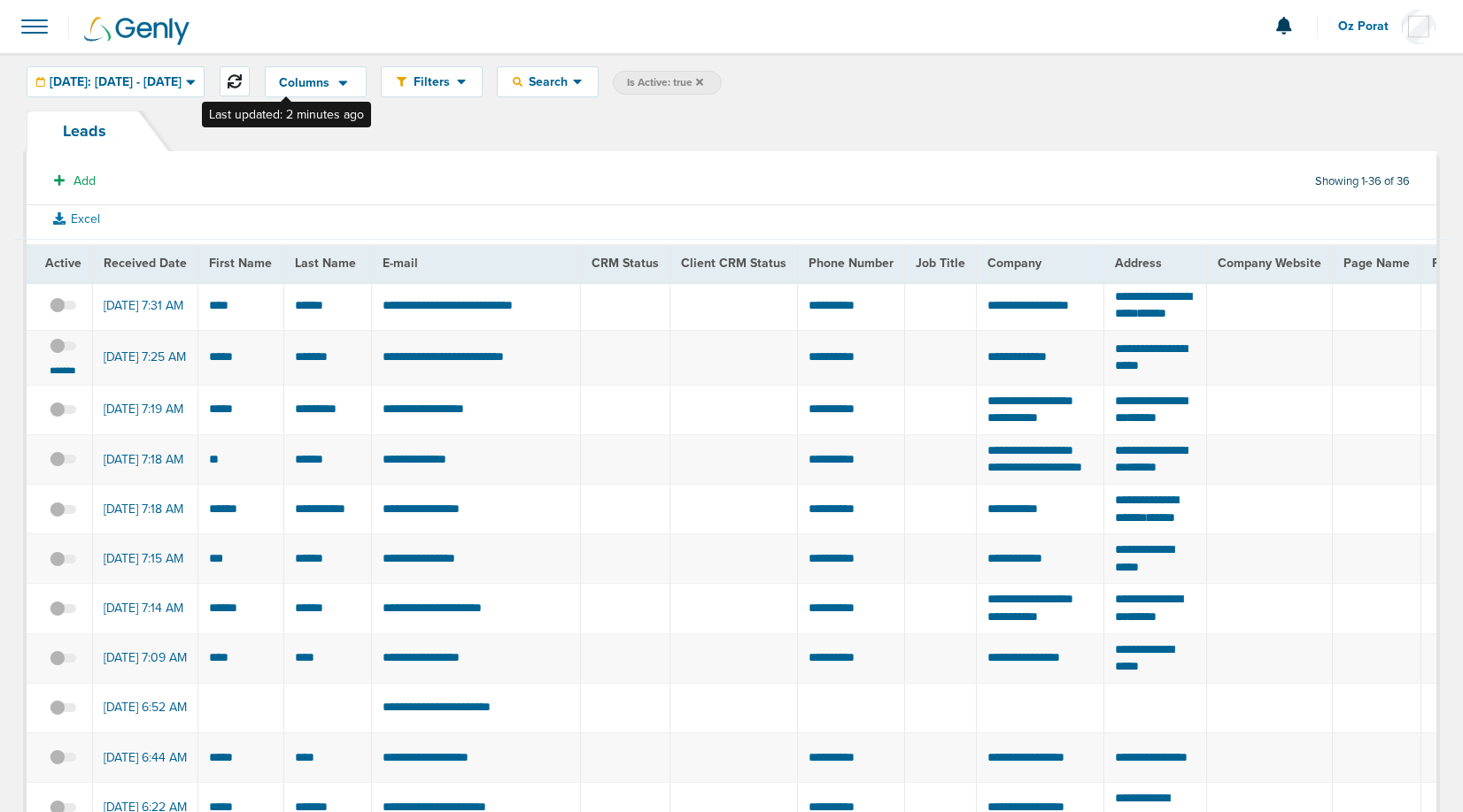
click at [241, 82] on icon at bounding box center [235, 81] width 14 height 14
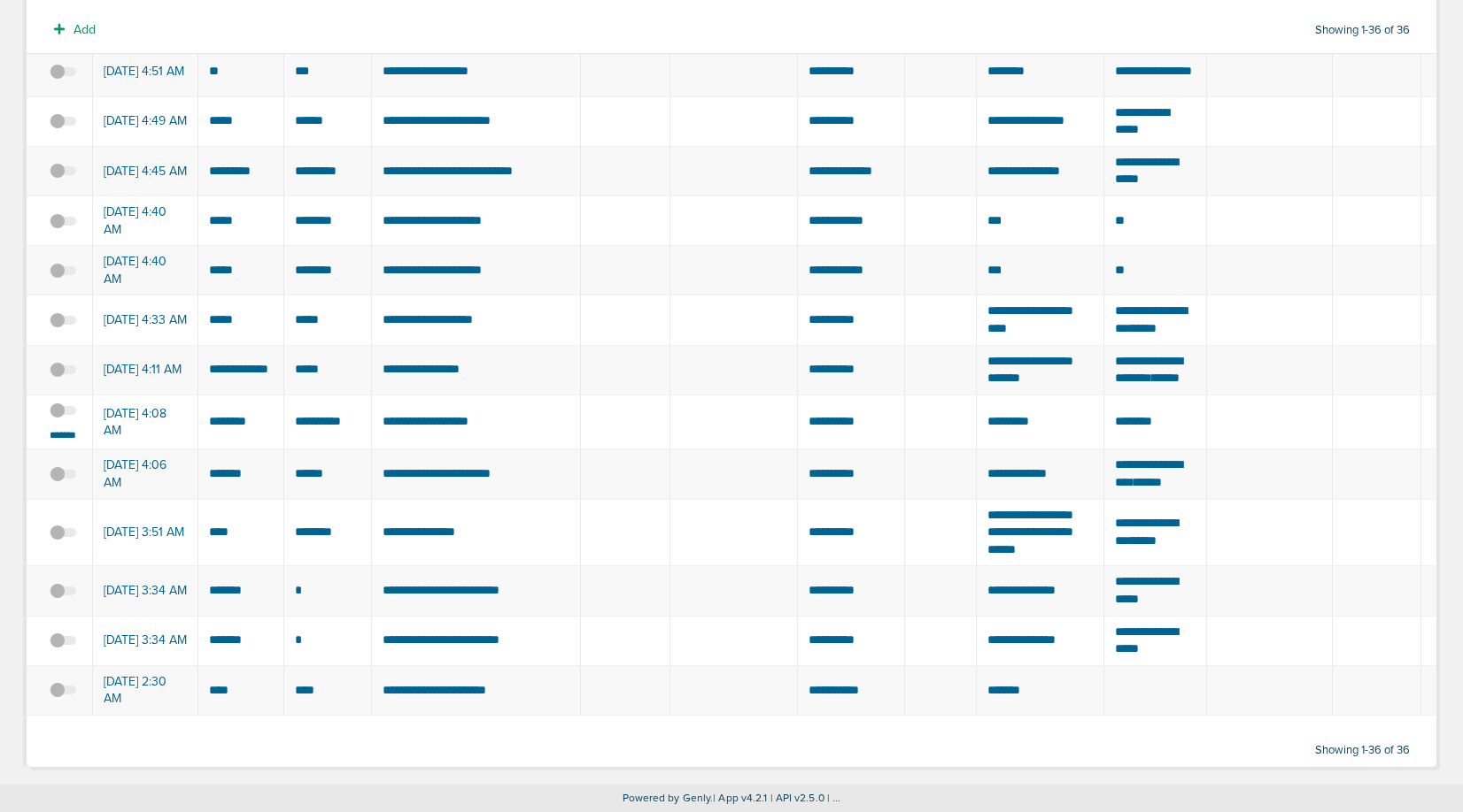
scroll to position [1684, 0]
click at [67, 428] on small "*******" at bounding box center [62, 435] width 37 height 14
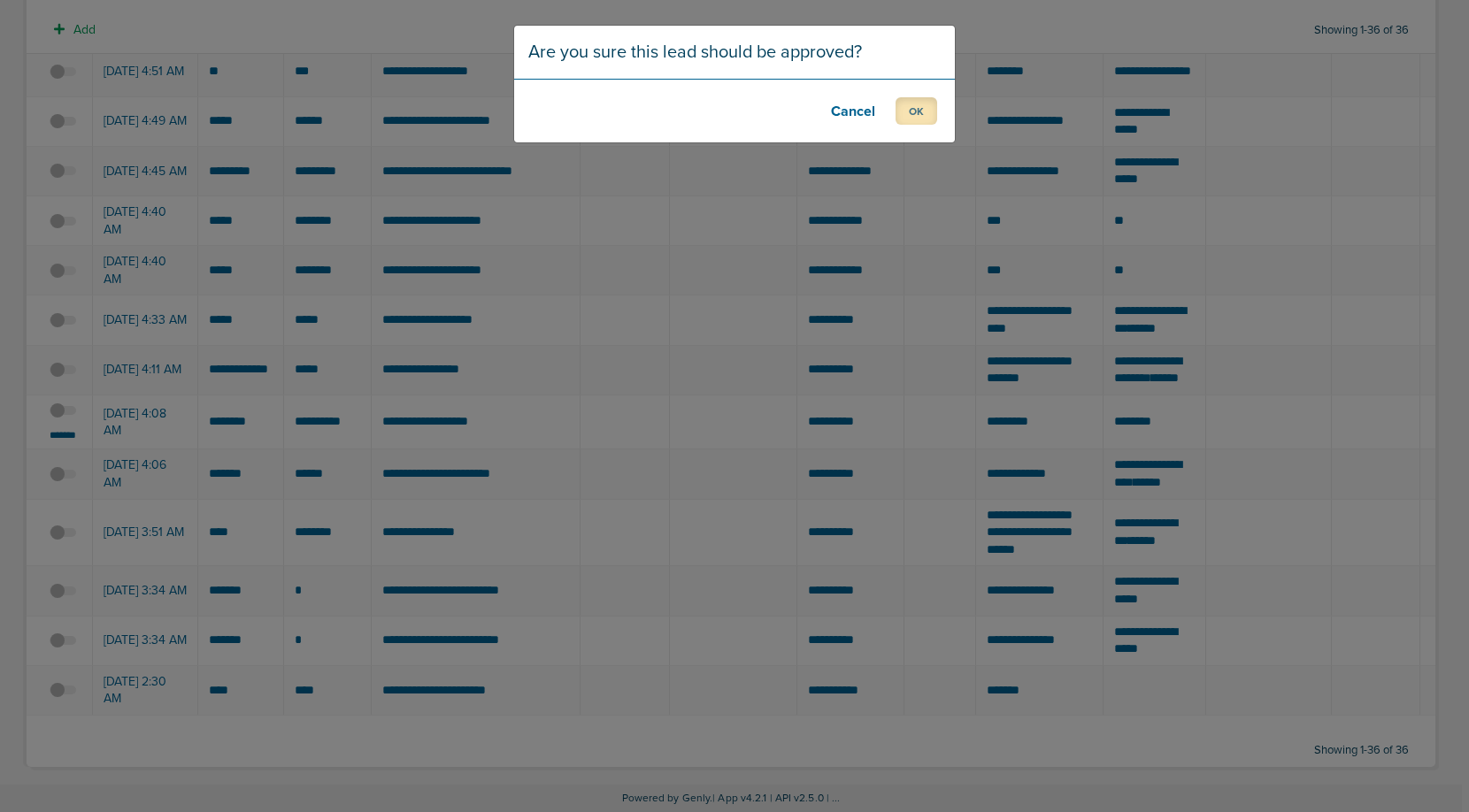
click at [916, 110] on button "OK" at bounding box center [915, 111] width 41 height 28
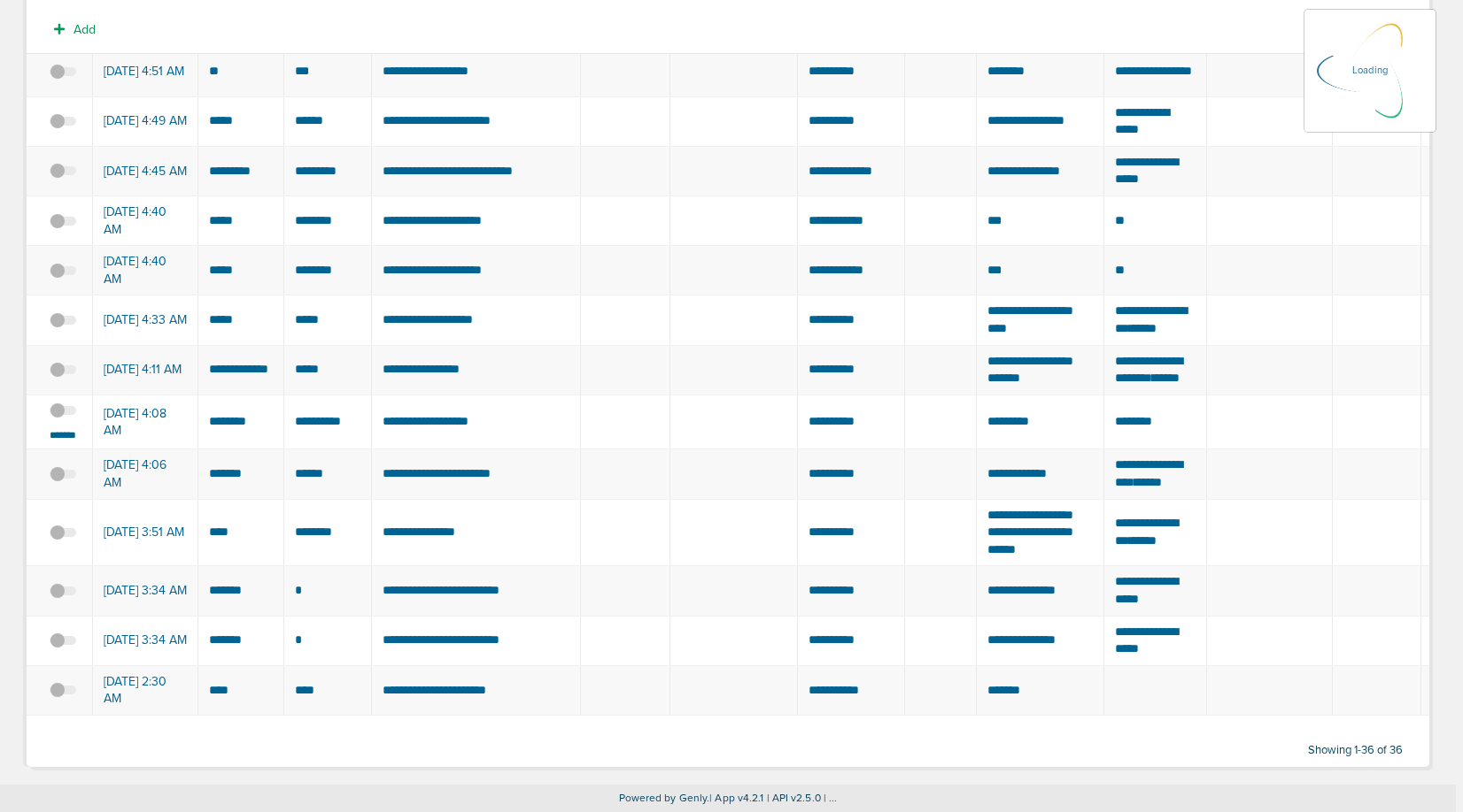
scroll to position [1679, 0]
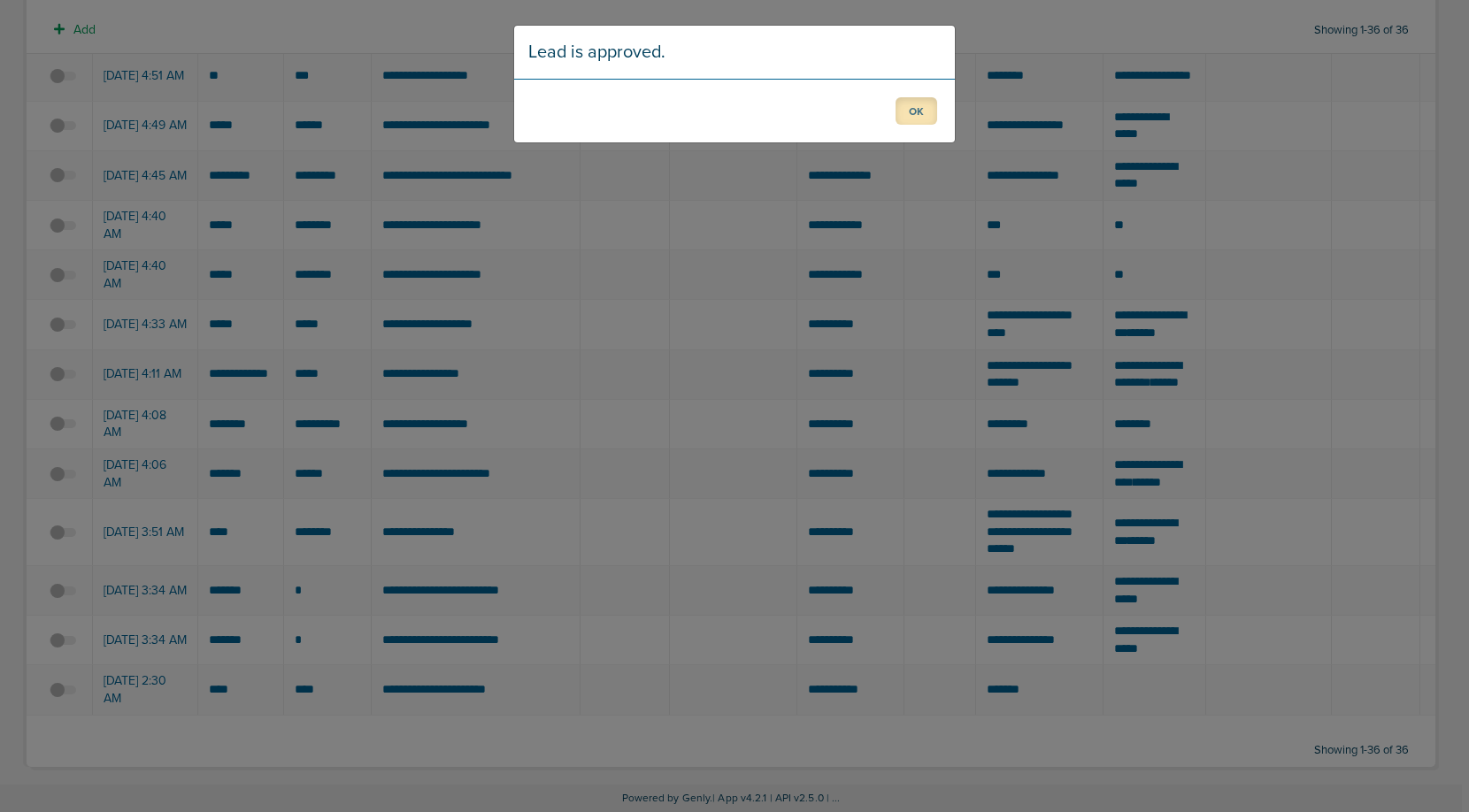
click at [916, 111] on button "OK" at bounding box center [915, 111] width 41 height 28
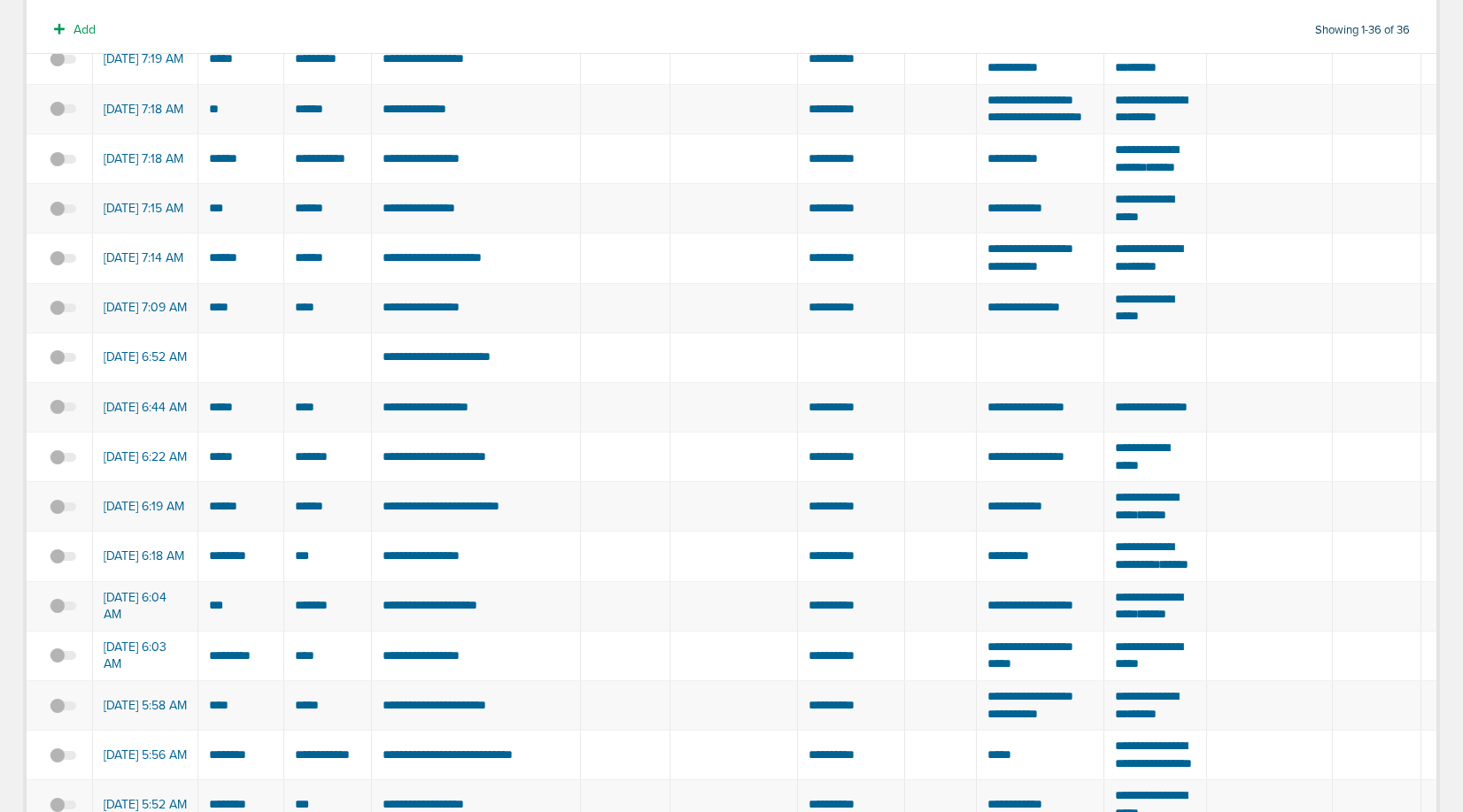
scroll to position [0, 0]
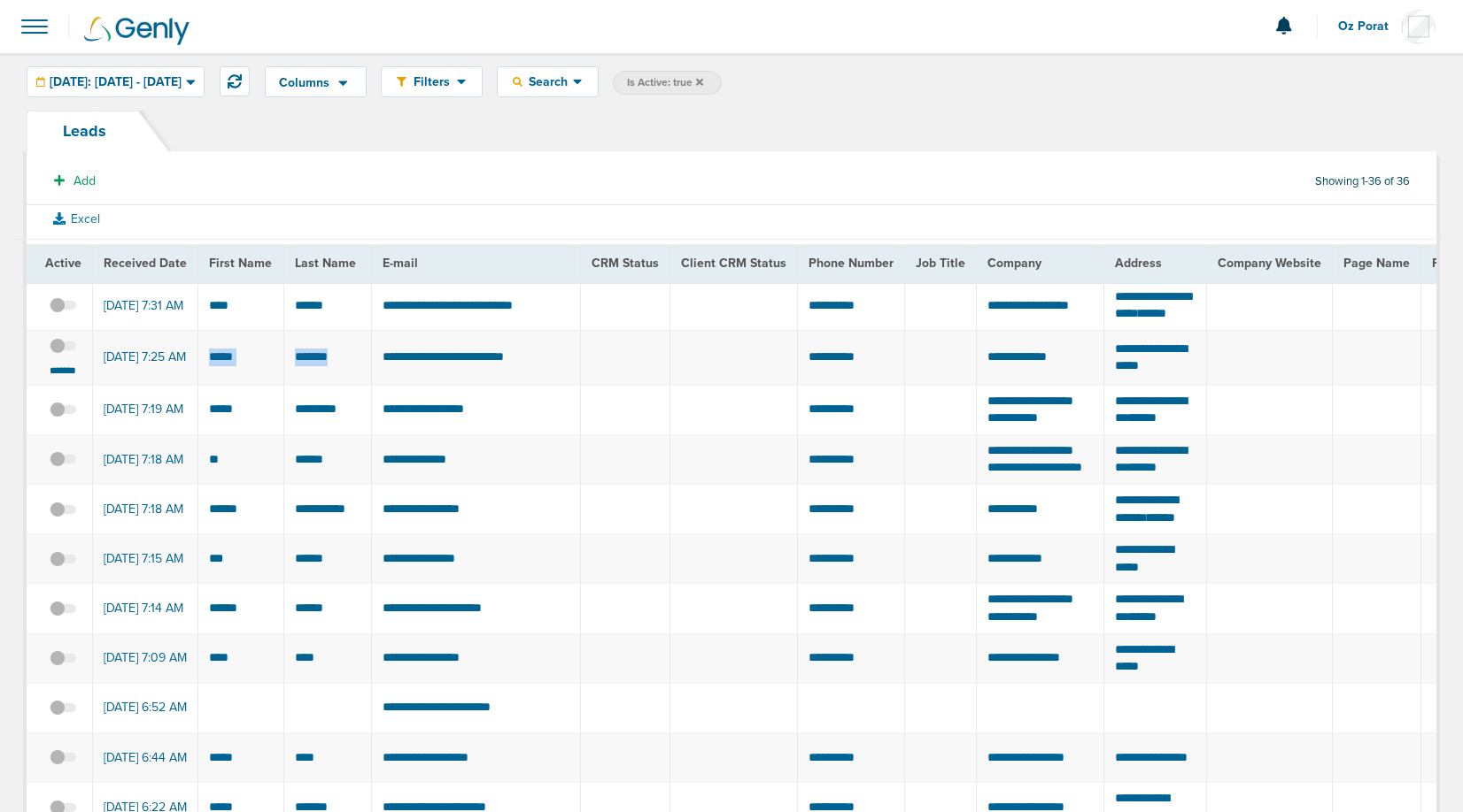
drag, startPoint x: 205, startPoint y: 372, endPoint x: 342, endPoint y: 373, distance: 137.0
click at [38, 23] on span at bounding box center [34, 26] width 39 height 39
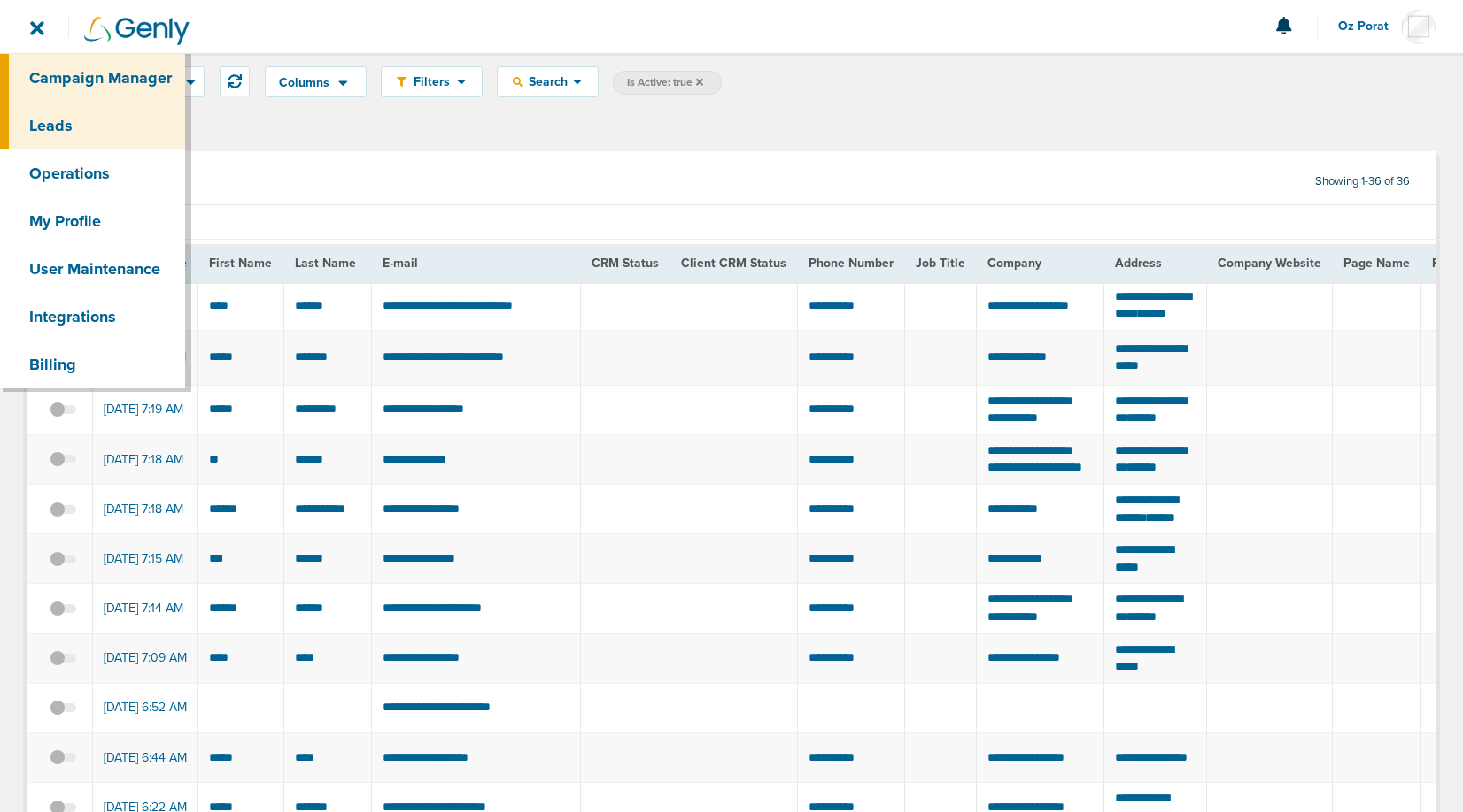
click at [100, 80] on link "Campaign Manager" at bounding box center [92, 78] width 185 height 48
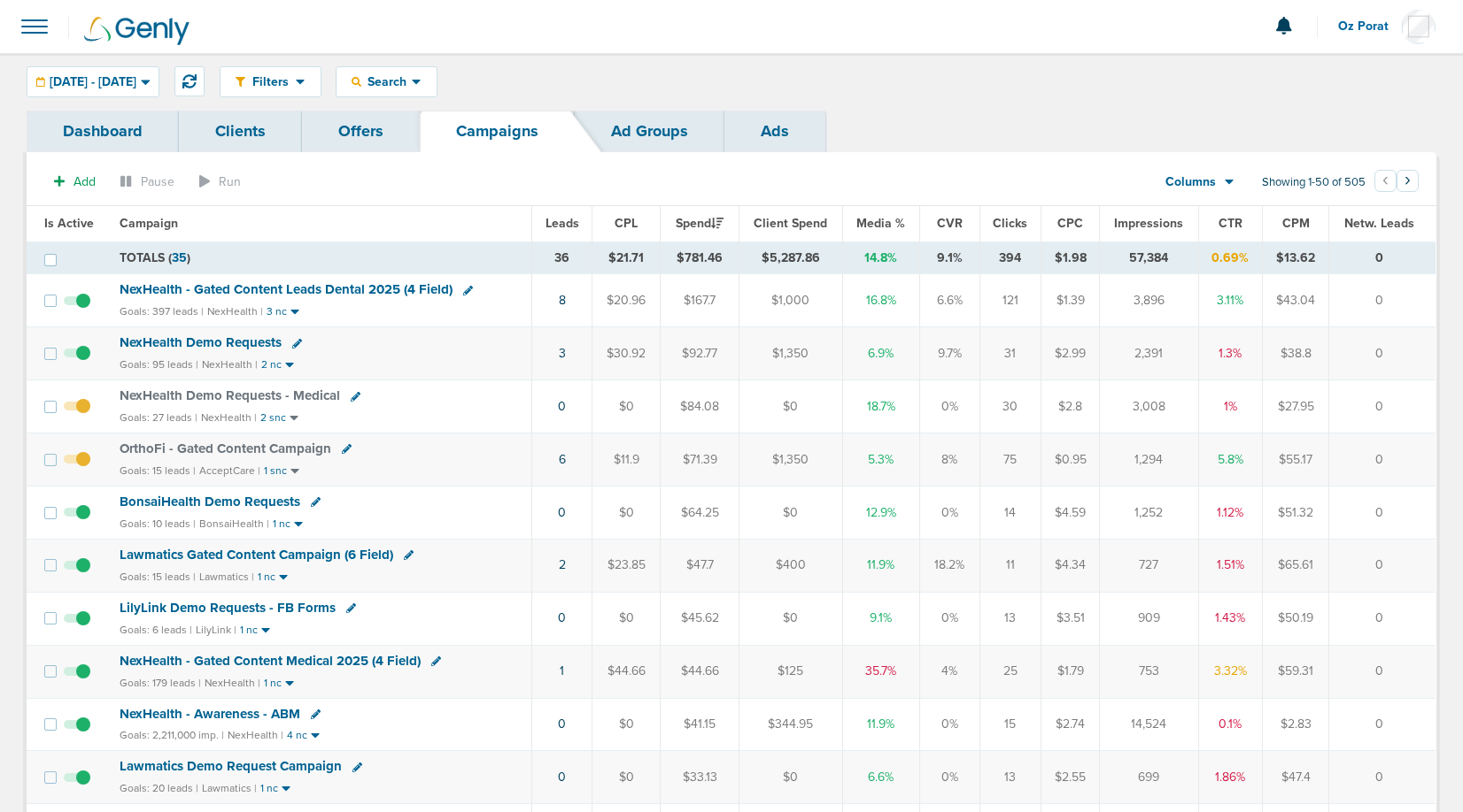
click at [564, 221] on span "Leads" at bounding box center [561, 223] width 34 height 15
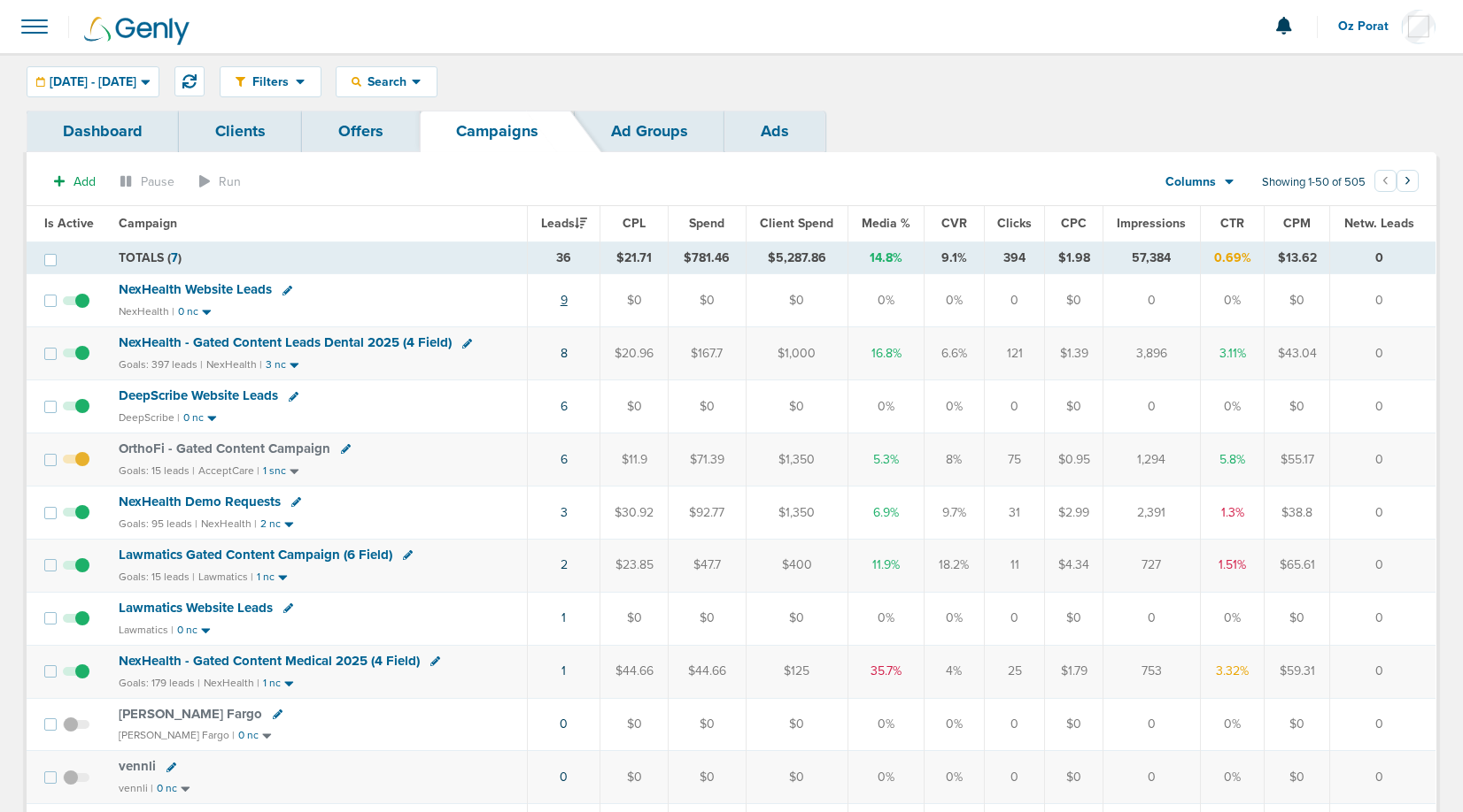
click at [567, 300] on link "9" at bounding box center [563, 301] width 7 height 15
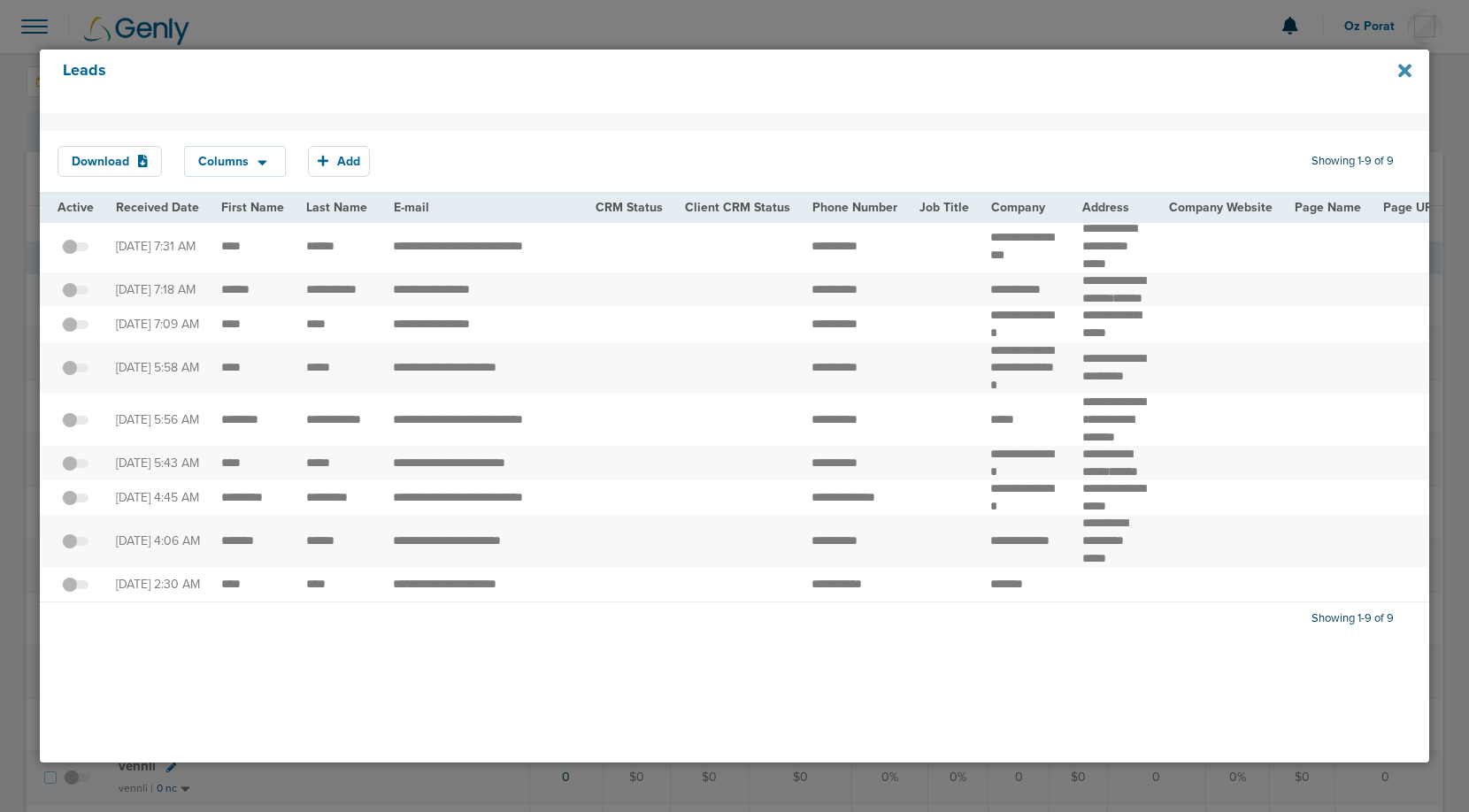
click at [1405, 67] on icon at bounding box center [1405, 71] width 13 height 13
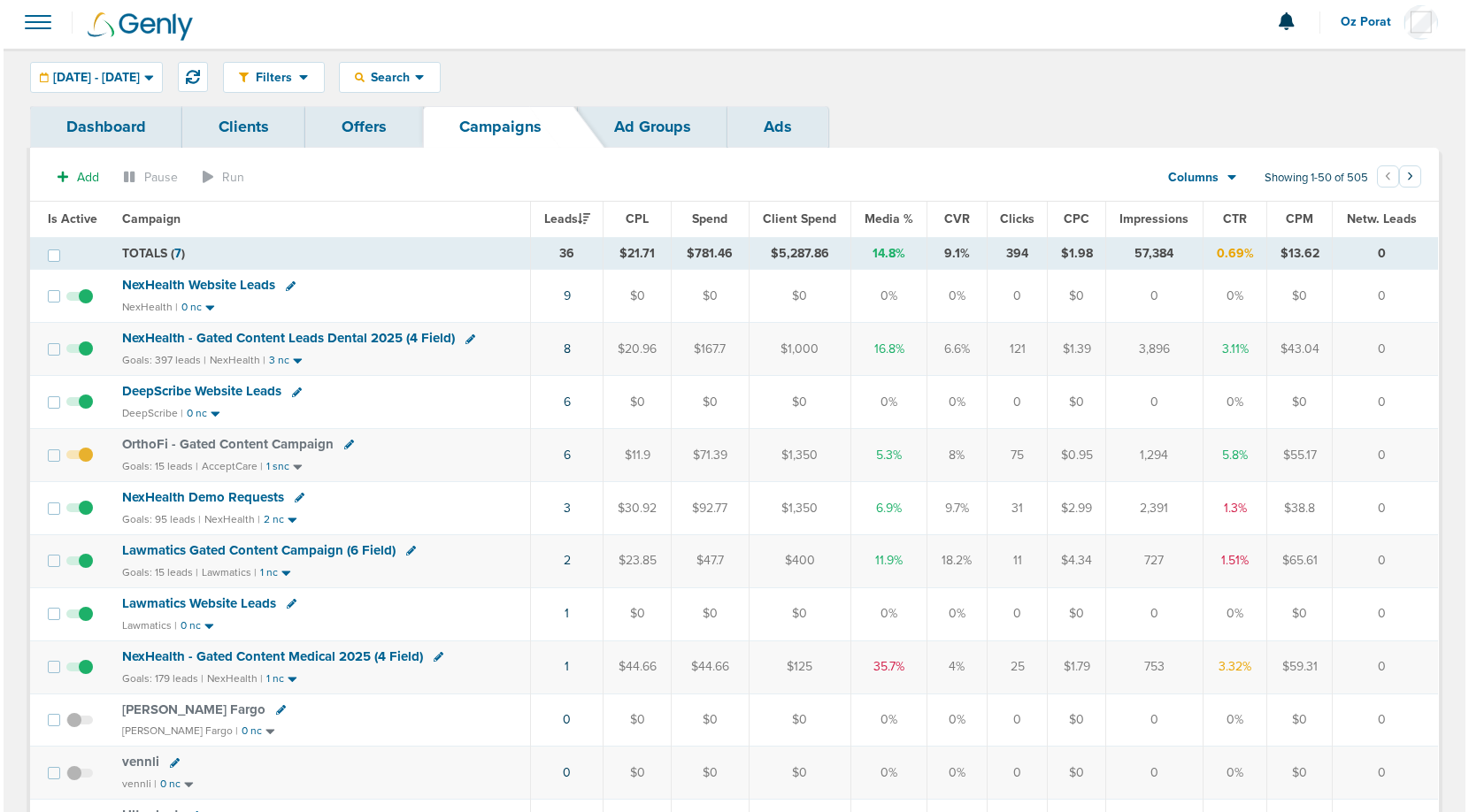
scroll to position [7, 0]
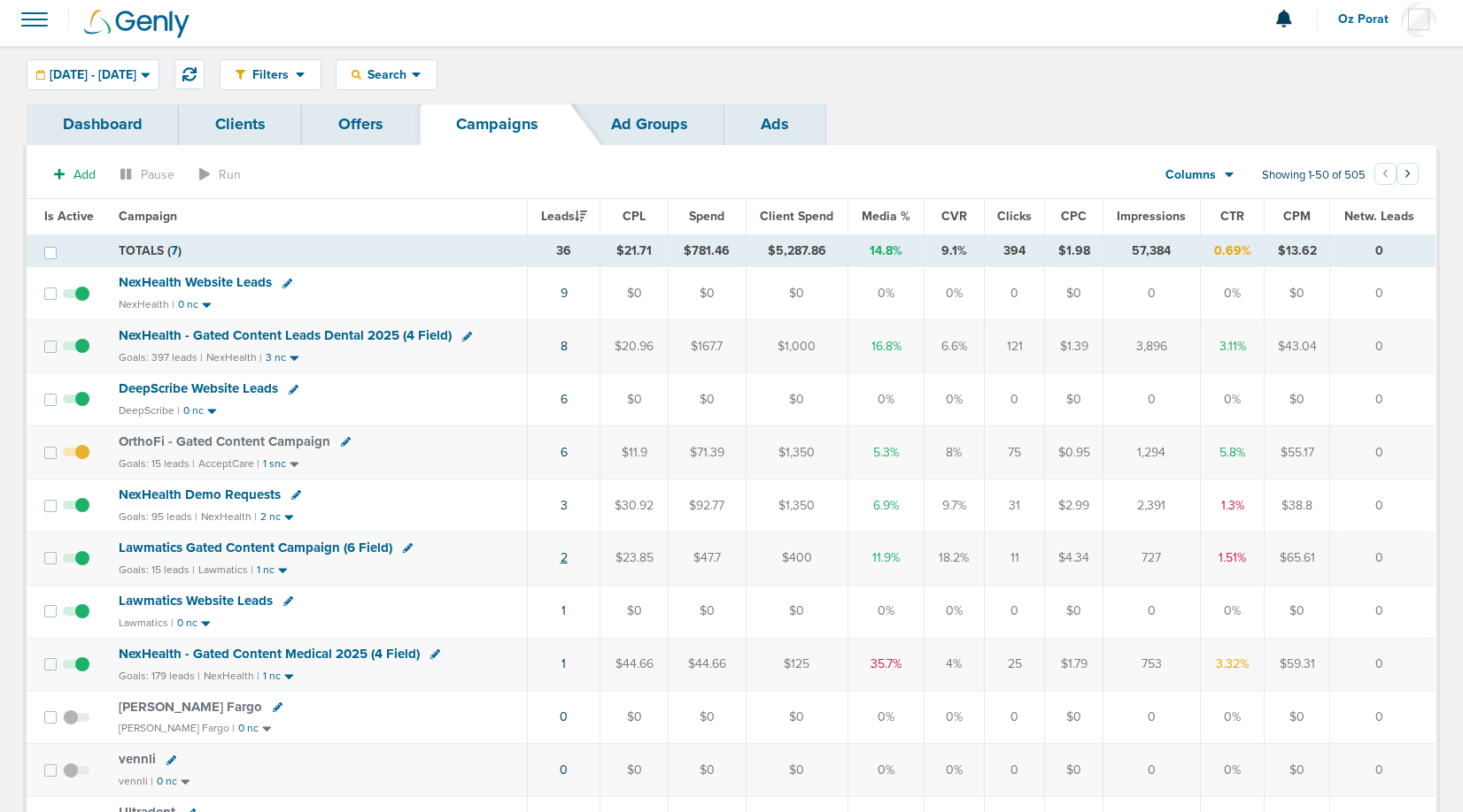
click at [565, 554] on link "2" at bounding box center [563, 558] width 7 height 15
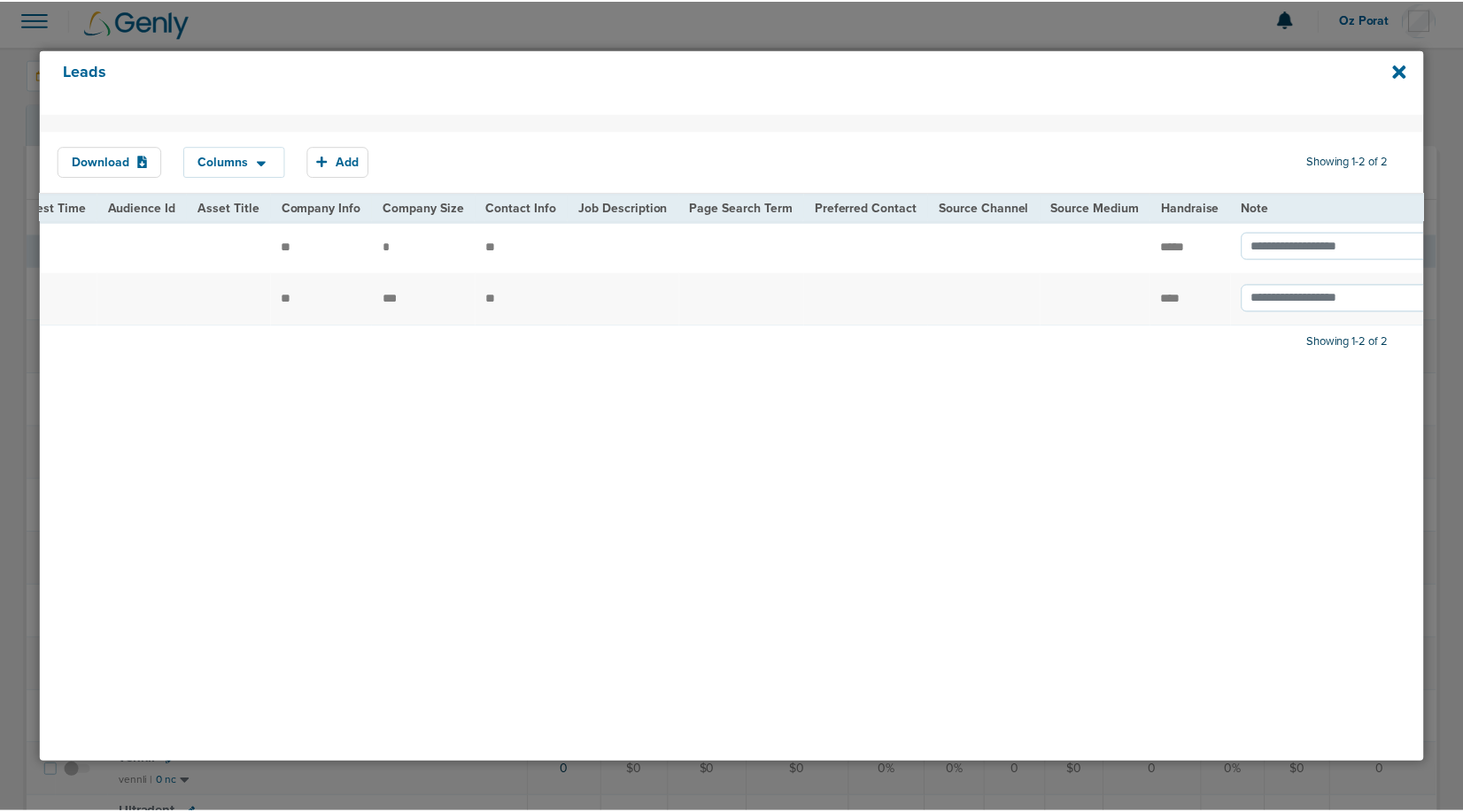
scroll to position [0, 2139]
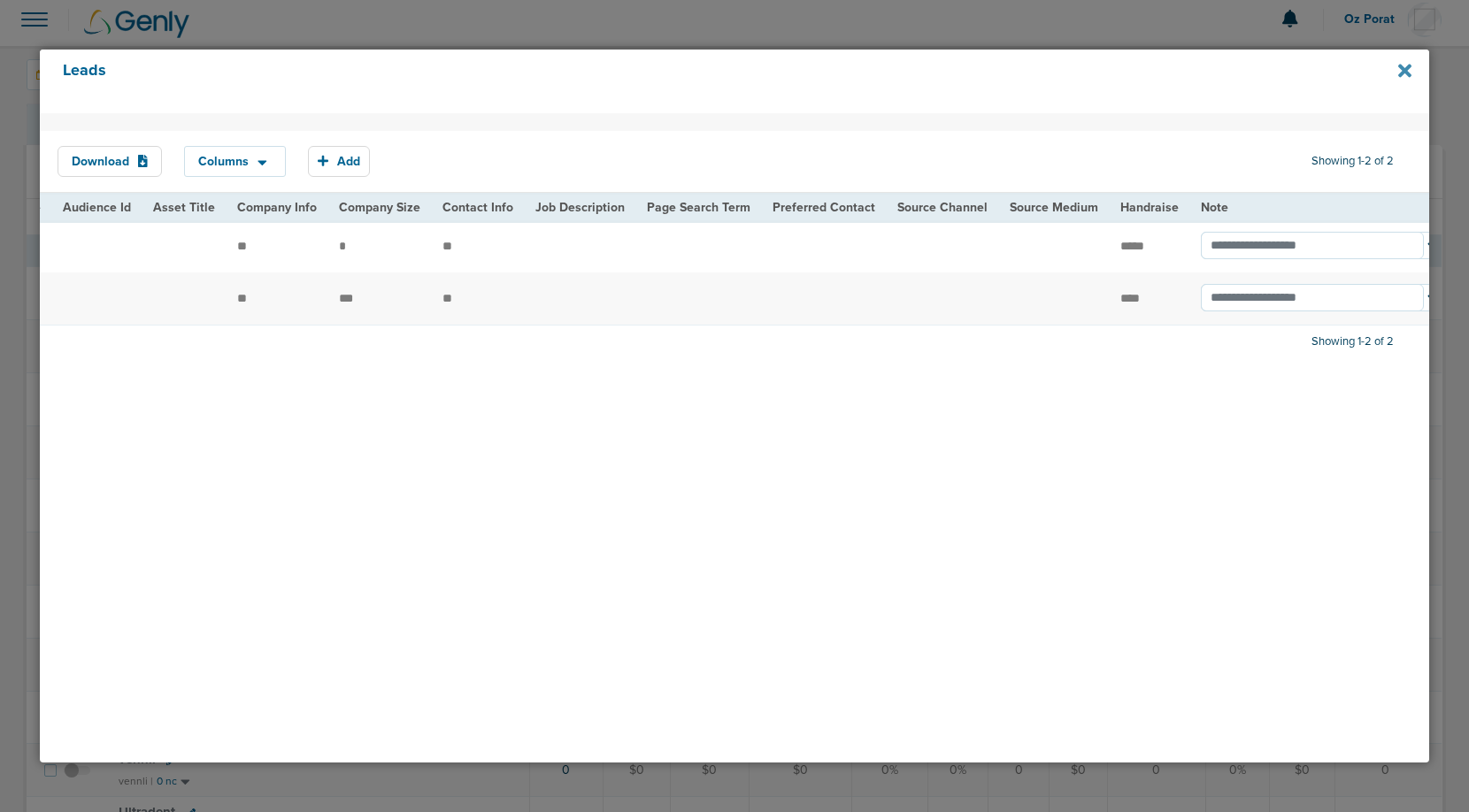
click at [1400, 68] on icon at bounding box center [1405, 71] width 13 height 13
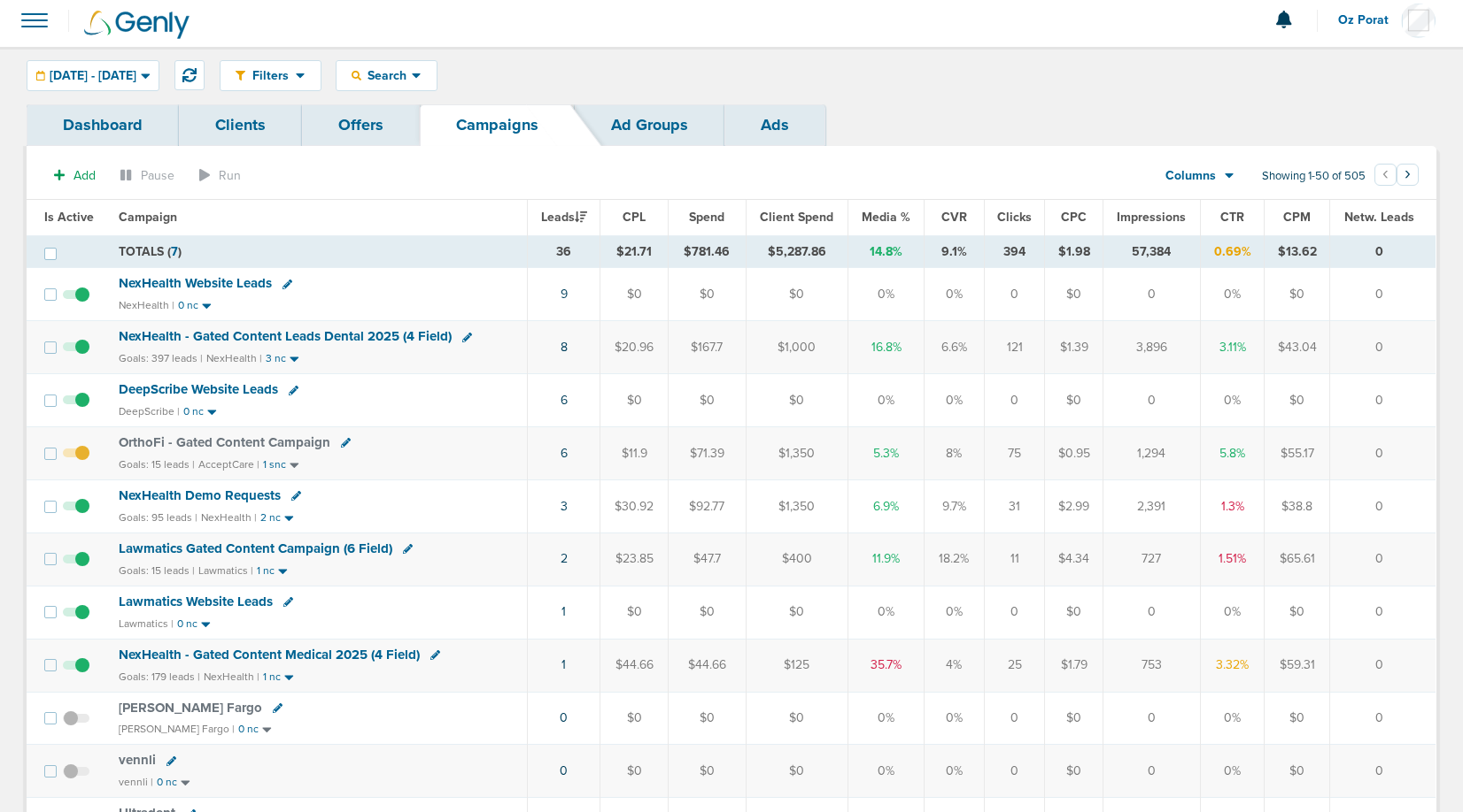
scroll to position [0, 0]
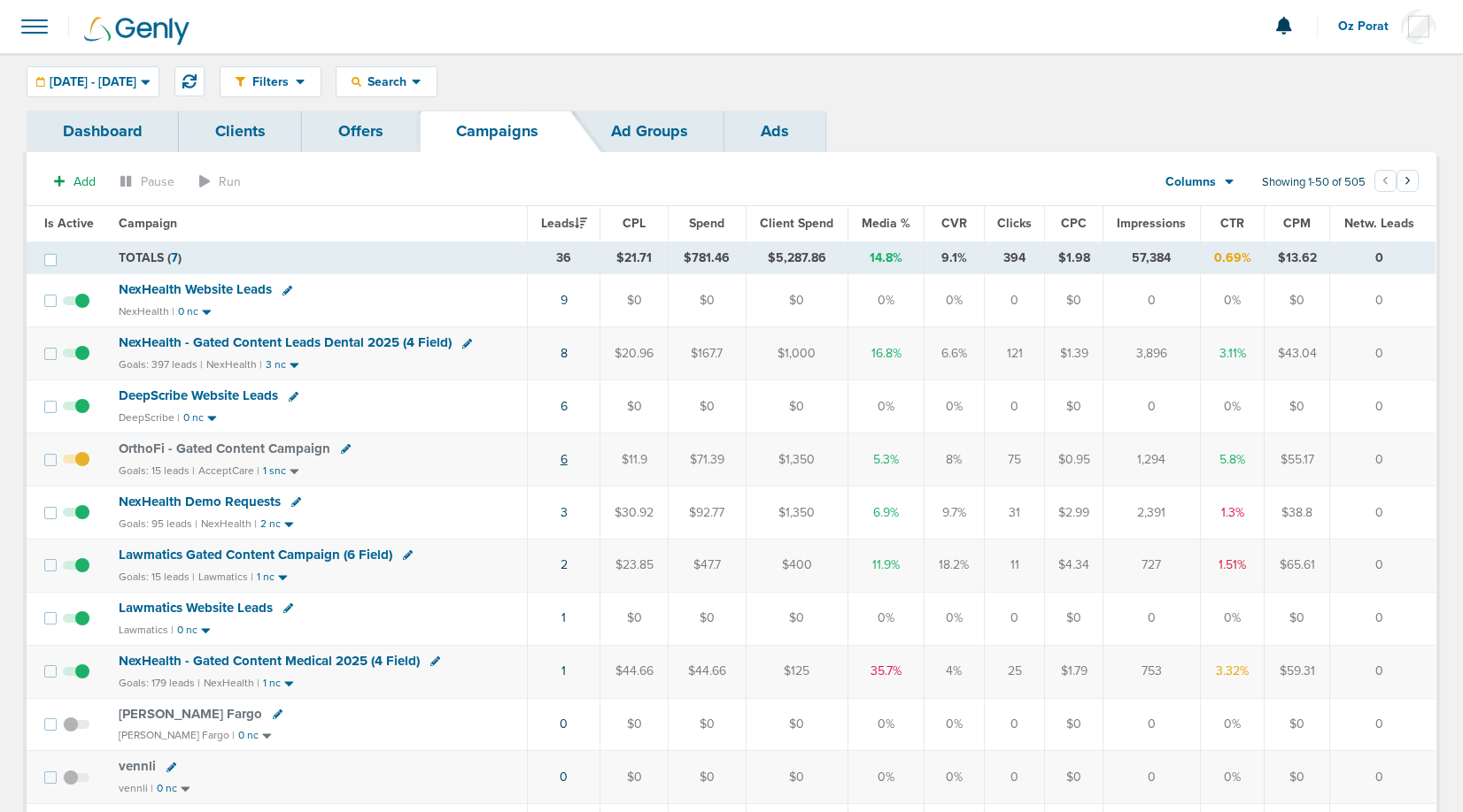
click at [566, 461] on link "6" at bounding box center [563, 460] width 7 height 15
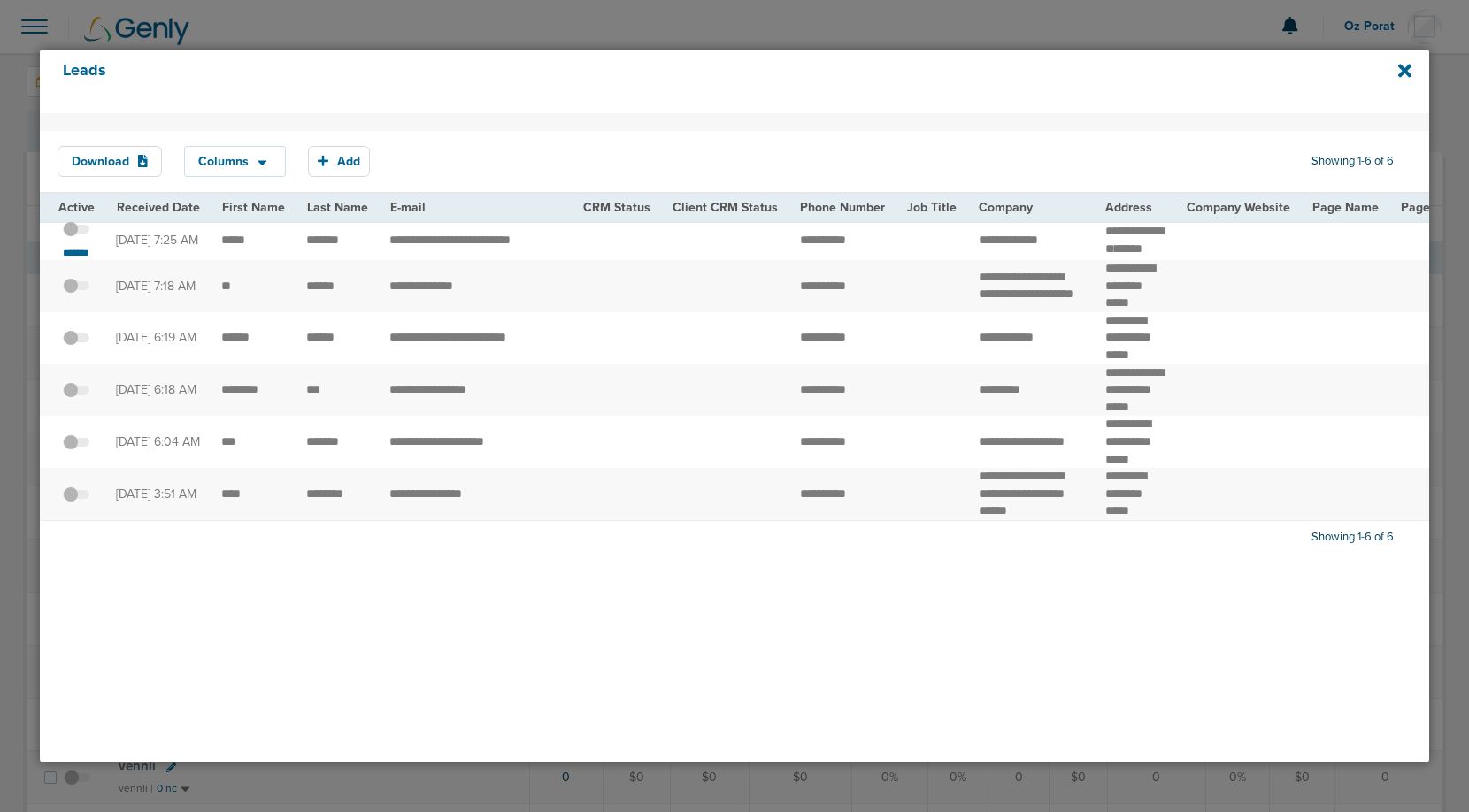
click at [1393, 68] on div "Leads" at bounding box center [734, 81] width 1390 height 64
click at [1406, 72] on icon at bounding box center [1405, 71] width 13 height 13
